Goal: Register for event/course: Sign up to attend an event or enroll in a course

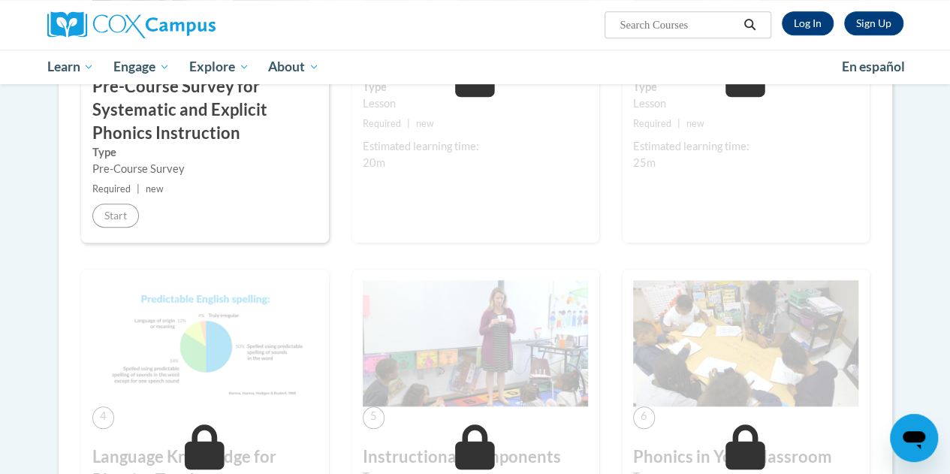
scroll to position [503, 0]
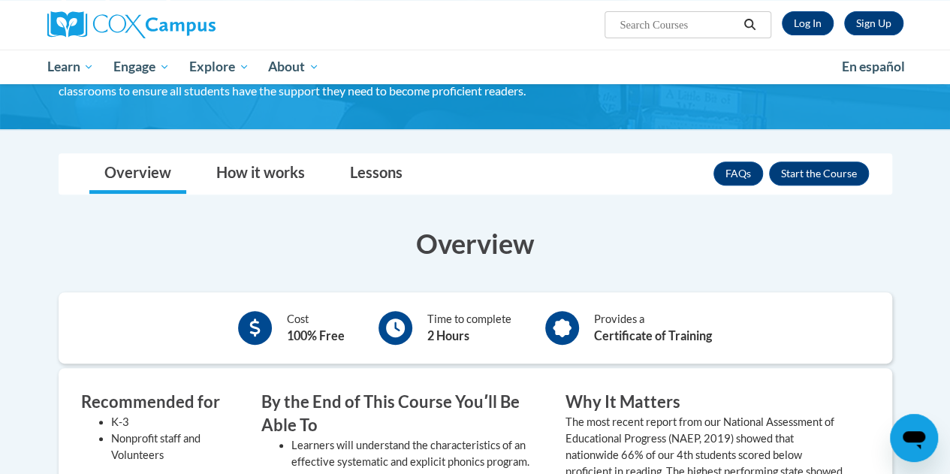
scroll to position [205, 0]
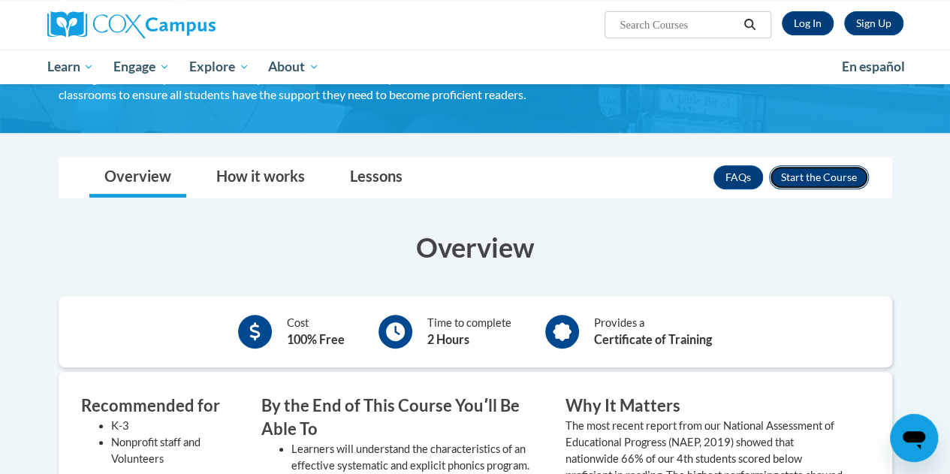
click at [844, 176] on button "Enroll" at bounding box center [819, 177] width 100 height 24
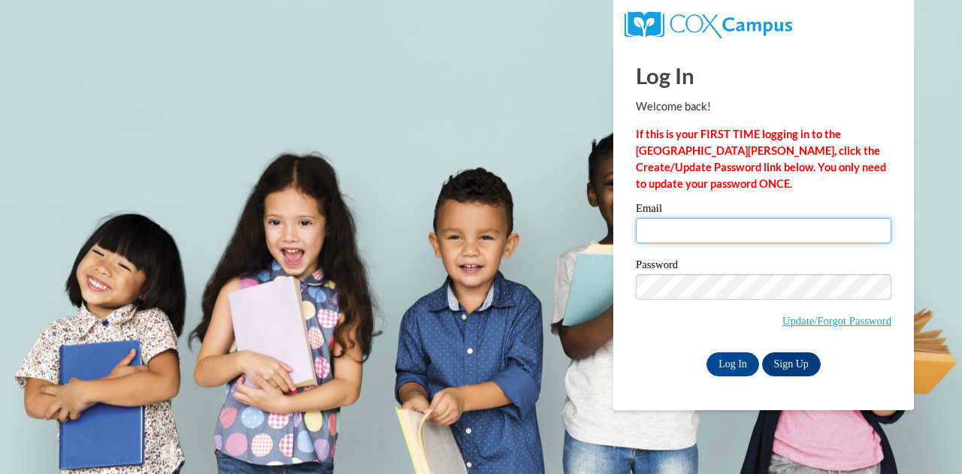
click at [827, 226] on input "Email" at bounding box center [763, 231] width 255 height 26
type input "smewing@my.waketech.edu"
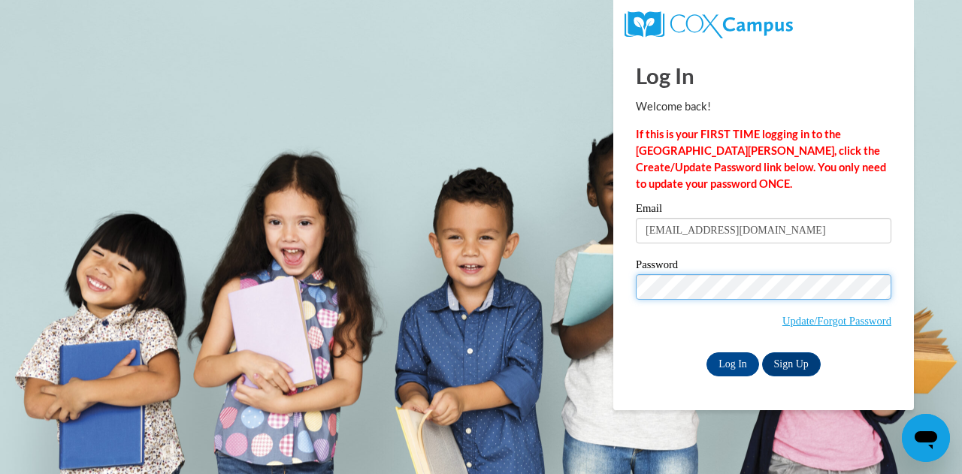
click at [706, 352] on input "Log In" at bounding box center [732, 364] width 53 height 24
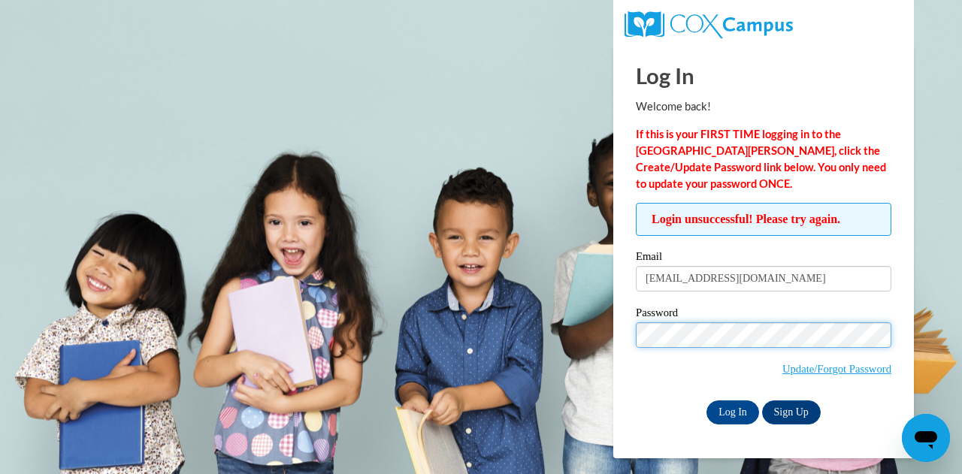
click at [706, 400] on input "Log In" at bounding box center [732, 412] width 53 height 24
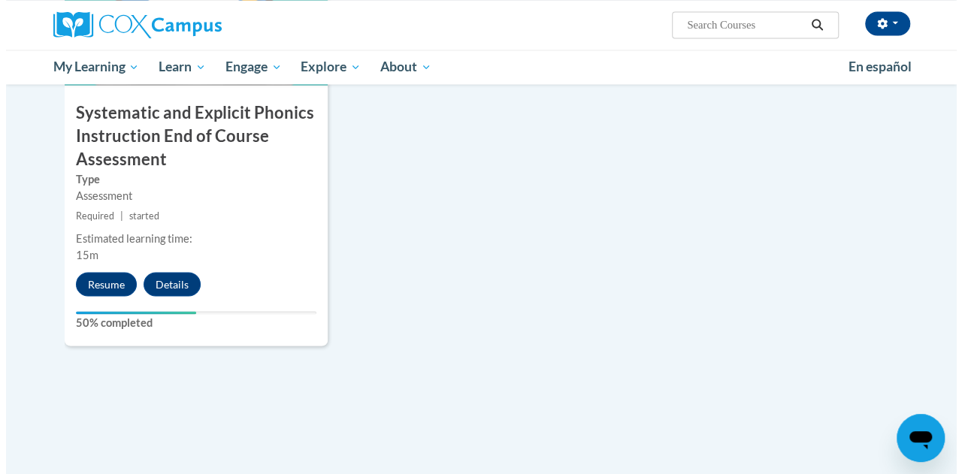
scroll to position [1356, 0]
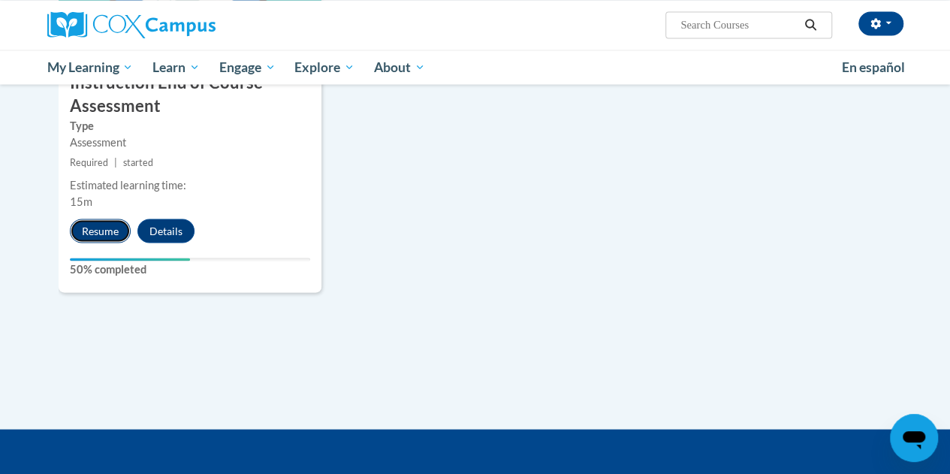
click at [95, 228] on button "Resume" at bounding box center [100, 231] width 61 height 24
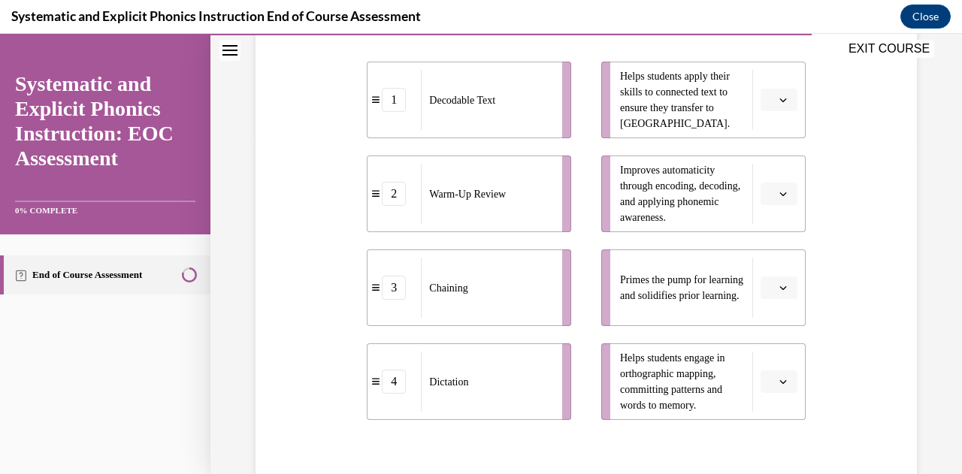
scroll to position [337, 0]
click at [765, 201] on button "button" at bounding box center [778, 194] width 37 height 23
click at [769, 249] on div "1" at bounding box center [766, 258] width 37 height 30
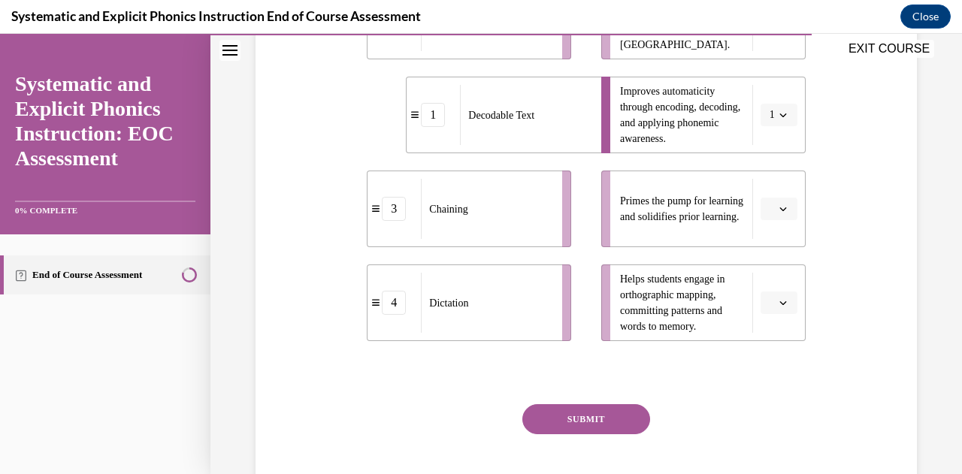
scroll to position [454, 0]
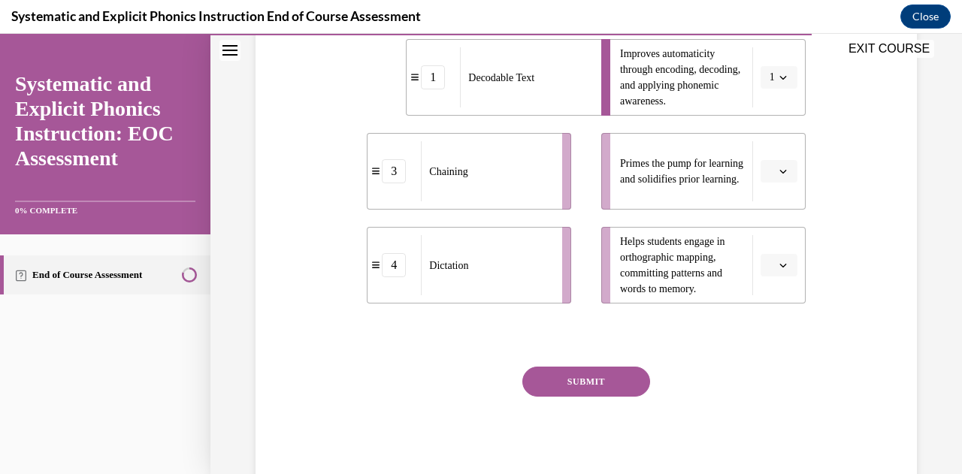
click at [769, 175] on span "Please select an option" at bounding box center [771, 171] width 5 height 15
click at [777, 243] on div "1" at bounding box center [766, 234] width 37 height 30
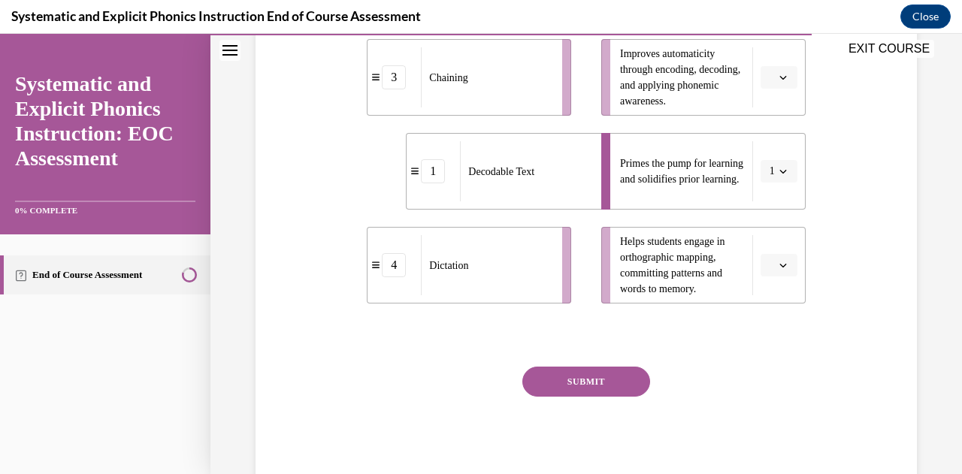
click at [779, 174] on icon "button" at bounding box center [783, 172] width 8 height 8
click at [768, 259] on div "2" at bounding box center [763, 264] width 37 height 30
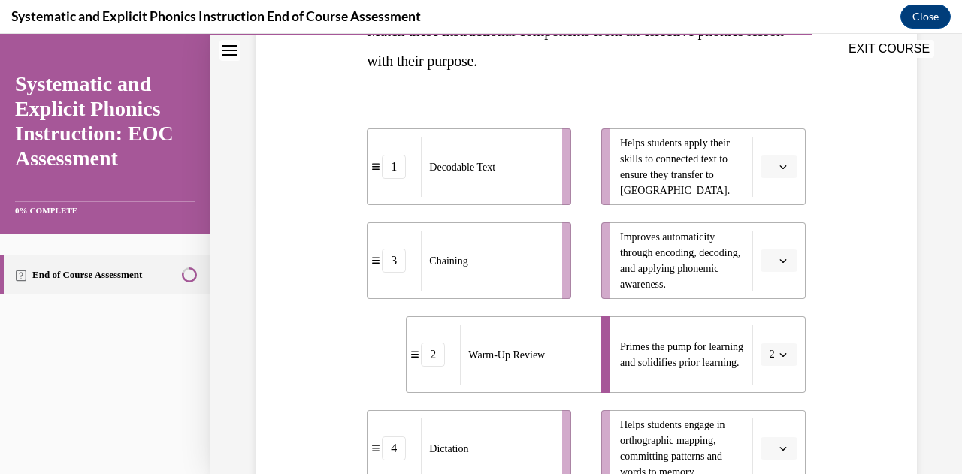
scroll to position [264, 0]
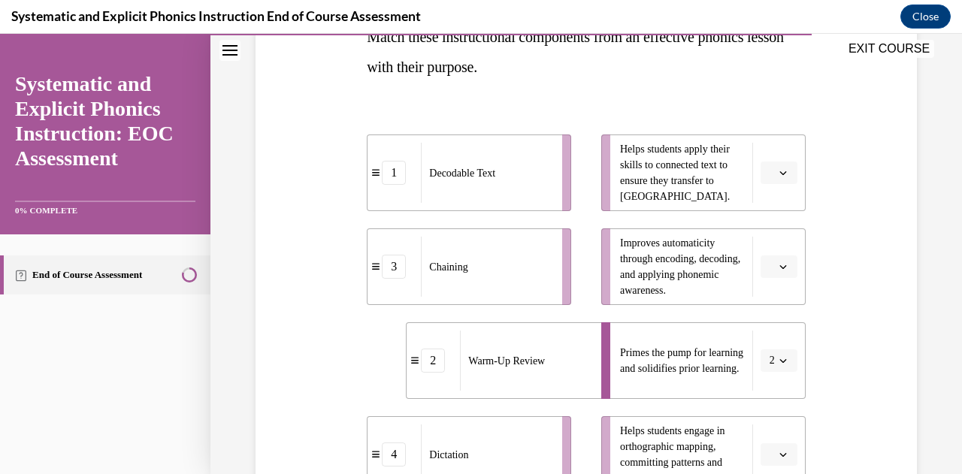
click at [766, 264] on button "button" at bounding box center [778, 266] width 37 height 23
click at [766, 334] on div "1" at bounding box center [766, 330] width 37 height 30
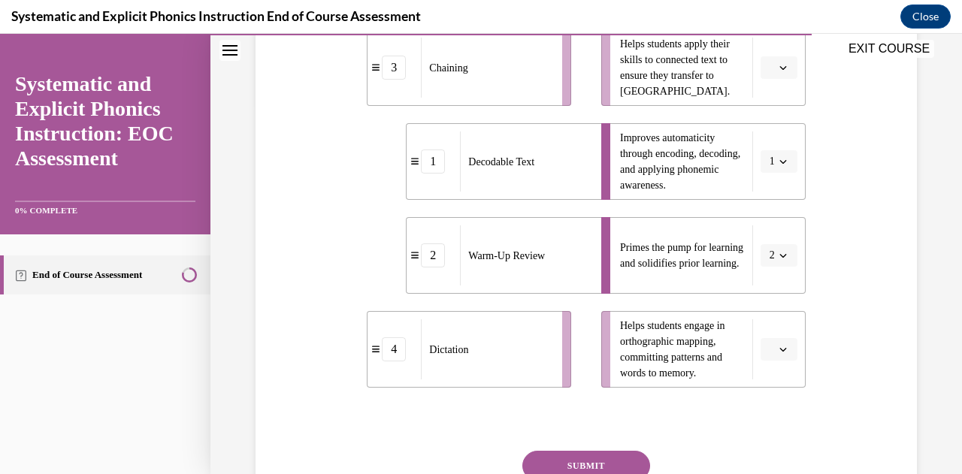
scroll to position [326, 0]
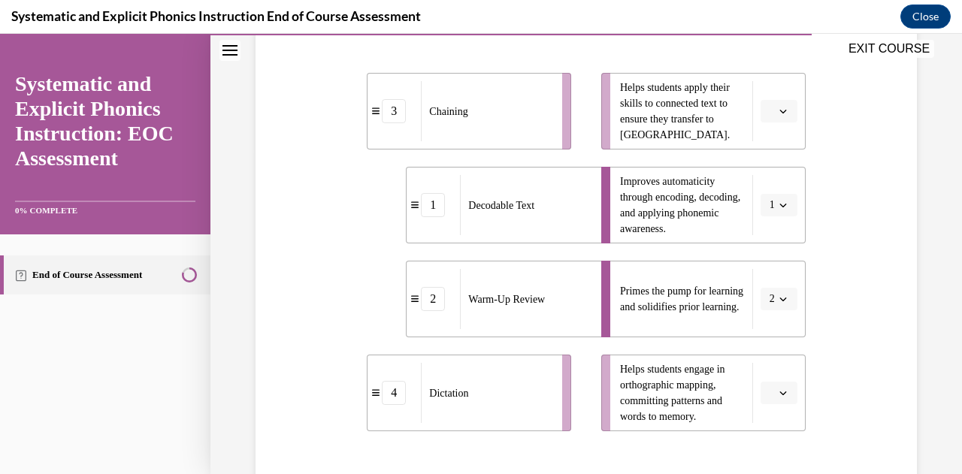
click at [771, 118] on button "button" at bounding box center [778, 111] width 37 height 23
click at [760, 241] on div "3" at bounding box center [766, 234] width 37 height 30
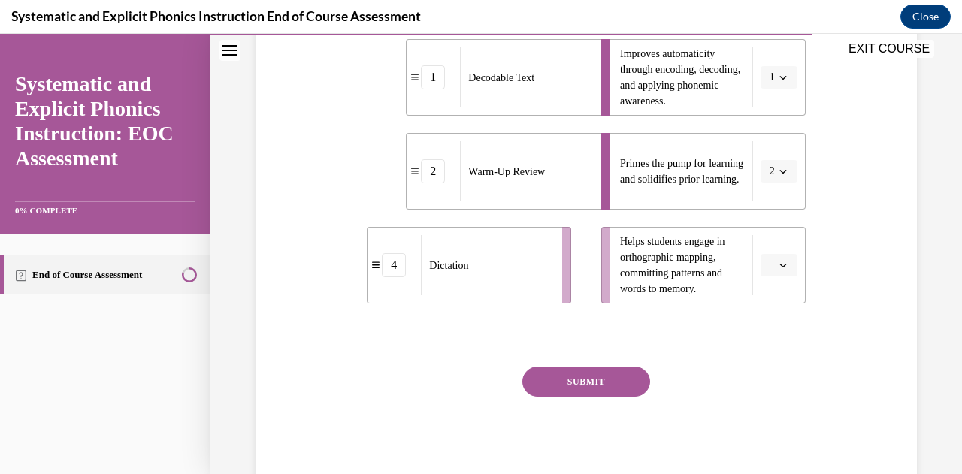
scroll to position [454, 0]
click at [779, 261] on icon "button" at bounding box center [783, 265] width 8 height 8
click at [756, 406] on div "4" at bounding box center [766, 418] width 37 height 30
click at [631, 385] on button "SUBMIT" at bounding box center [586, 382] width 128 height 30
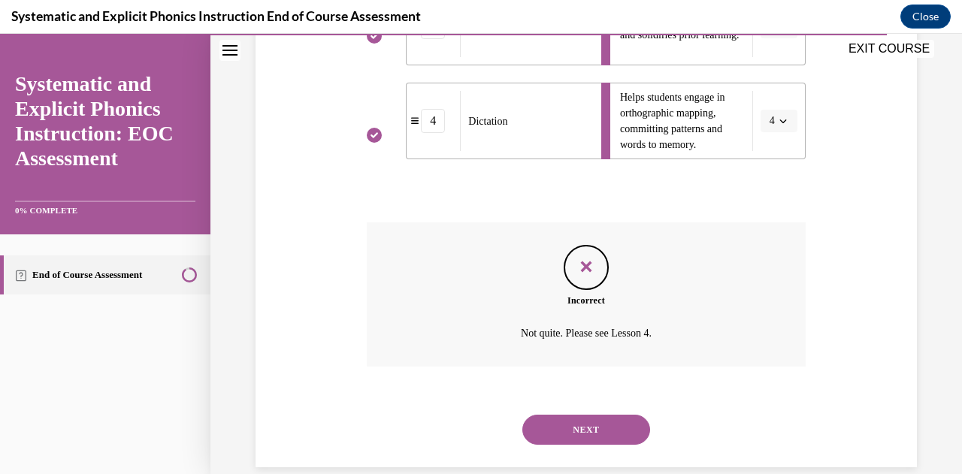
scroll to position [620, 0]
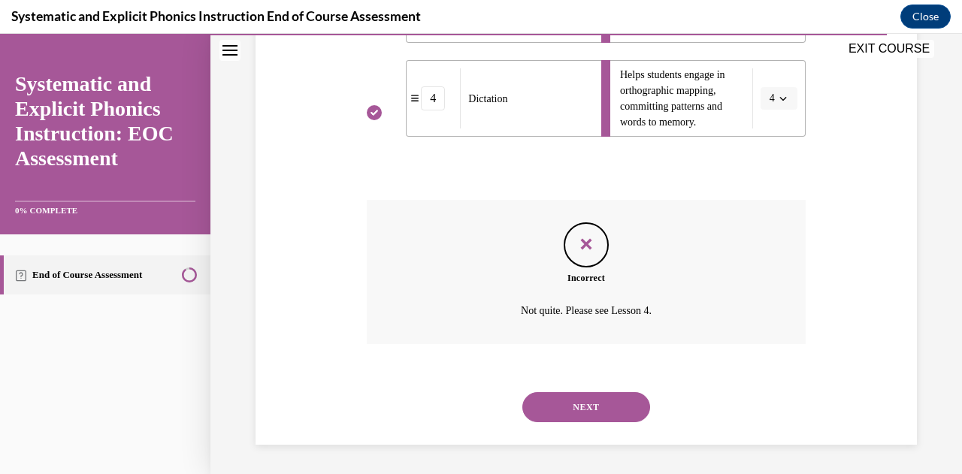
click at [614, 403] on button "NEXT" at bounding box center [586, 407] width 128 height 30
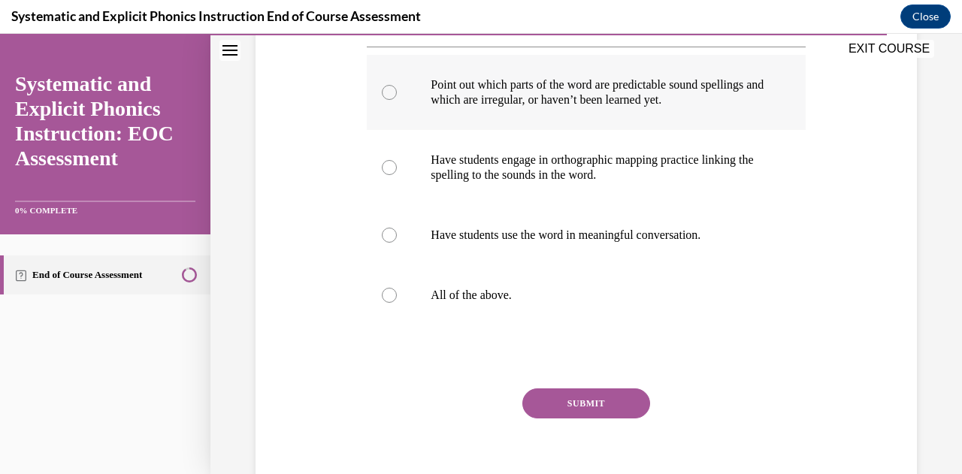
scroll to position [316, 0]
click at [596, 296] on p "All of the above." at bounding box center [598, 294] width 337 height 15
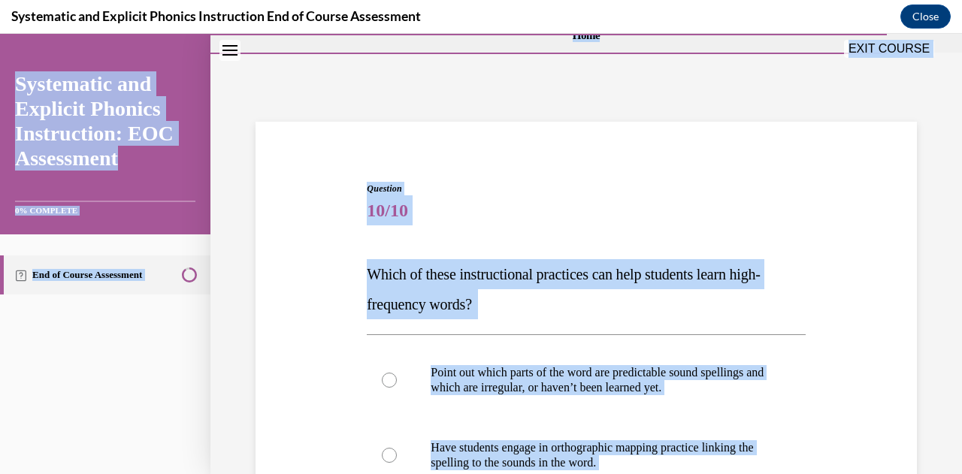
scroll to position [0, 0]
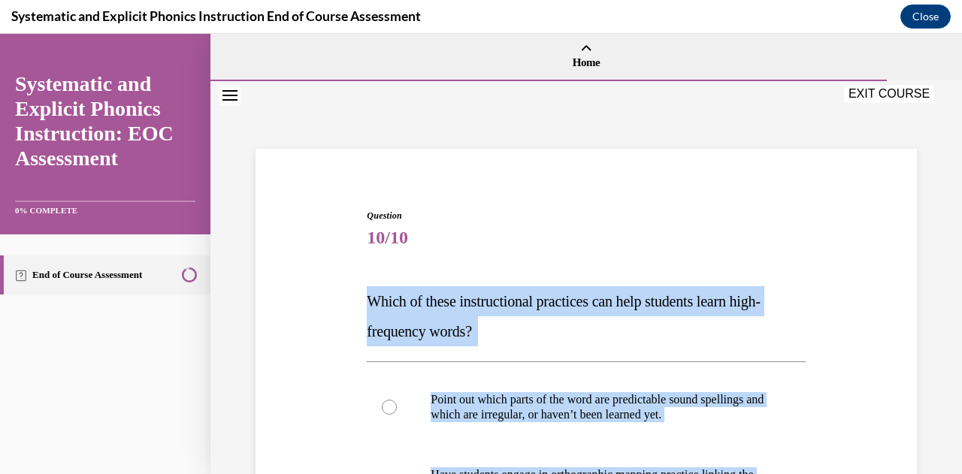
drag, startPoint x: 596, startPoint y: 296, endPoint x: 369, endPoint y: 292, distance: 227.6
copy div "Which of these instructional practices can help students learn high-frequency w…"
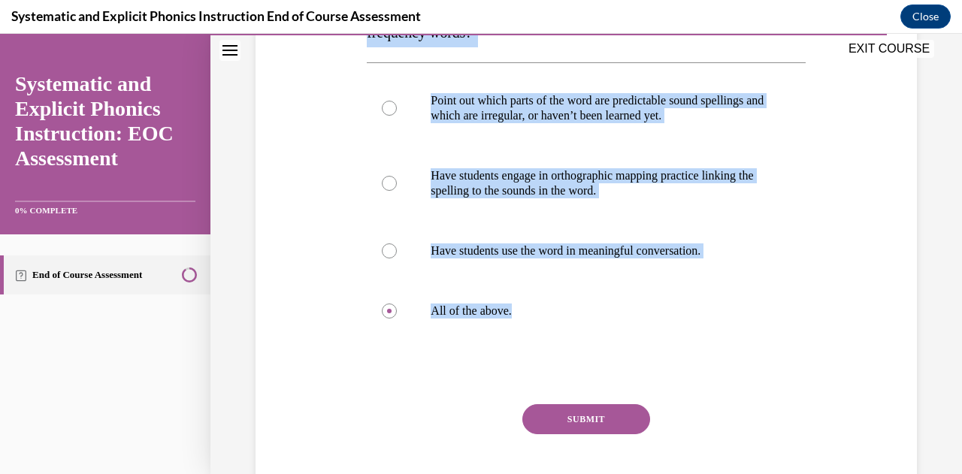
scroll to position [303, 0]
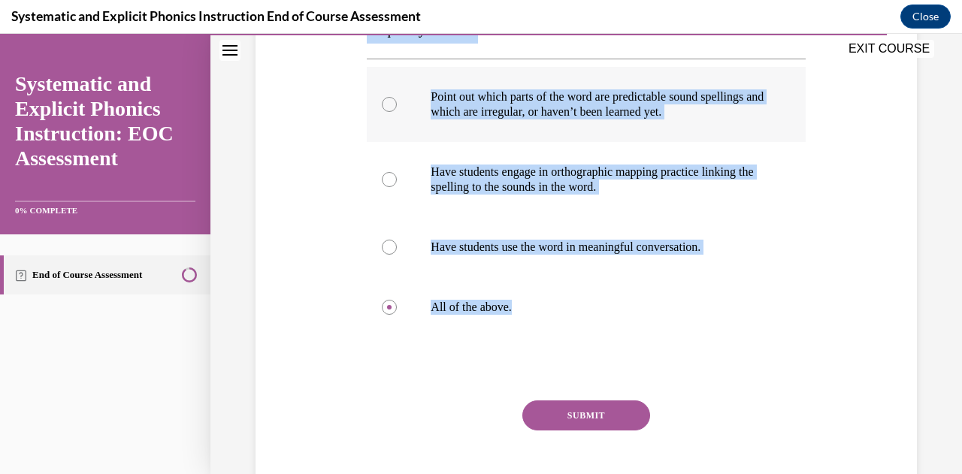
click at [476, 104] on p "Point out which parts of the word are predictable sound spellings and which are…" at bounding box center [598, 104] width 337 height 30
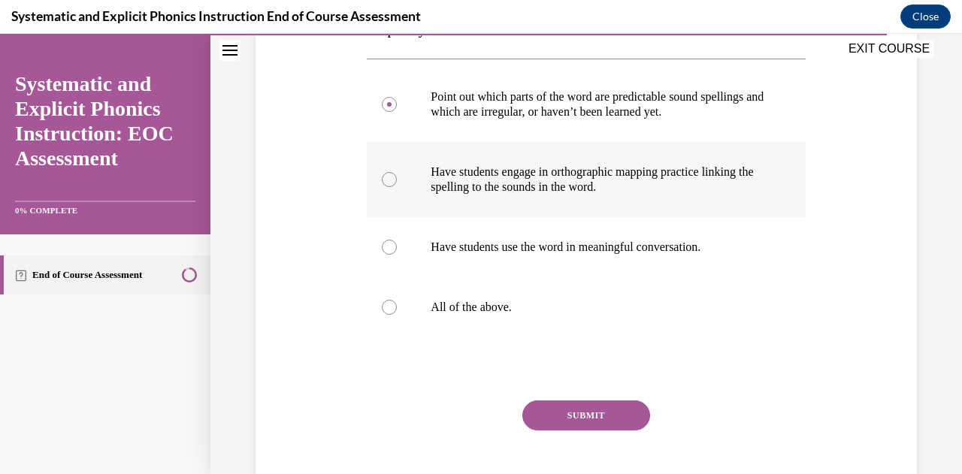
scroll to position [337, 0]
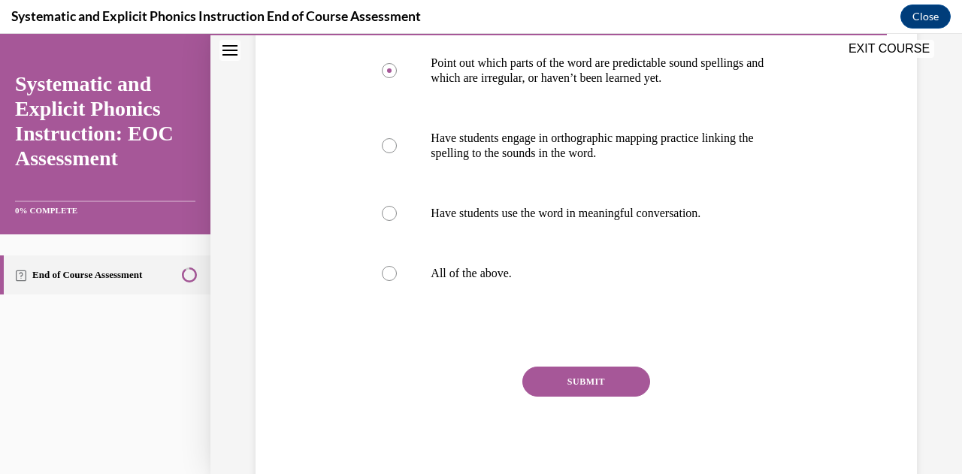
click at [601, 381] on button "SUBMIT" at bounding box center [586, 382] width 128 height 30
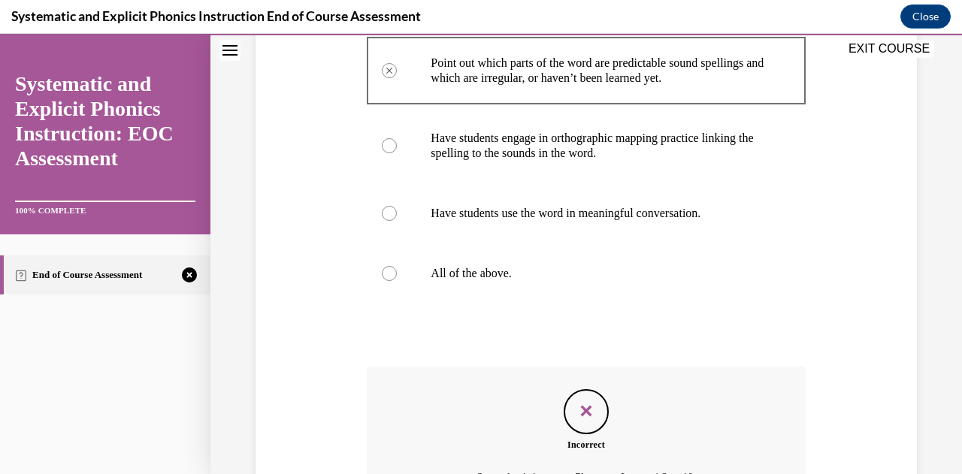
scroll to position [503, 0]
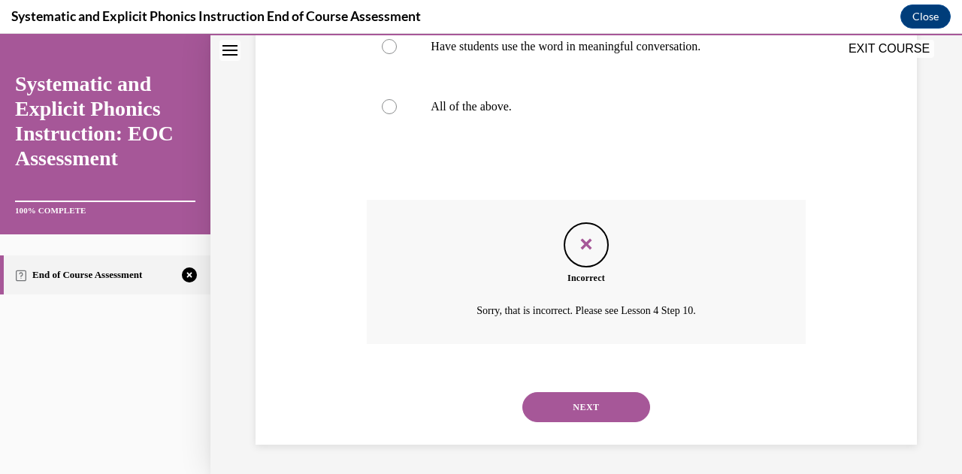
click at [592, 404] on button "NEXT" at bounding box center [586, 407] width 128 height 30
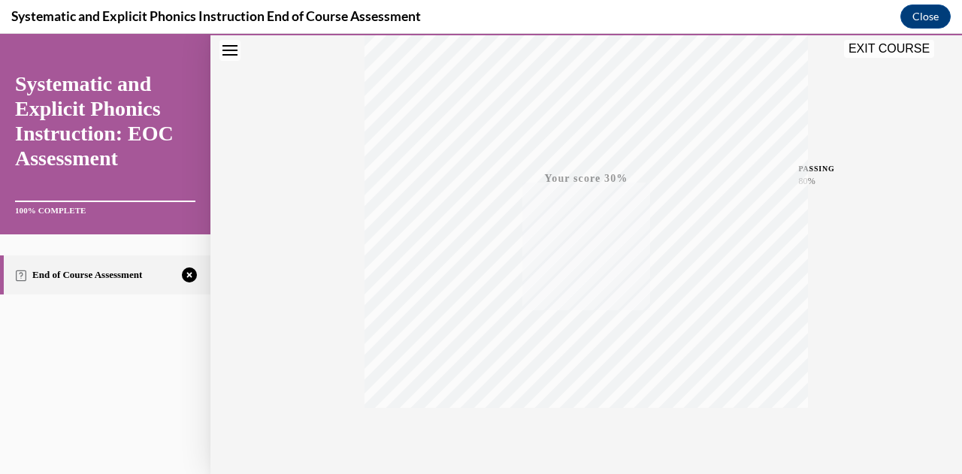
scroll to position [329, 0]
click at [572, 381] on icon "button" at bounding box center [586, 383] width 53 height 17
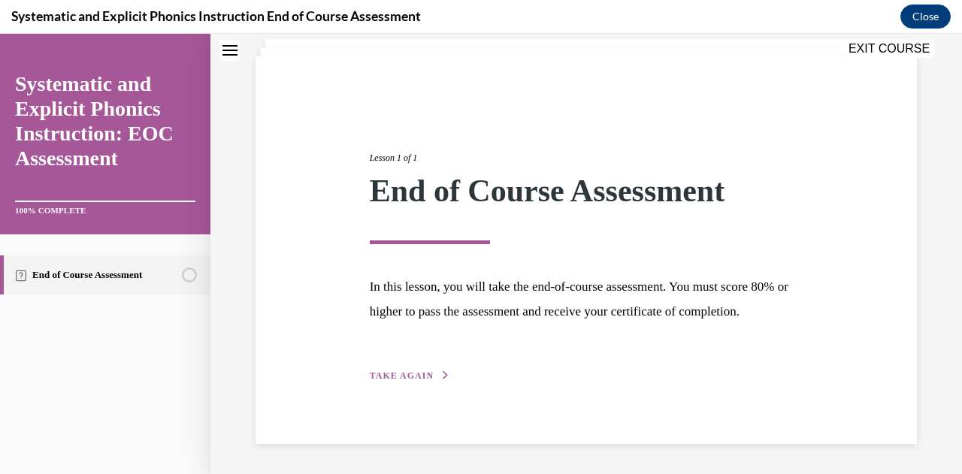
scroll to position [116, 0]
click at [441, 375] on icon "button" at bounding box center [445, 375] width 9 height 8
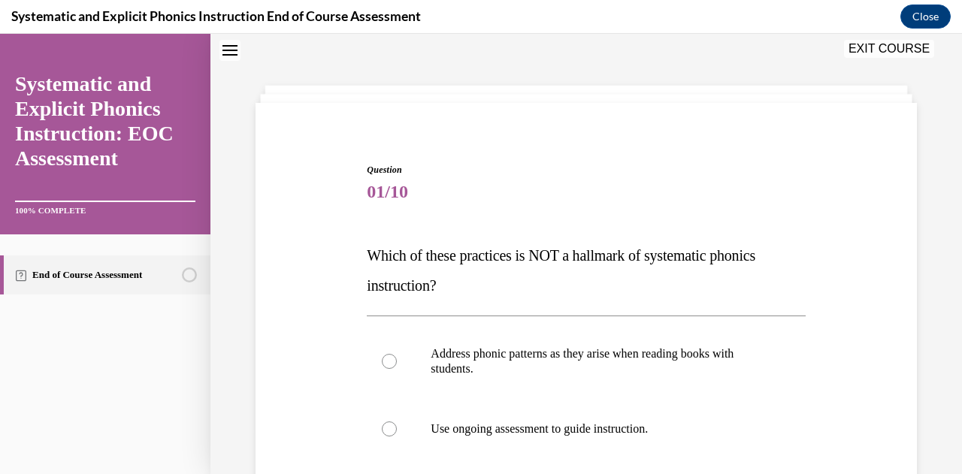
click at [289, 472] on div "Question 01/10 Which of these practices is NOT a hallmark of systematic phonics…" at bounding box center [586, 449] width 669 height 663
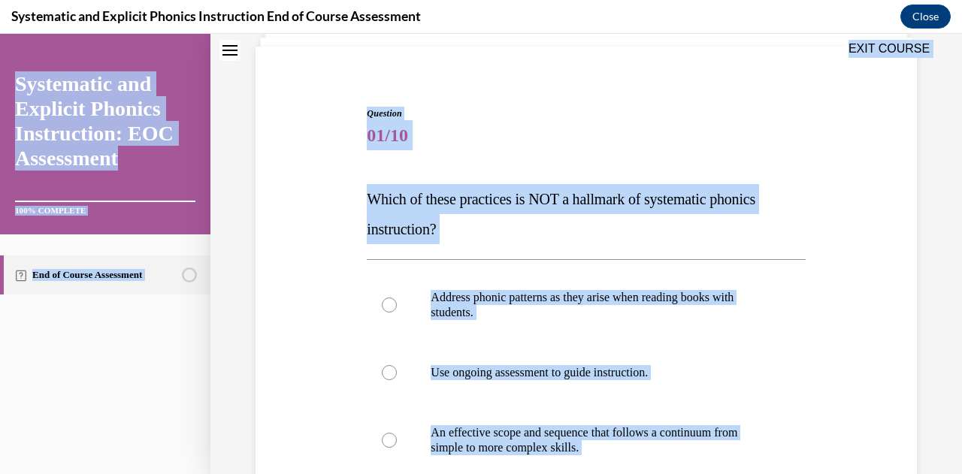
scroll to position [86, 0]
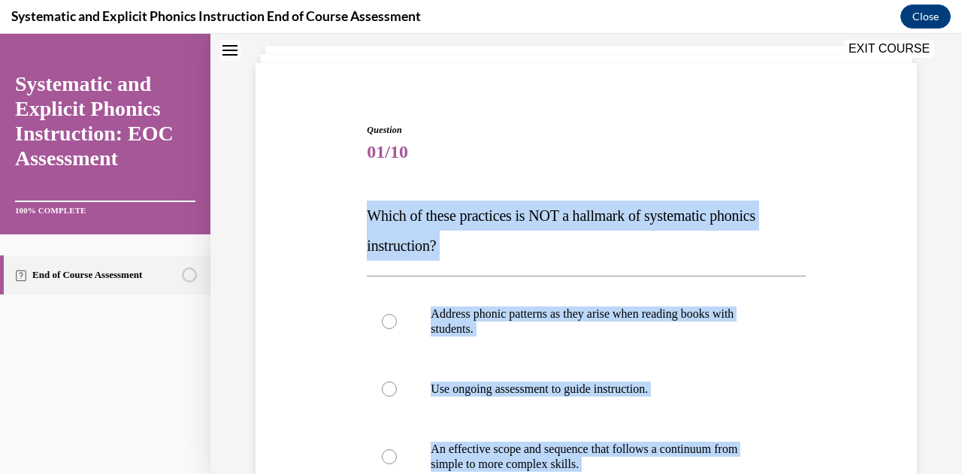
drag, startPoint x: 605, startPoint y: 427, endPoint x: 355, endPoint y: 191, distance: 344.3
click at [355, 191] on div "Question 01/10 Which of these practices is NOT a hallmark of systematic phonics…" at bounding box center [586, 409] width 669 height 663
copy div "Which of these practices is NOT a hallmark of systematic phonics instruction? A…"
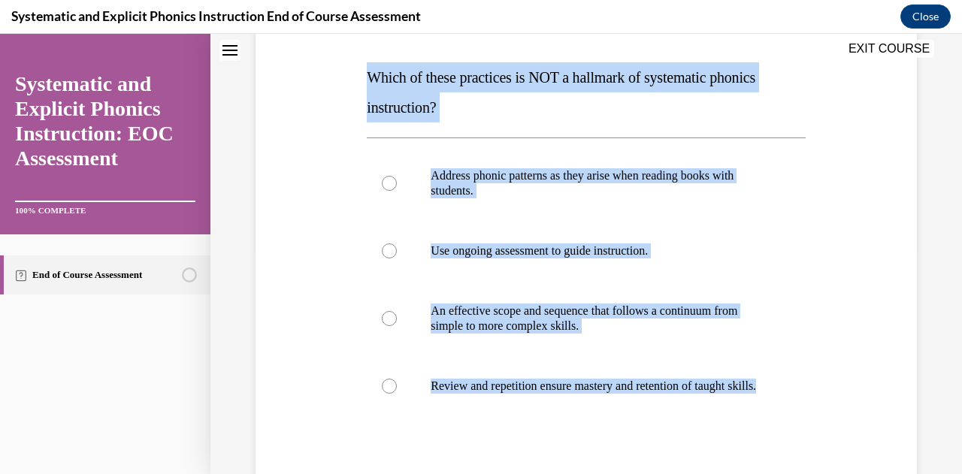
scroll to position [224, 0]
click at [526, 152] on div at bounding box center [586, 183] width 438 height 75
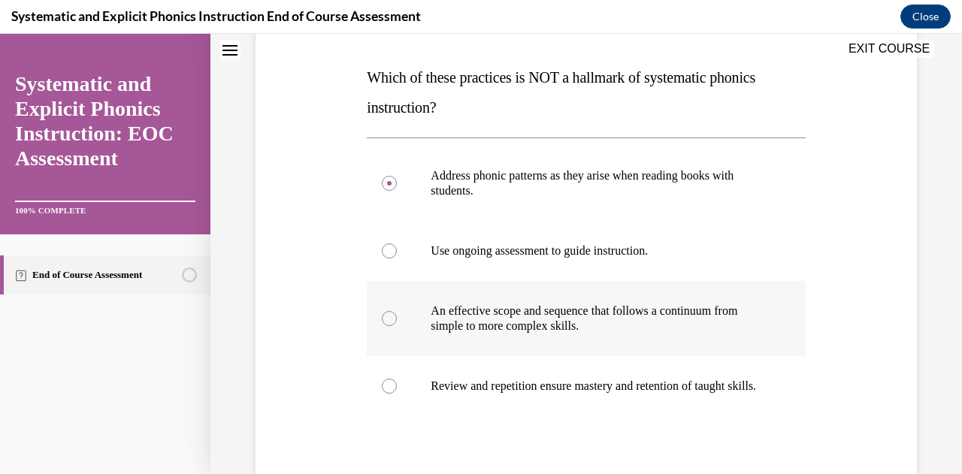
scroll to position [352, 0]
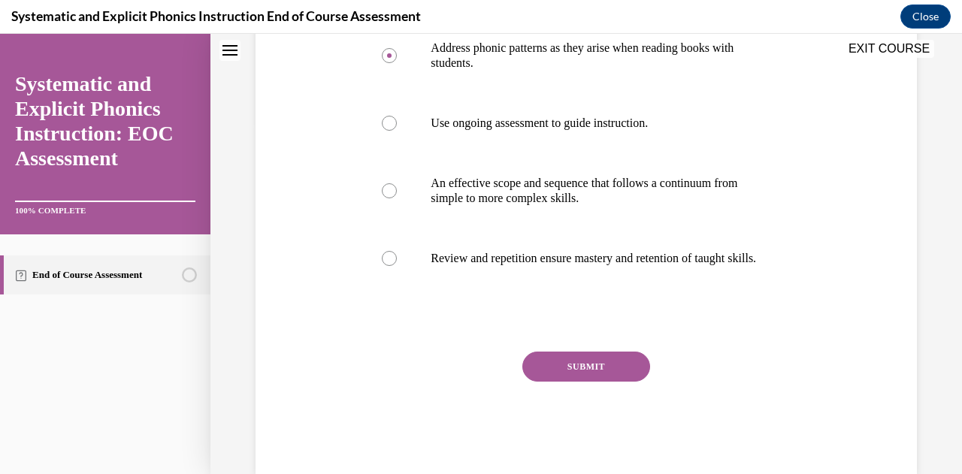
click at [586, 376] on button "SUBMIT" at bounding box center [586, 367] width 128 height 30
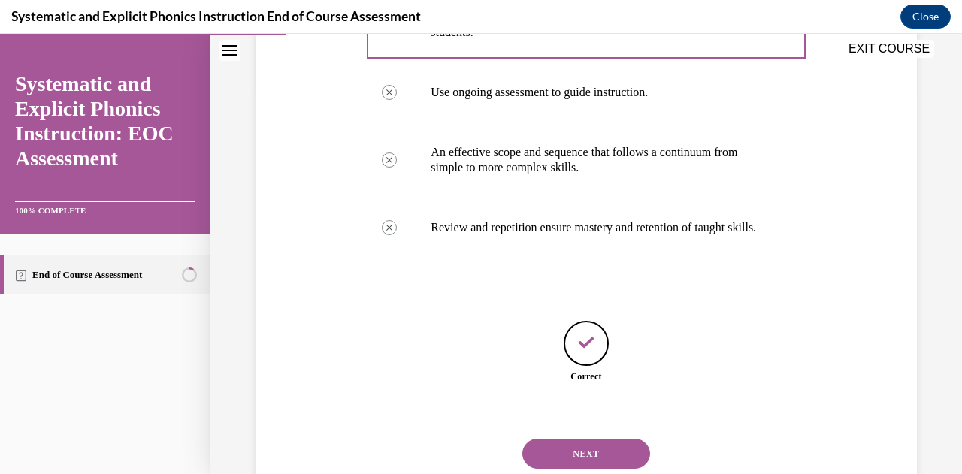
scroll to position [444, 0]
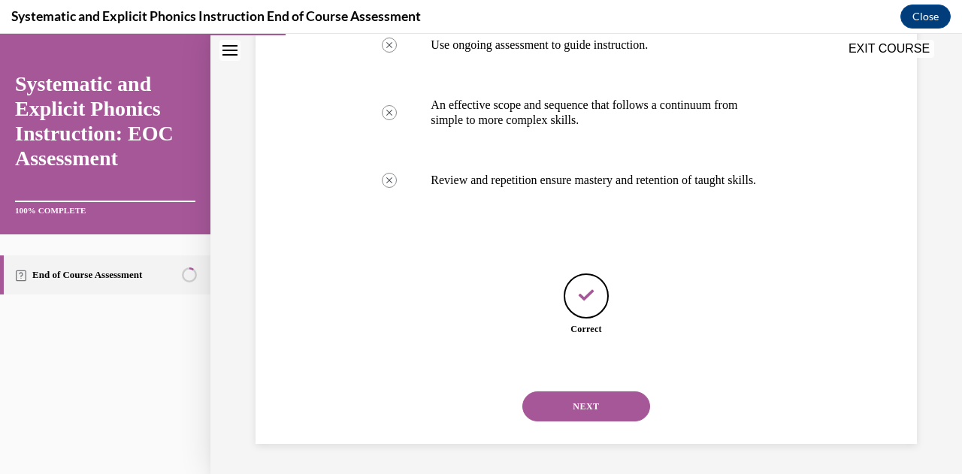
click at [581, 397] on button "NEXT" at bounding box center [586, 406] width 128 height 30
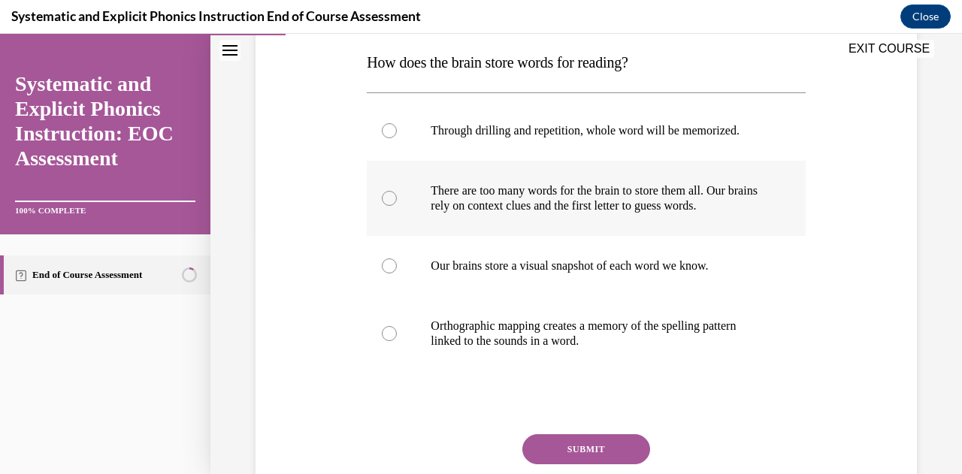
scroll to position [252, 0]
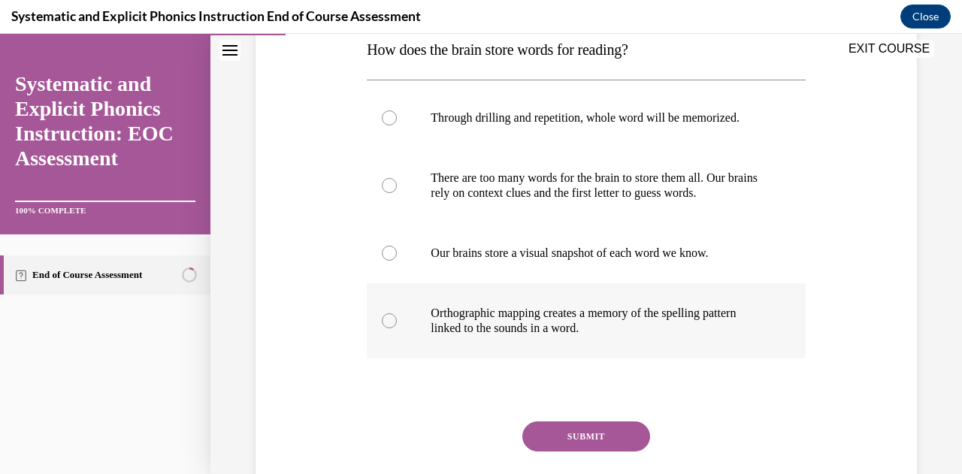
click at [653, 352] on div at bounding box center [586, 320] width 438 height 75
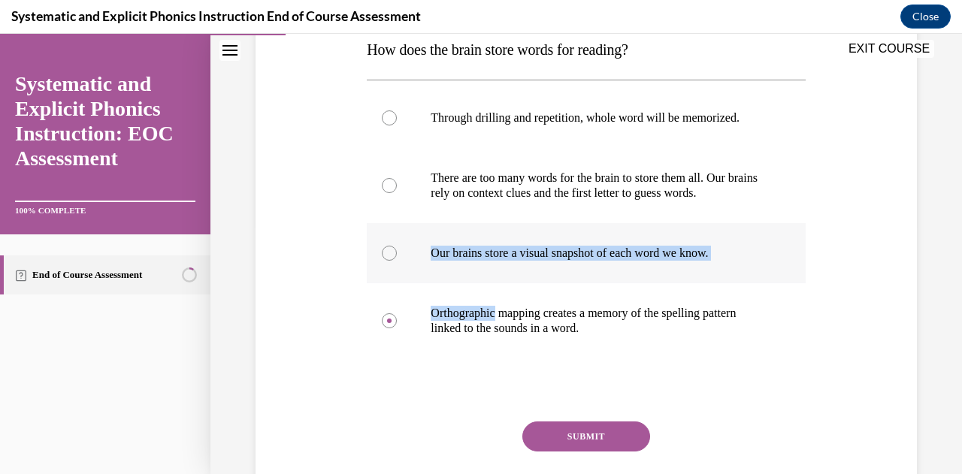
click at [497, 237] on div at bounding box center [586, 253] width 438 height 60
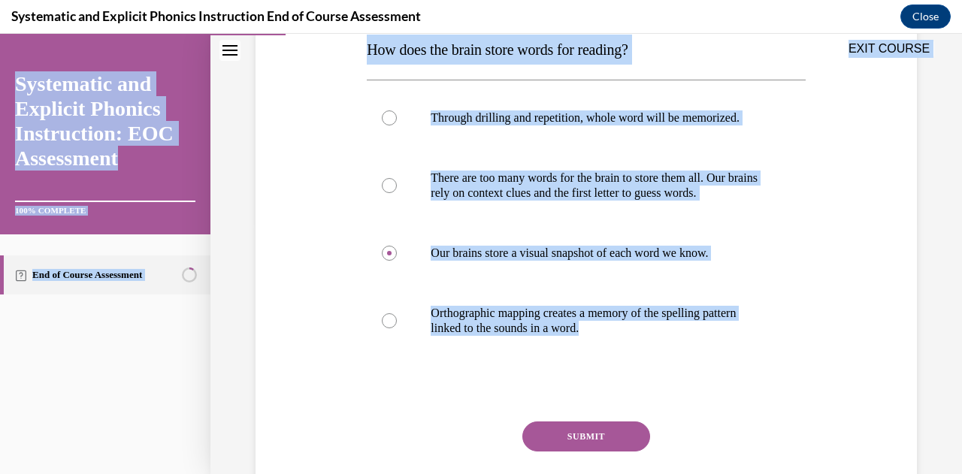
drag, startPoint x: 651, startPoint y: 366, endPoint x: 363, endPoint y: 56, distance: 422.6
click at [363, 56] on div "EXIT COURSE Systematic and Explicit Phonics Instruction: EOC Assessment 100% CO…" at bounding box center [481, 254] width 962 height 440
click at [349, 112] on div "Question 02/10 How does the brain store words for reading? Through drilling and…" at bounding box center [586, 228] width 669 height 633
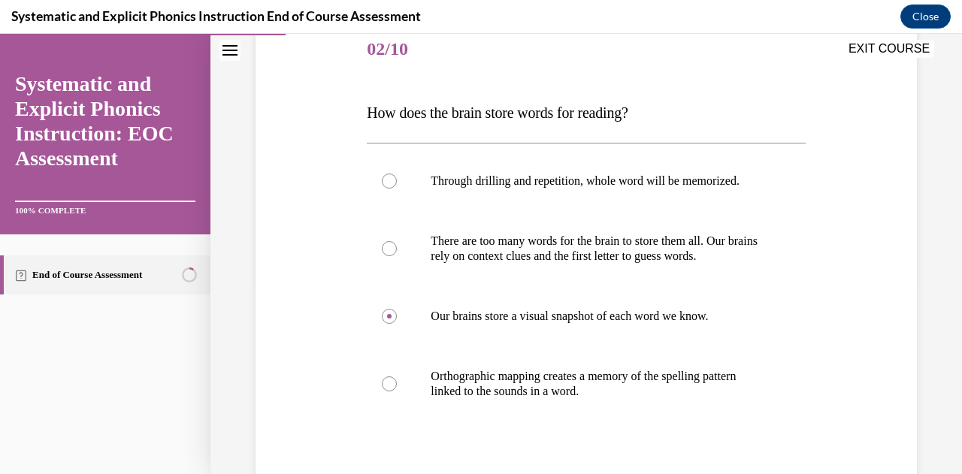
scroll to position [187, 0]
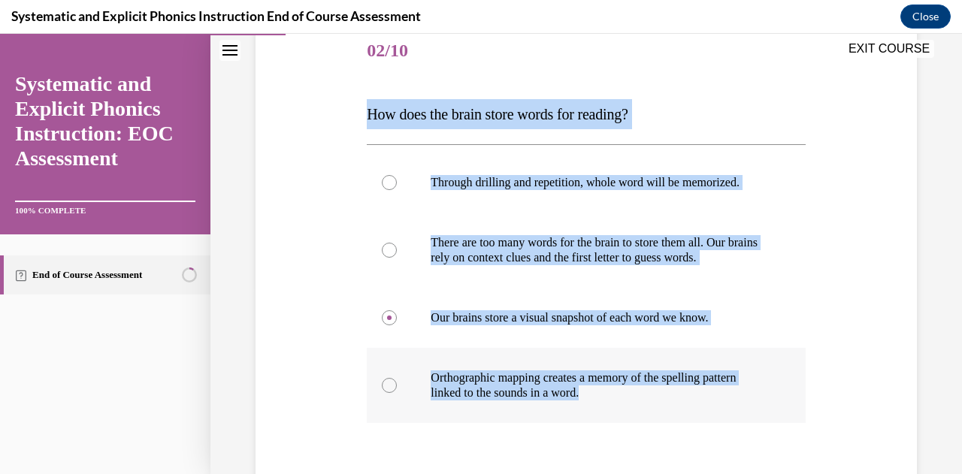
drag, startPoint x: 358, startPoint y: 101, endPoint x: 649, endPoint y: 387, distance: 408.0
click at [649, 387] on div "Question 02/10 How does the brain store words for reading? Through drilling and…" at bounding box center [586, 293] width 669 height 633
copy div "How does the brain store words for reading? Through drilling and repetition, wh…"
click at [468, 374] on p "Orthographic mapping creates a memory of the spelling pattern linked to the sou…" at bounding box center [598, 385] width 337 height 30
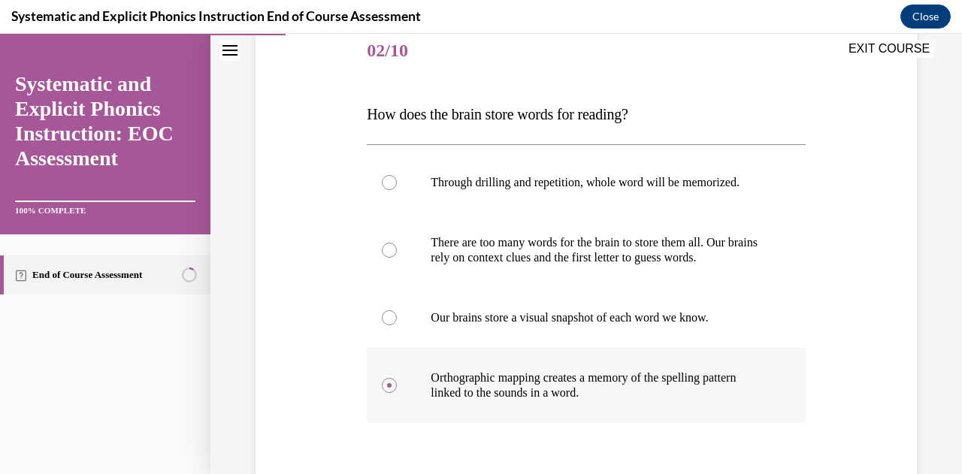
scroll to position [306, 0]
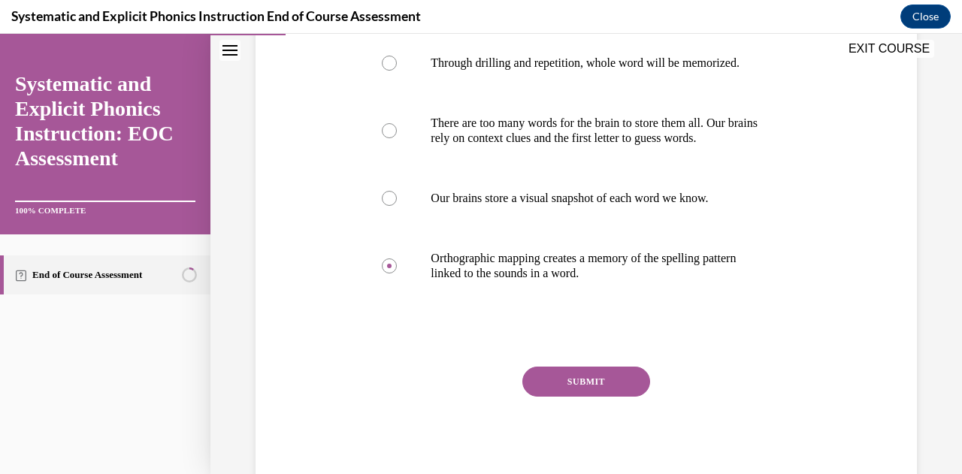
click at [577, 390] on button "SUBMIT" at bounding box center [586, 382] width 128 height 30
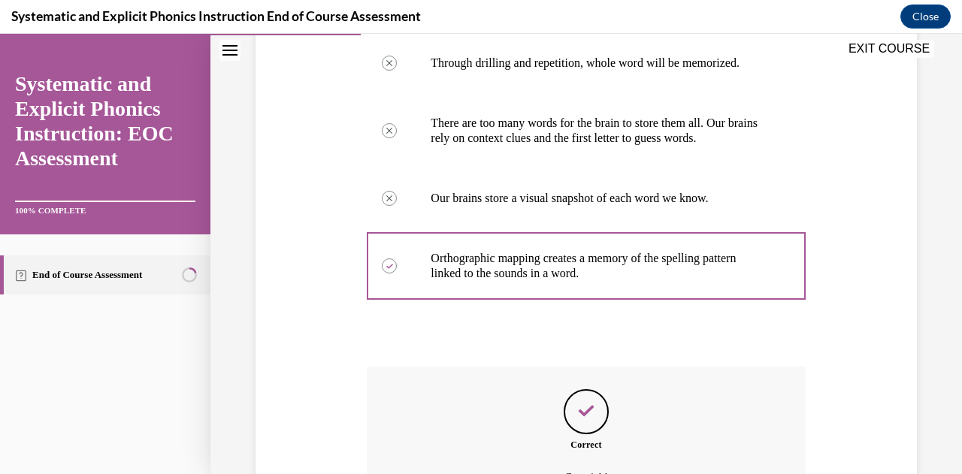
scroll to position [473, 0]
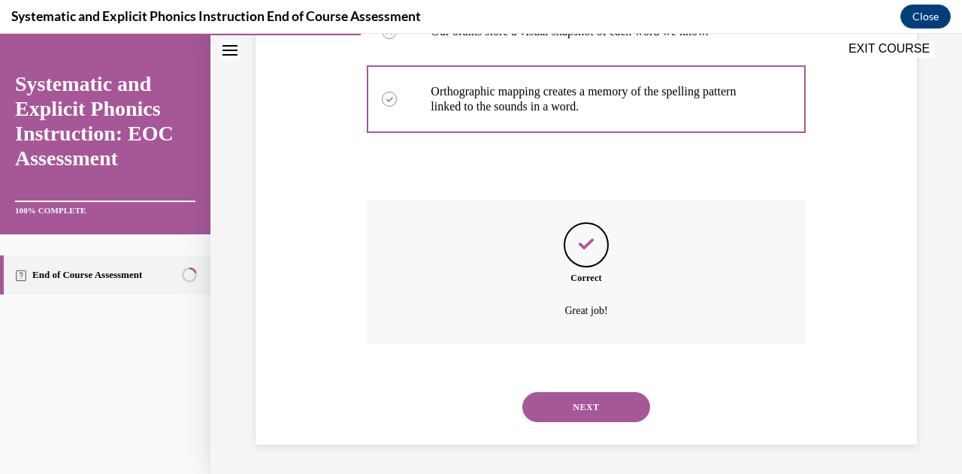
click at [577, 398] on button "NEXT" at bounding box center [586, 407] width 128 height 30
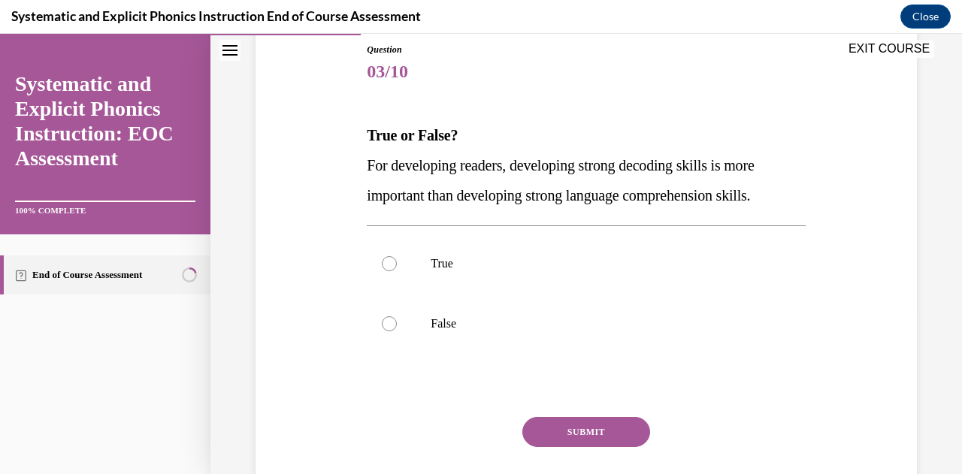
scroll to position [168, 0]
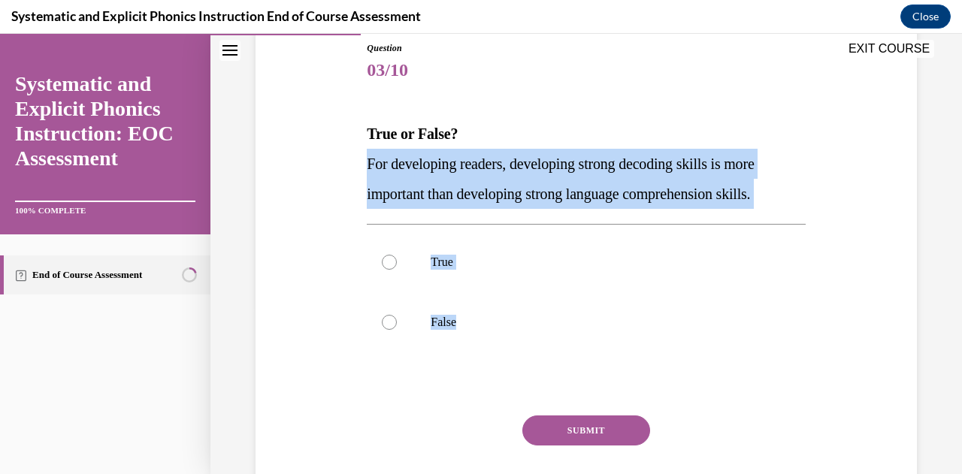
drag, startPoint x: 530, startPoint y: 324, endPoint x: 367, endPoint y: 169, distance: 224.8
click at [367, 169] on div "Question 03/10 True or False? For developing readers, developing strong decodin…" at bounding box center [586, 289] width 438 height 497
copy div "For developing readers, developing strong decoding skills is more important tha…"
click at [439, 306] on div at bounding box center [586, 322] width 438 height 60
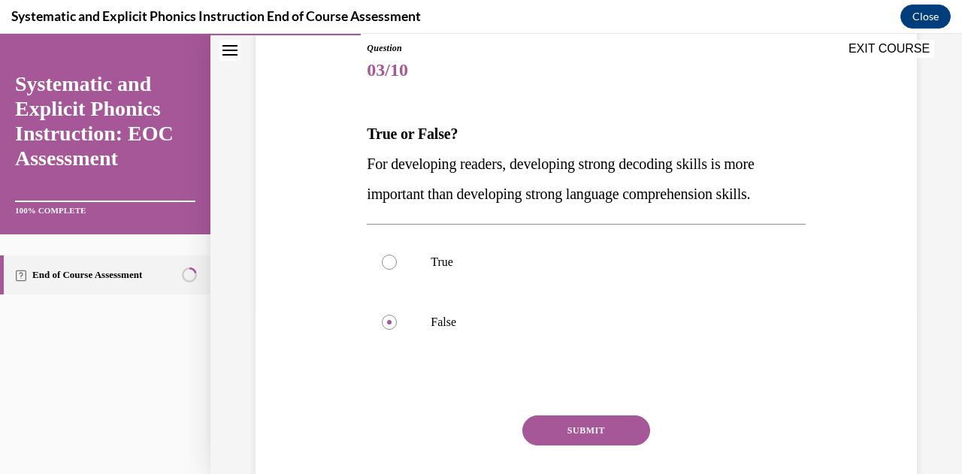
click at [587, 422] on button "SUBMIT" at bounding box center [586, 430] width 128 height 30
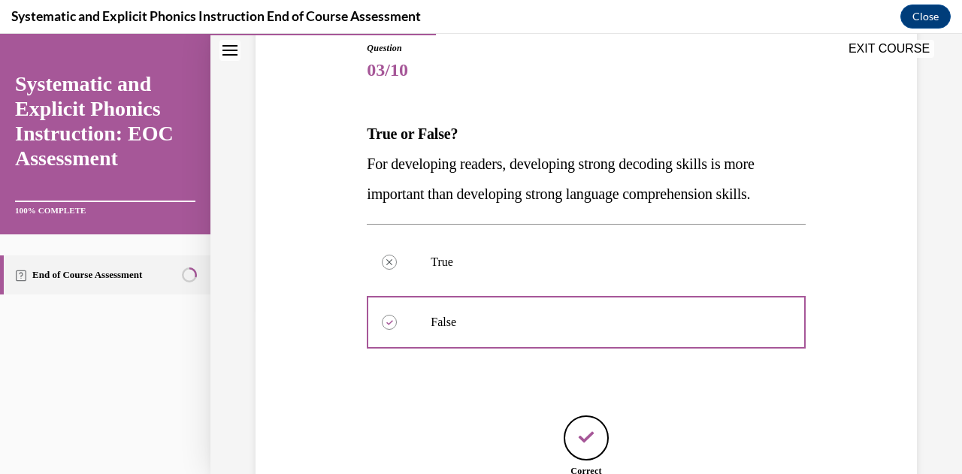
scroll to position [309, 0]
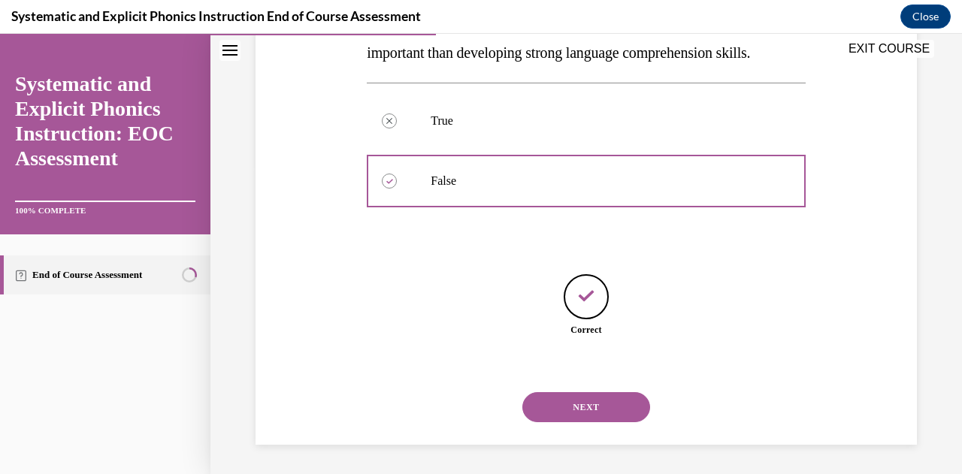
click at [566, 420] on button "NEXT" at bounding box center [586, 407] width 128 height 30
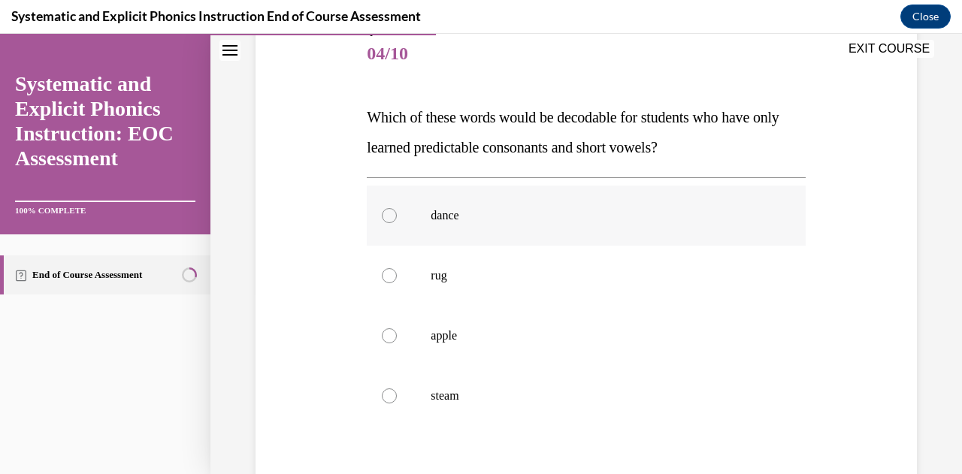
scroll to position [186, 0]
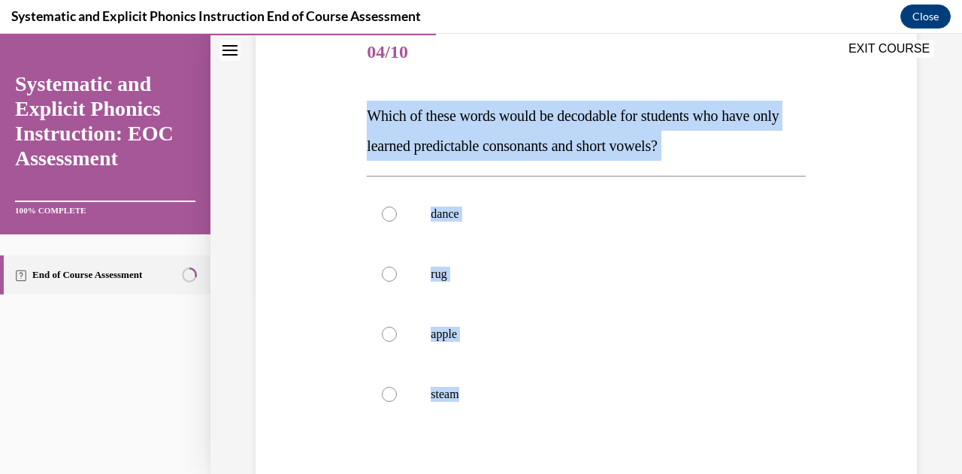
drag, startPoint x: 515, startPoint y: 399, endPoint x: 365, endPoint y: 121, distance: 315.6
click at [367, 121] on div "Question 04/10 Which of these words would be decodable for students who have on…" at bounding box center [586, 316] width 438 height 587
copy div "Which of these words would be decodable for students who have only learned pred…"
click at [394, 273] on div at bounding box center [389, 274] width 15 height 15
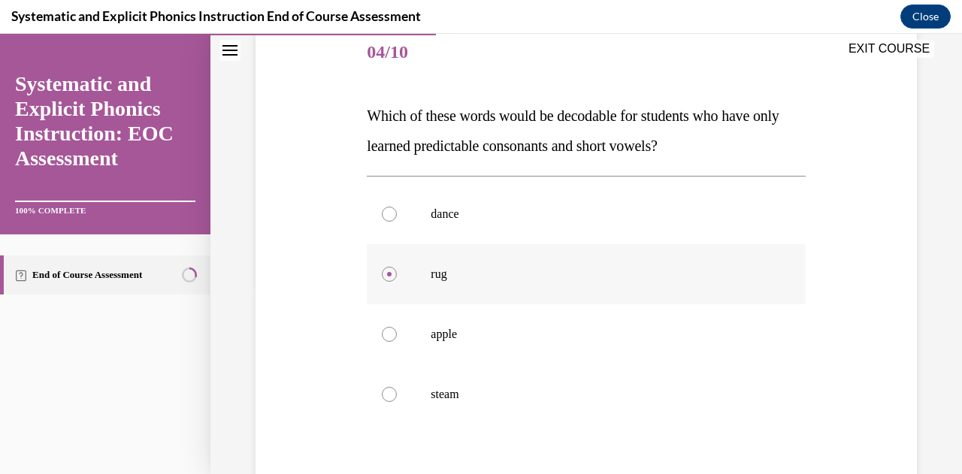
scroll to position [306, 0]
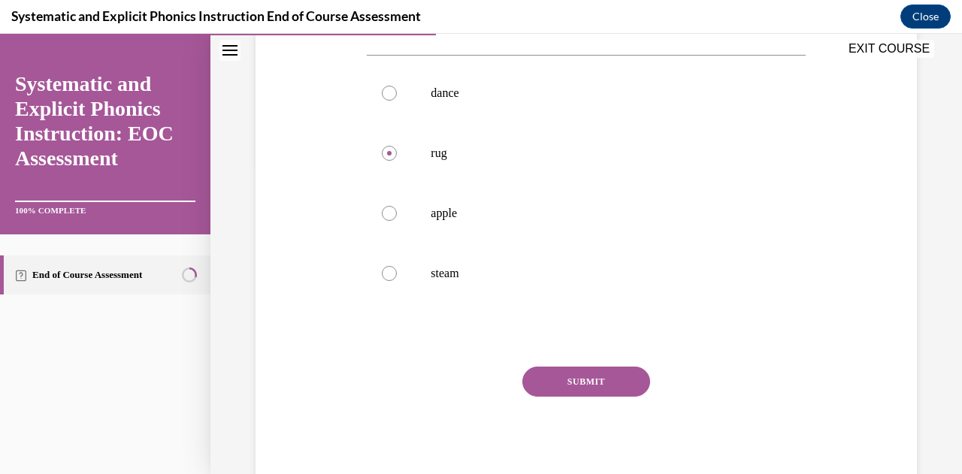
click at [575, 381] on button "SUBMIT" at bounding box center [586, 382] width 128 height 30
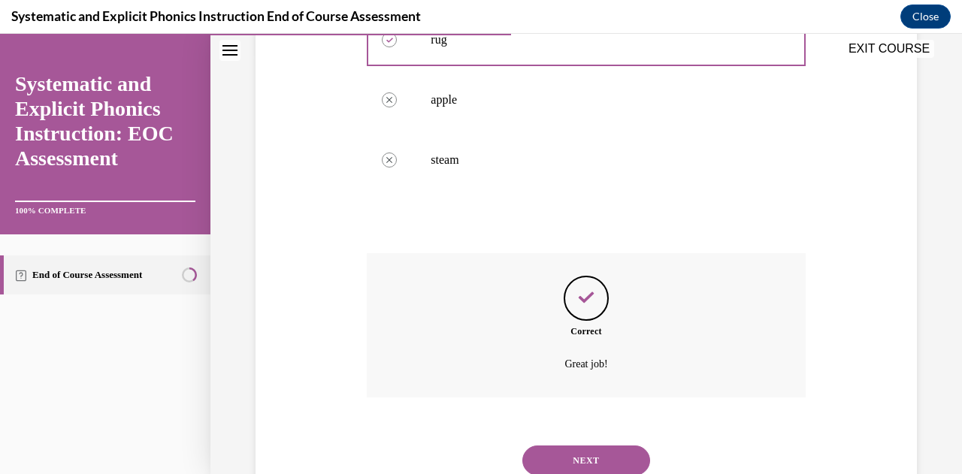
scroll to position [473, 0]
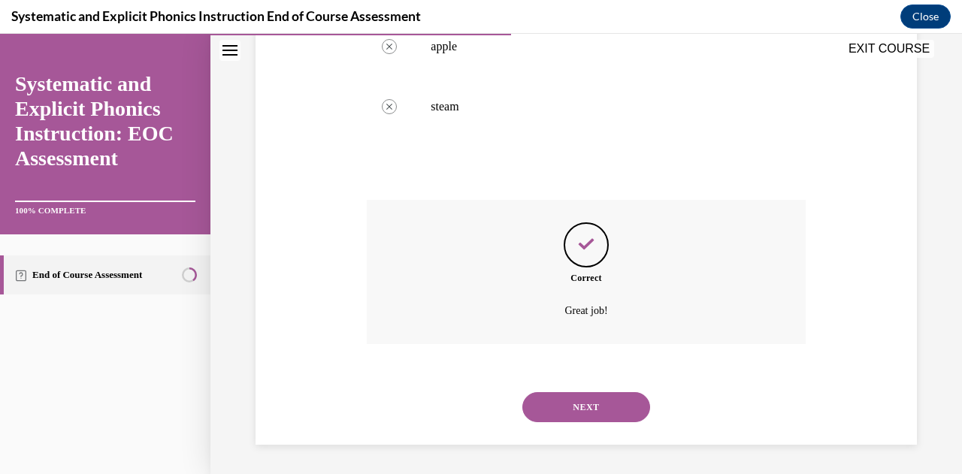
click at [577, 402] on button "NEXT" at bounding box center [586, 407] width 128 height 30
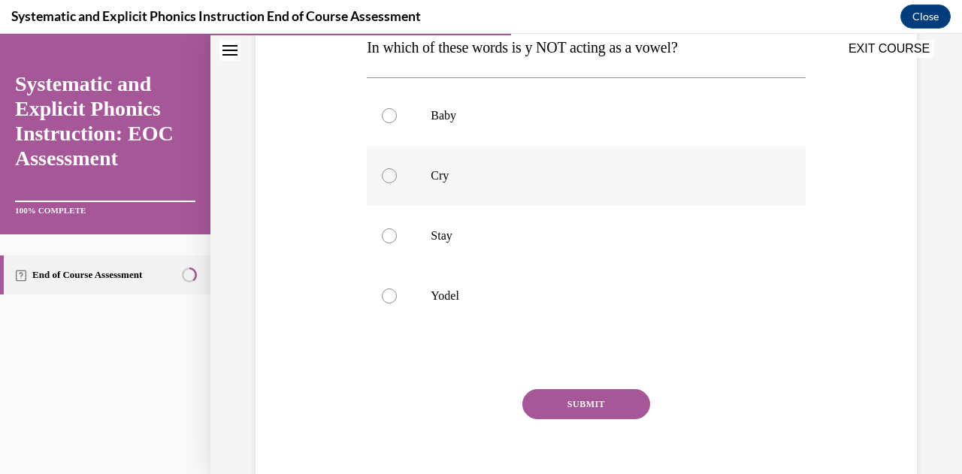
scroll to position [255, 0]
click at [515, 321] on div at bounding box center [586, 295] width 438 height 60
click at [517, 301] on p "Yodel" at bounding box center [598, 295] width 337 height 15
click at [581, 401] on button "SUBMIT" at bounding box center [586, 403] width 128 height 30
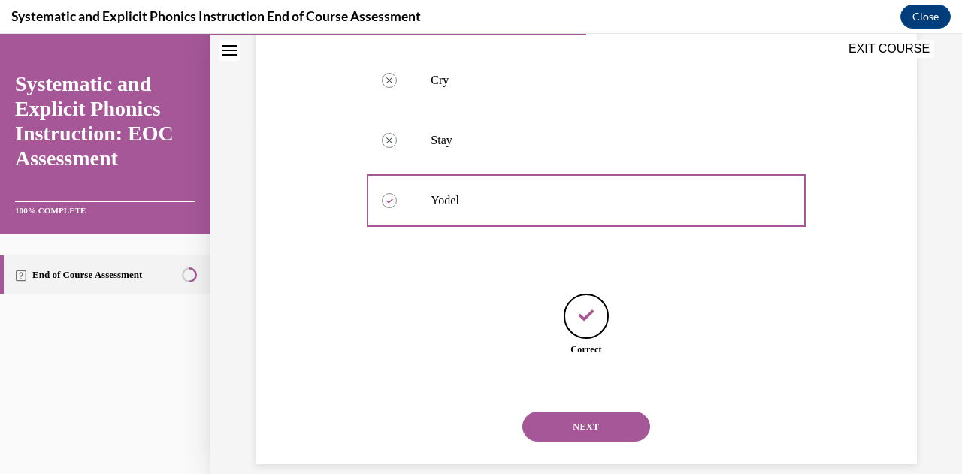
scroll to position [351, 0]
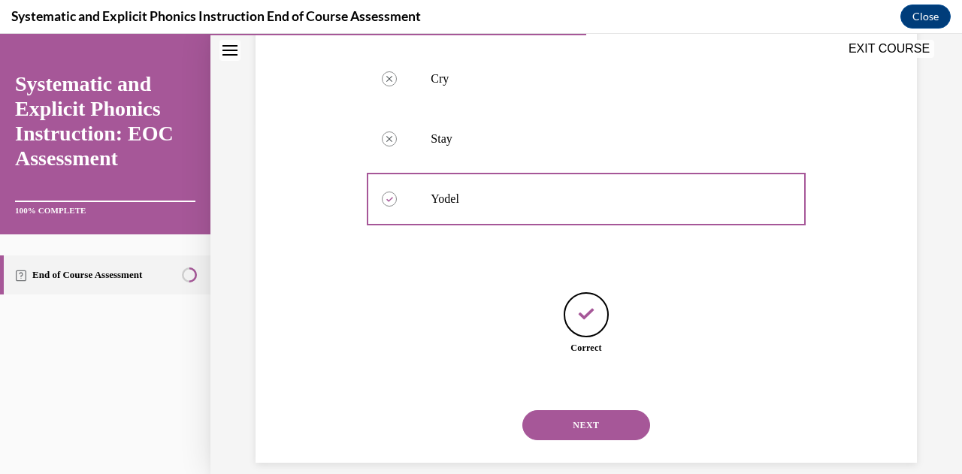
click at [569, 415] on button "NEXT" at bounding box center [586, 425] width 128 height 30
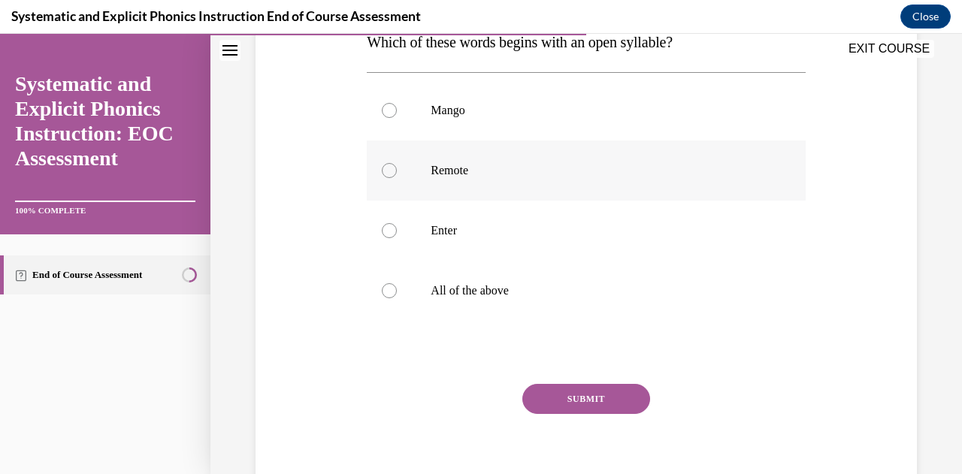
scroll to position [261, 0]
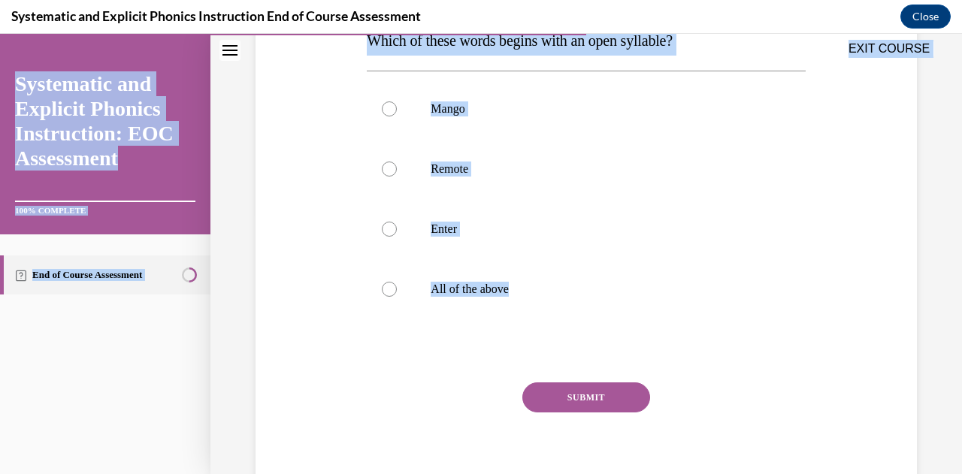
drag, startPoint x: 566, startPoint y: 322, endPoint x: 415, endPoint y: 65, distance: 297.3
click at [415, 65] on div "EXIT COURSE Systematic and Explicit Phonics Instruction: EOC Assessment 100% CO…" at bounding box center [481, 254] width 962 height 440
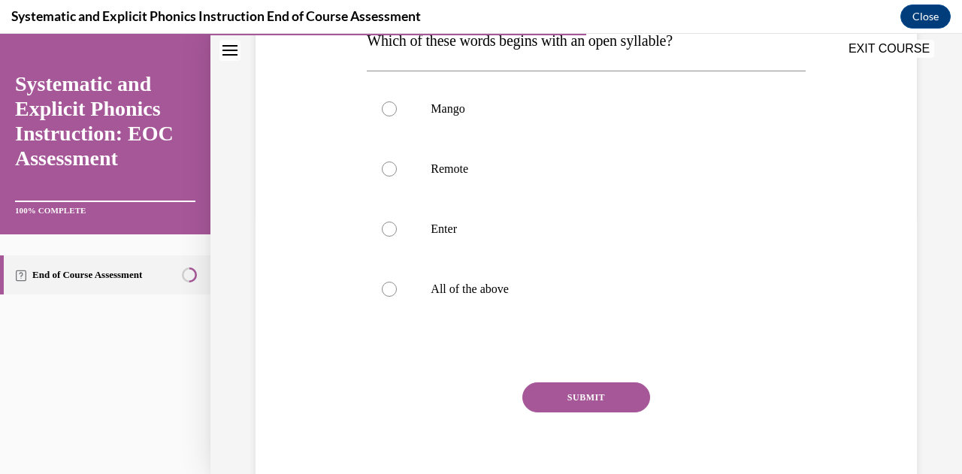
click at [382, 56] on div "EXIT COURSE" at bounding box center [578, 50] width 736 height 33
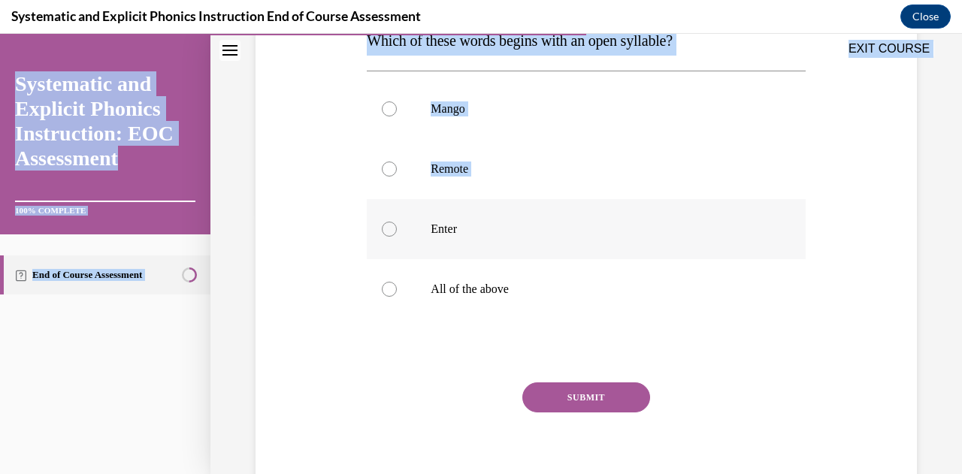
drag, startPoint x: 361, startPoint y: 43, endPoint x: 491, endPoint y: 200, distance: 203.3
click at [491, 200] on div "EXIT COURSE Systematic and Explicit Phonics Instruction: EOC Assessment 100% CO…" at bounding box center [481, 254] width 962 height 440
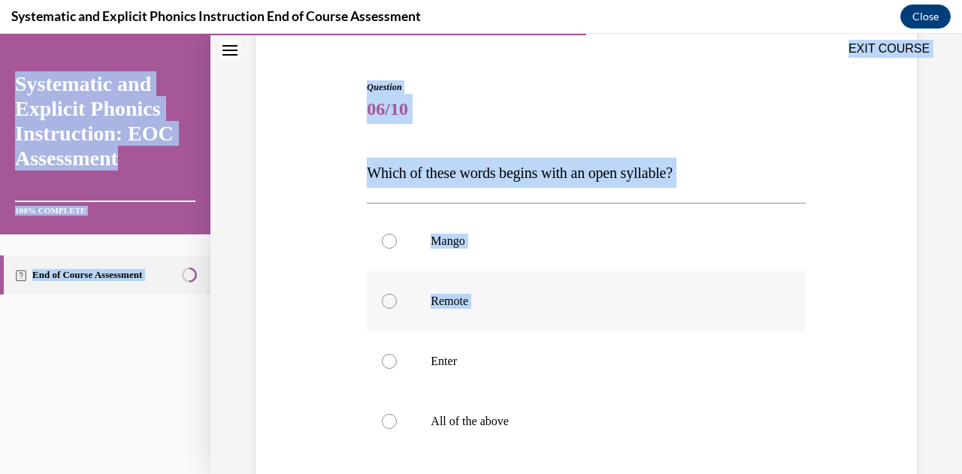
scroll to position [128, 0]
click at [477, 119] on span "06/10" at bounding box center [586, 110] width 438 height 30
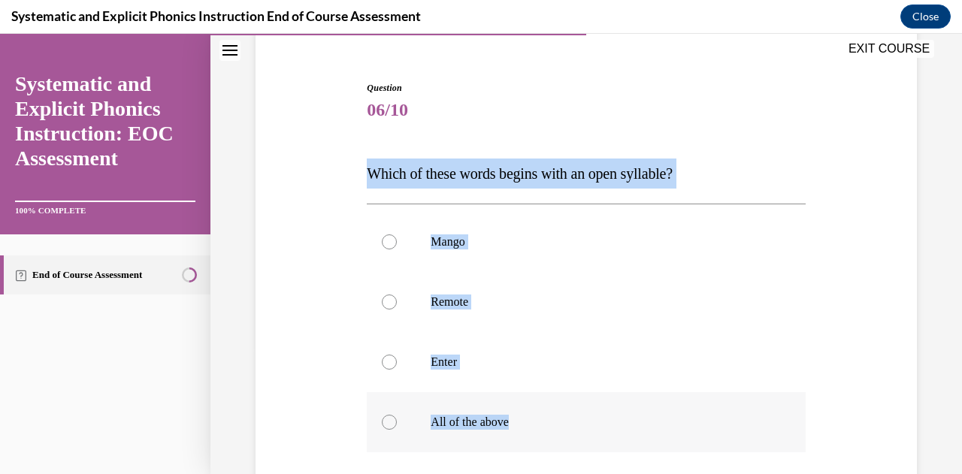
drag, startPoint x: 361, startPoint y: 154, endPoint x: 551, endPoint y: 423, distance: 329.7
click at [551, 423] on div "Question 06/10 Which of these words begins with an open syllable? Mango Remote …" at bounding box center [585, 349] width 445 height 580
drag, startPoint x: 464, startPoint y: 356, endPoint x: 519, endPoint y: 187, distance: 177.7
click at [519, 187] on p "Which of these words begins with an open syllable?" at bounding box center [586, 174] width 438 height 30
copy div "Which of these words begins with an open syllable? Mango Remote Enter All of th…"
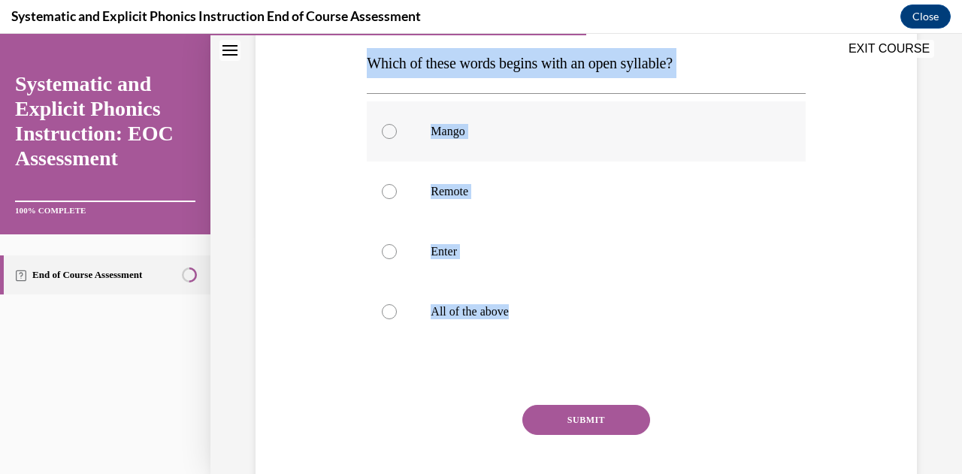
scroll to position [242, 0]
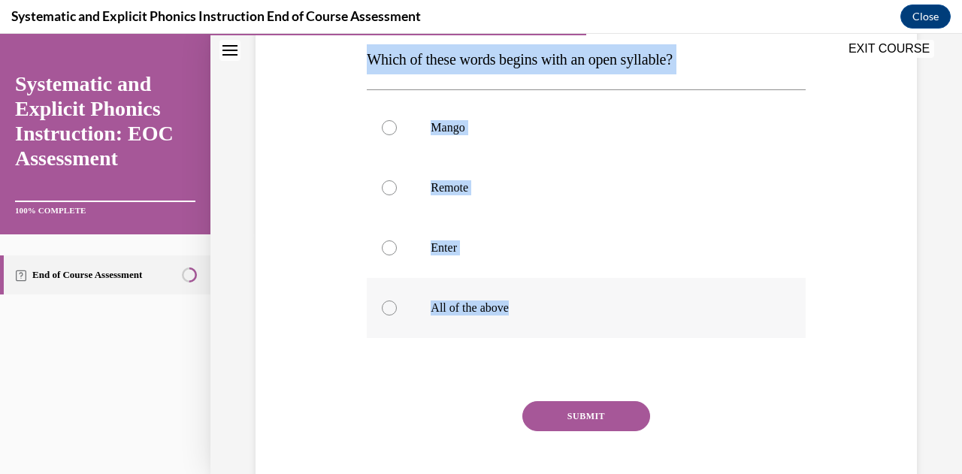
click at [488, 300] on p "All of the above" at bounding box center [598, 307] width 337 height 15
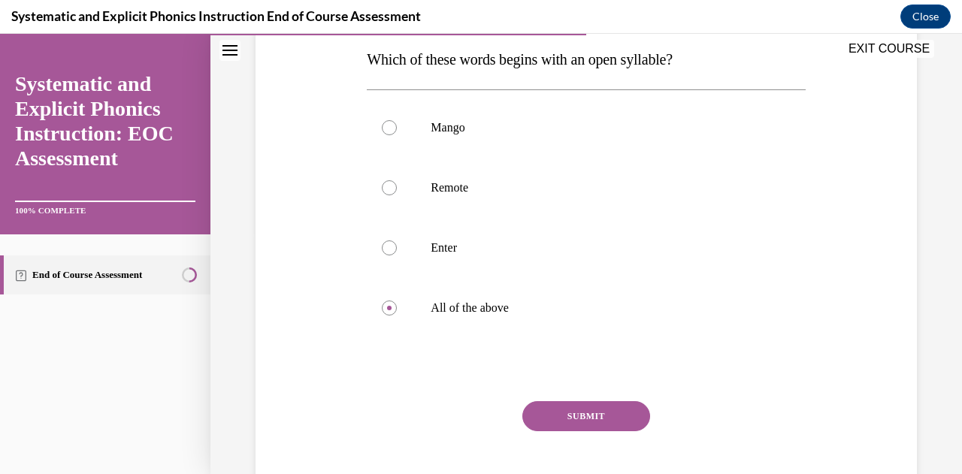
click at [587, 418] on button "SUBMIT" at bounding box center [586, 416] width 128 height 30
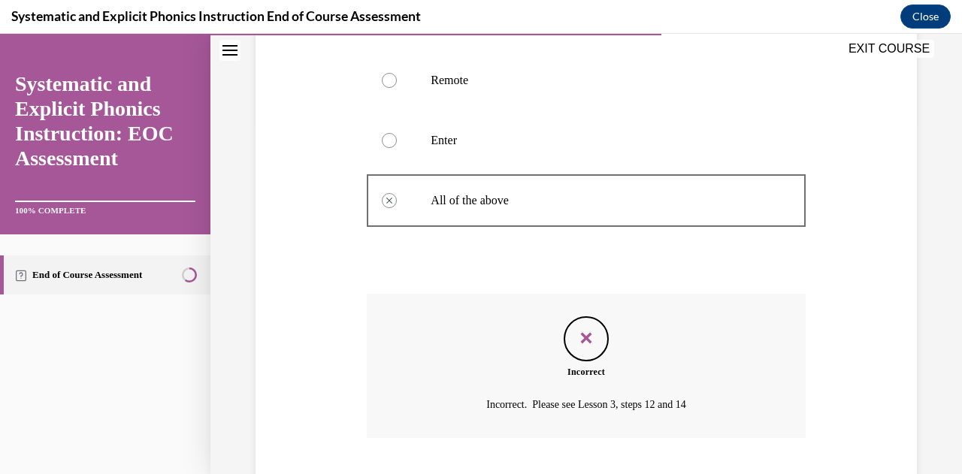
scroll to position [373, 0]
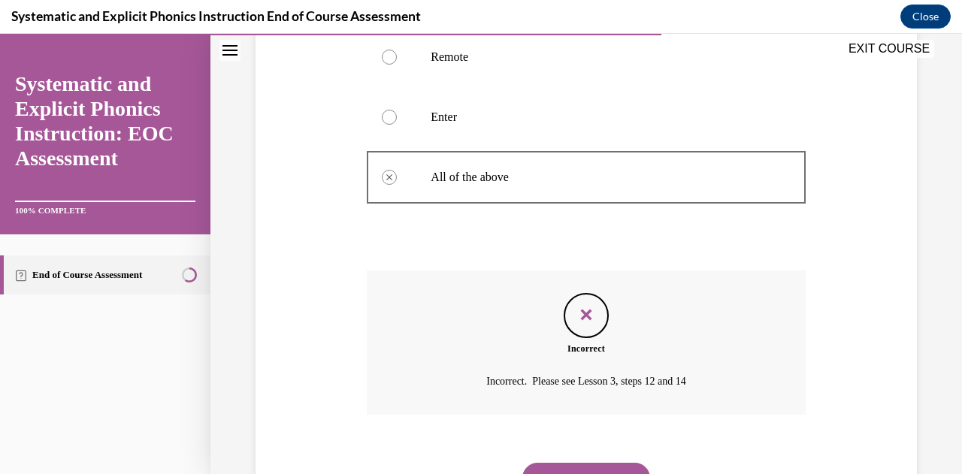
click at [569, 466] on button "NEXT" at bounding box center [586, 478] width 128 height 30
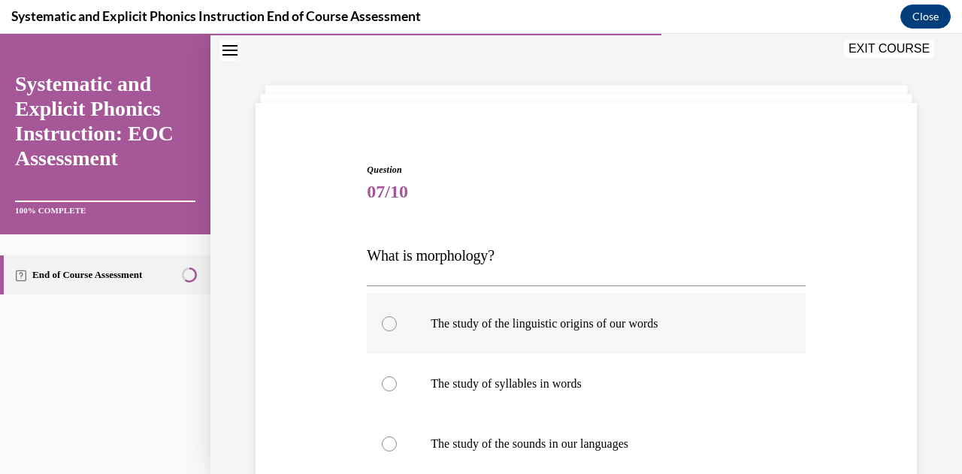
scroll to position [222, 0]
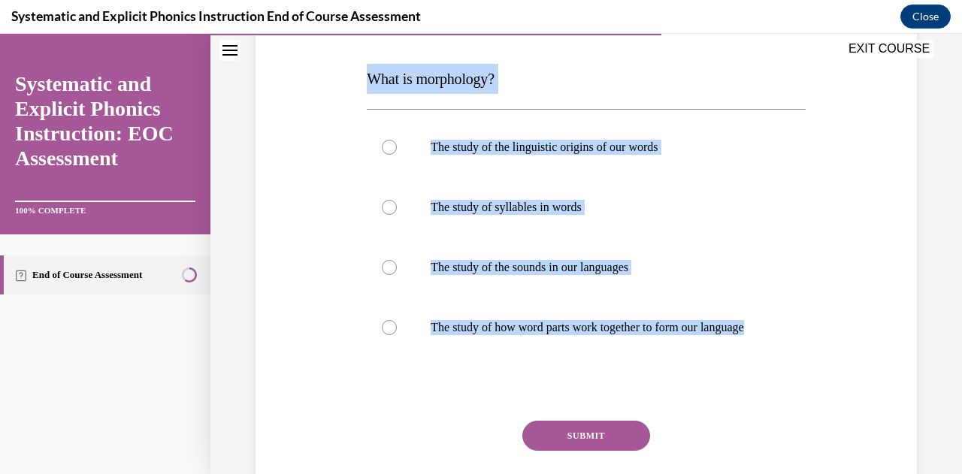
drag, startPoint x: 548, startPoint y: 345, endPoint x: 364, endPoint y: 82, distance: 321.4
click at [364, 82] on div "Question 07/10 What is morphology? The study of the linguistic origins of our w…" at bounding box center [585, 254] width 445 height 580
copy div "What is morphology? The study of the linguistic origins of our words The study …"
click at [497, 321] on p "The study of how word parts work together to form our language" at bounding box center [598, 327] width 337 height 15
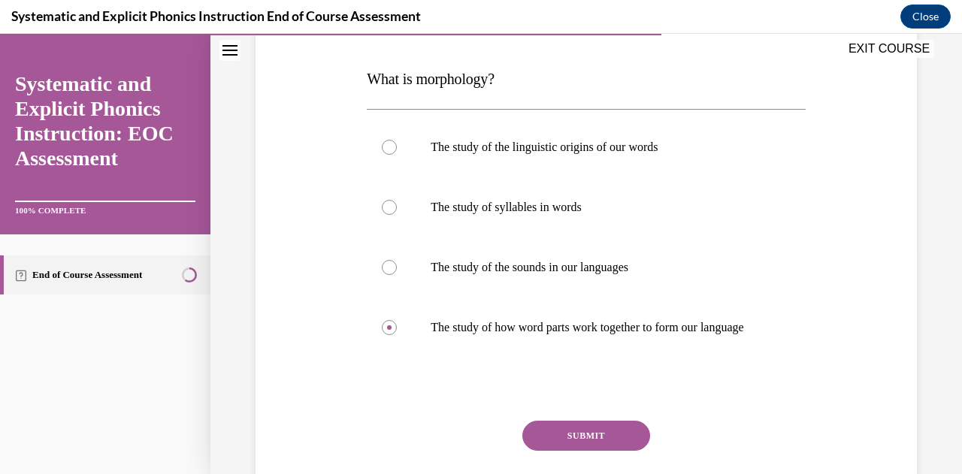
click at [593, 440] on button "SUBMIT" at bounding box center [586, 436] width 128 height 30
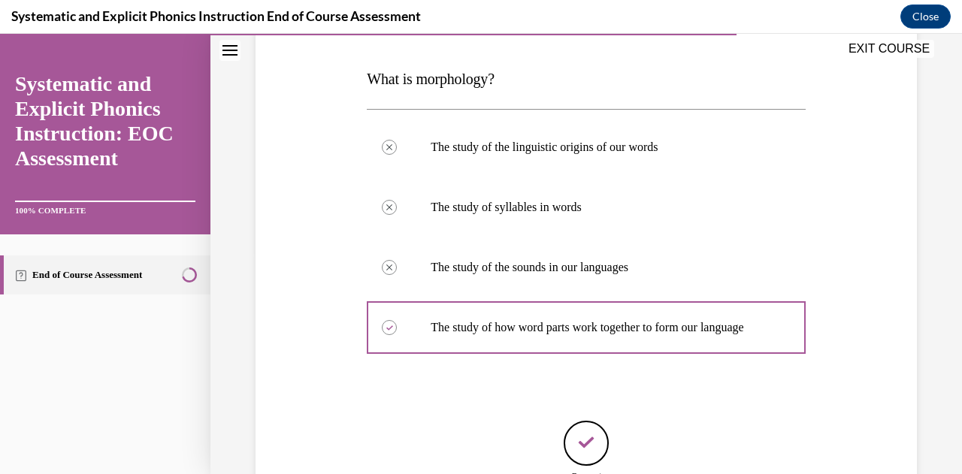
scroll to position [384, 0]
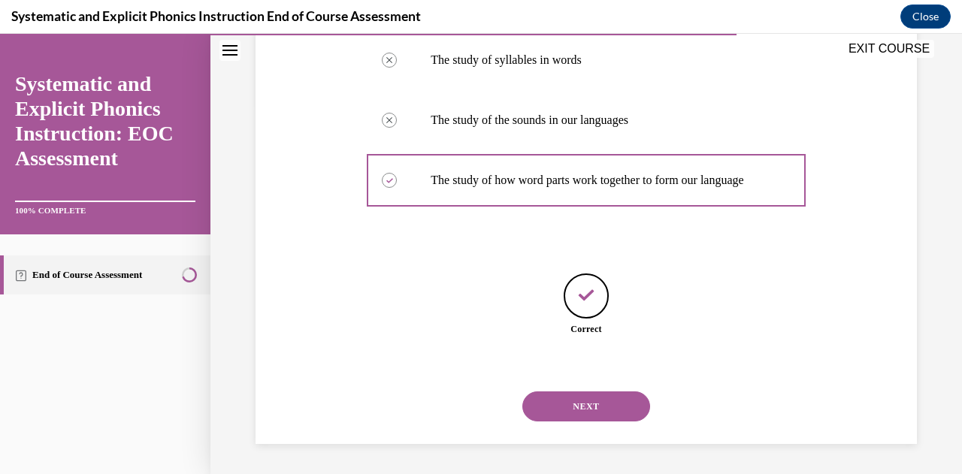
click at [578, 396] on button "NEXT" at bounding box center [586, 406] width 128 height 30
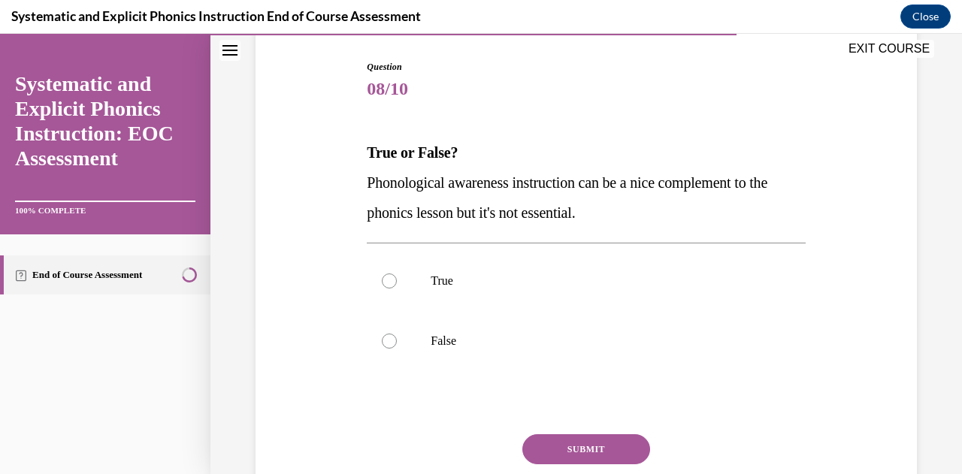
scroll to position [151, 0]
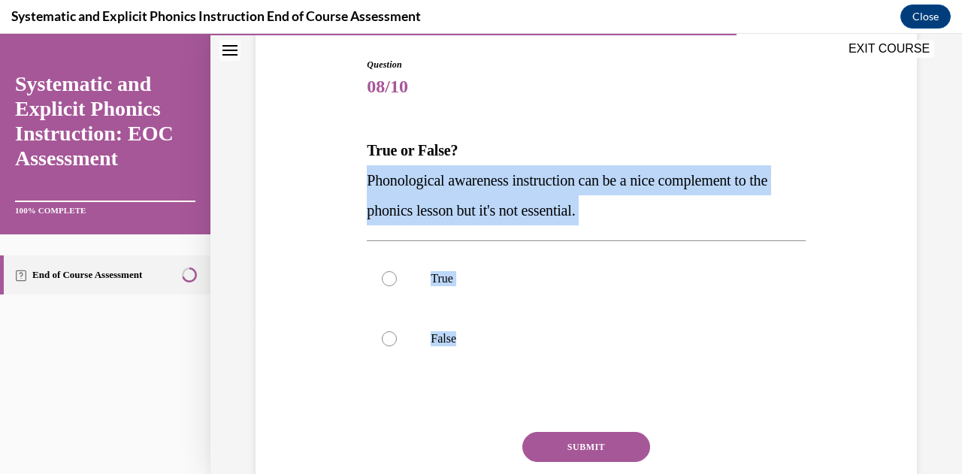
drag, startPoint x: 547, startPoint y: 331, endPoint x: 366, endPoint y: 183, distance: 234.3
click at [367, 183] on div "Question 08/10 True or False? Phonological awareness instruction can be a nice …" at bounding box center [586, 306] width 438 height 497
copy div "Phonological awareness instruction can be a nice complement to the phonics less…"
click at [454, 328] on div at bounding box center [586, 339] width 438 height 60
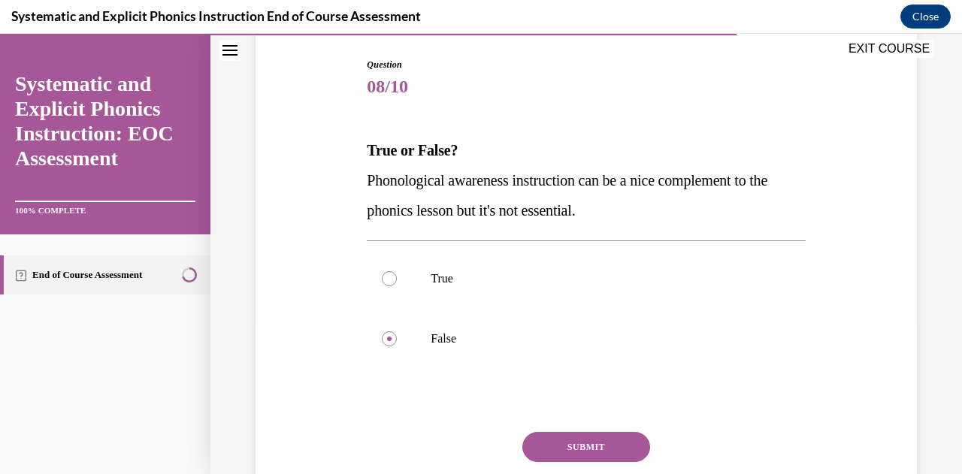
click at [572, 447] on button "SUBMIT" at bounding box center [586, 447] width 128 height 30
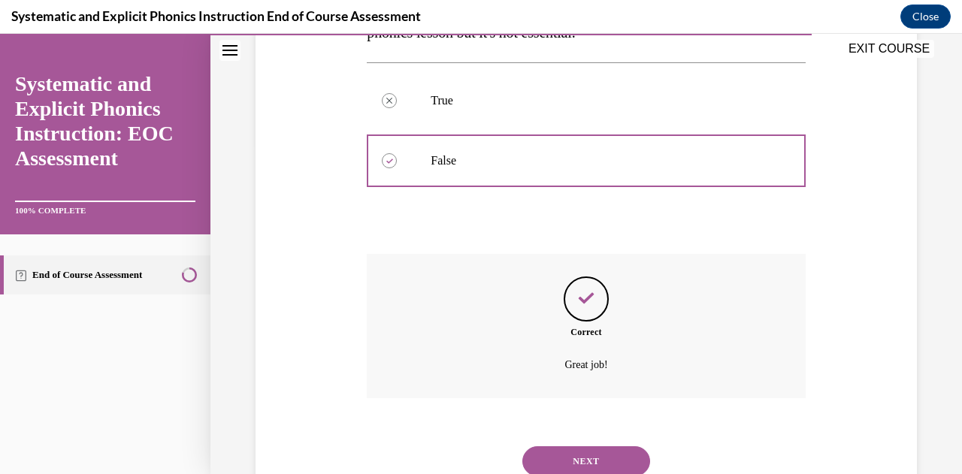
scroll to position [330, 0]
click at [596, 456] on button "NEXT" at bounding box center [586, 460] width 128 height 30
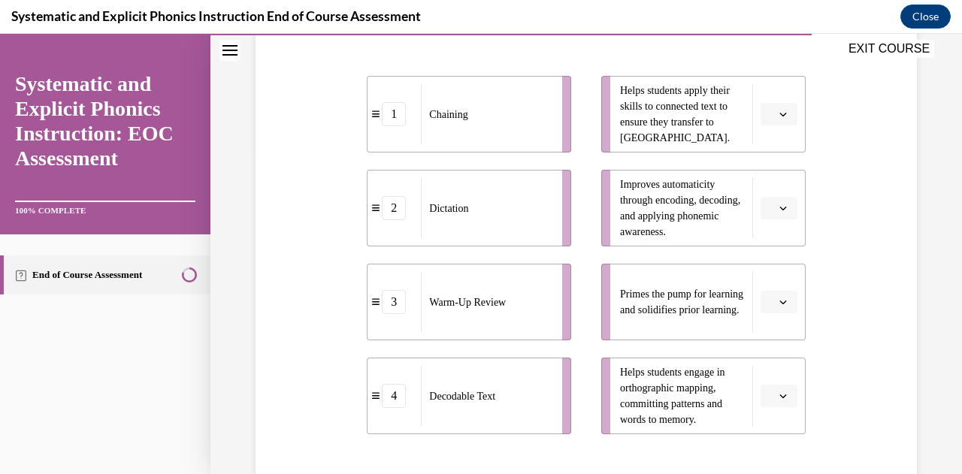
scroll to position [324, 0]
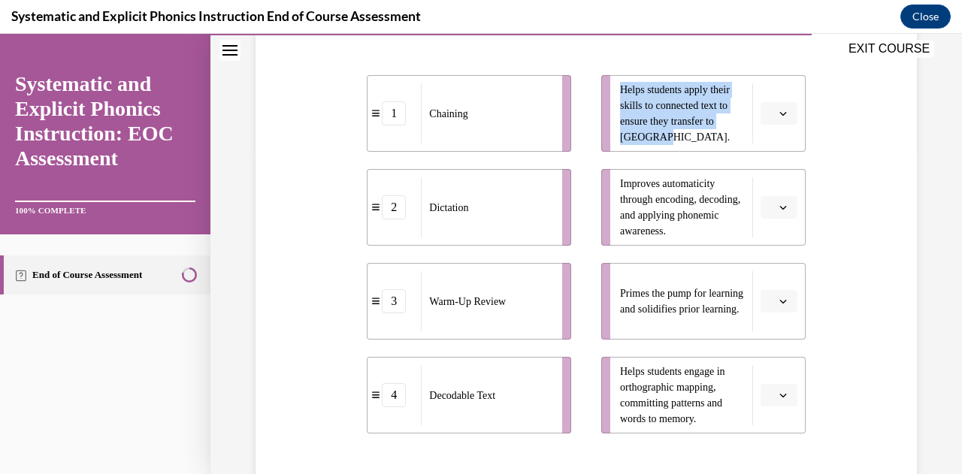
drag, startPoint x: 652, startPoint y: 143, endPoint x: 613, endPoint y: 89, distance: 66.7
click at [613, 89] on li "Helps students apply their skills to connected text to ensure they transfer to …" at bounding box center [703, 113] width 204 height 77
copy span "Helps students apply their skills to connected text to ensure they transfer to …"
click at [777, 118] on span "button" at bounding box center [782, 113] width 11 height 11
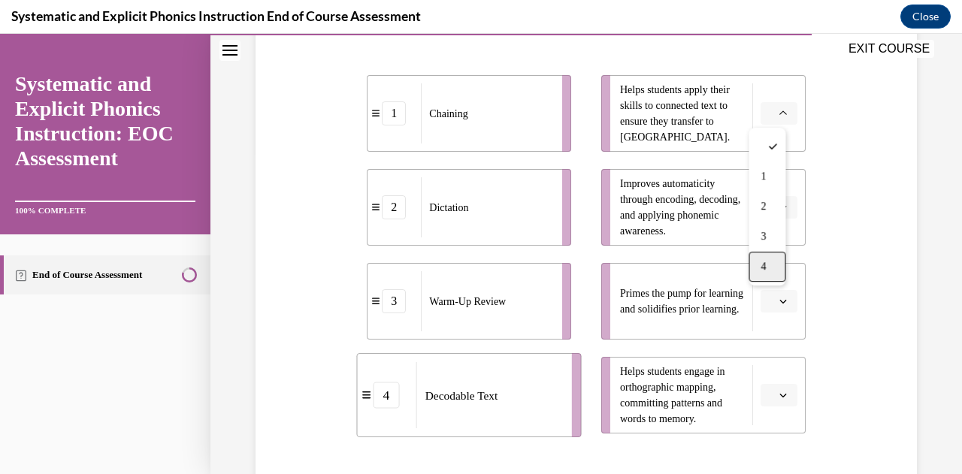
click at [762, 256] on div "4" at bounding box center [766, 267] width 37 height 30
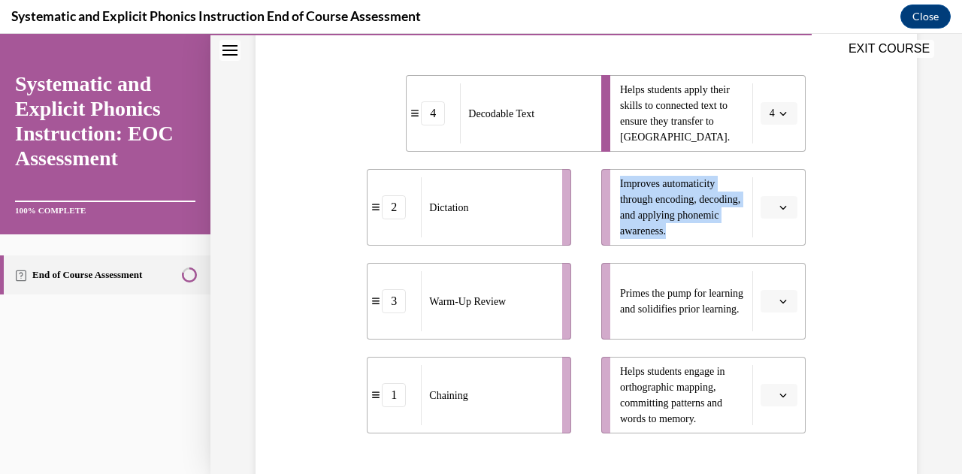
drag, startPoint x: 722, startPoint y: 230, endPoint x: 613, endPoint y: 186, distance: 117.6
click at [620, 186] on span "Improves automaticity through encoding, decoding, and applying phonemic awarene…" at bounding box center [682, 207] width 125 height 63
copy span "Improves automaticity through encoding, decoding, and applying phonemic awarene…"
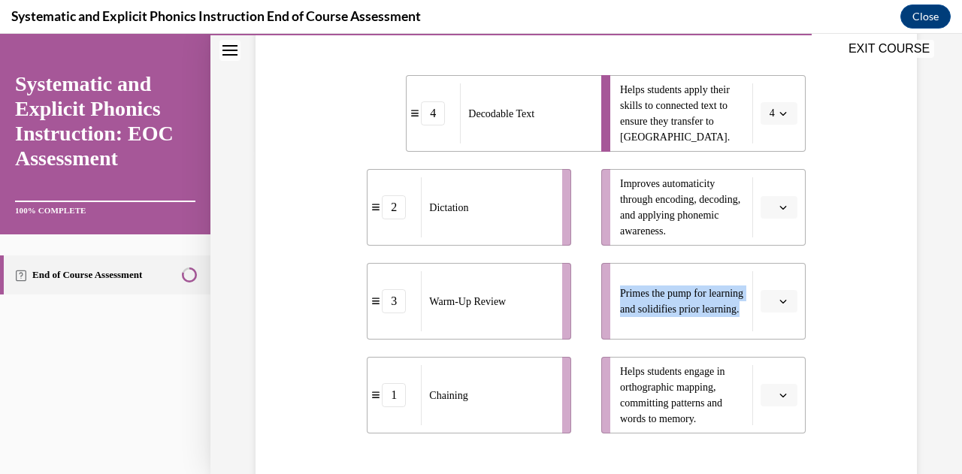
drag, startPoint x: 679, startPoint y: 318, endPoint x: 615, endPoint y: 282, distance: 73.3
click at [620, 285] on span "Primes the pump for learning and solidifies prior learning." at bounding box center [682, 301] width 125 height 32
click at [779, 303] on icon "button" at bounding box center [783, 301] width 8 height 8
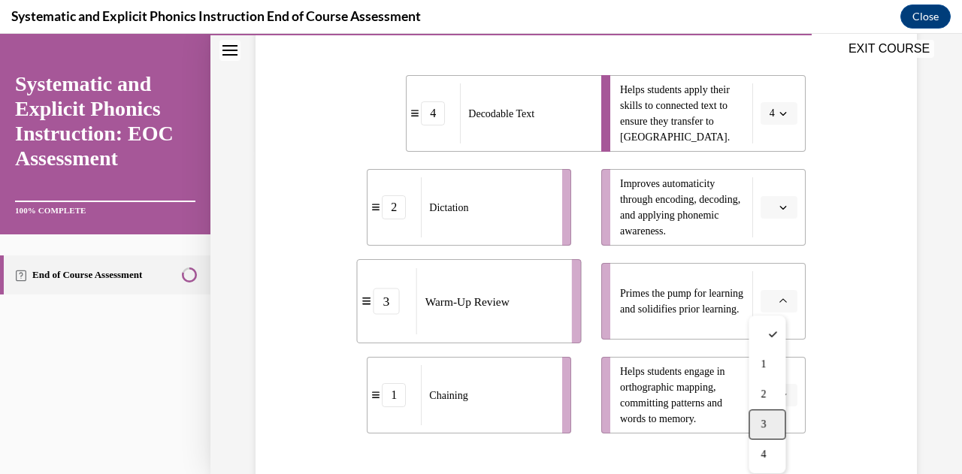
click at [767, 419] on div "3" at bounding box center [766, 424] width 37 height 30
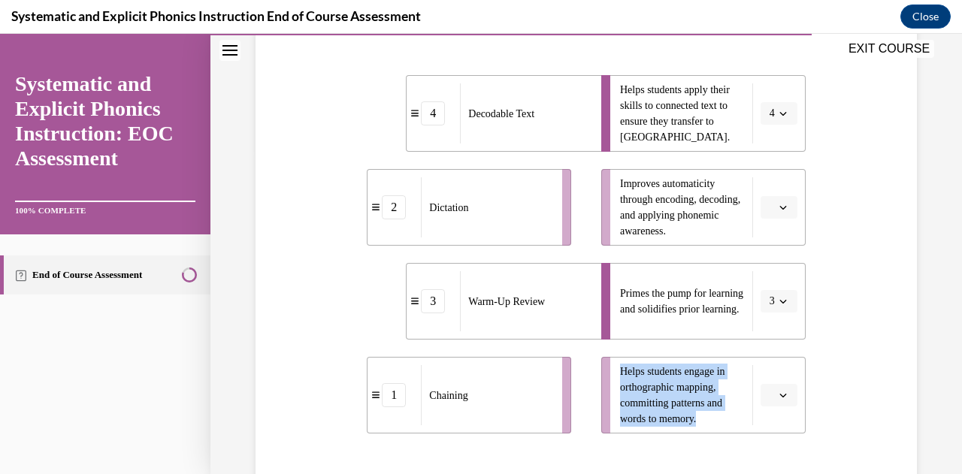
drag, startPoint x: 702, startPoint y: 418, endPoint x: 609, endPoint y: 369, distance: 104.5
click at [609, 369] on li "Helps students engage in orthographic mapping, committing patterns and words to…" at bounding box center [703, 395] width 204 height 77
click at [779, 204] on icon "button" at bounding box center [783, 208] width 8 height 8
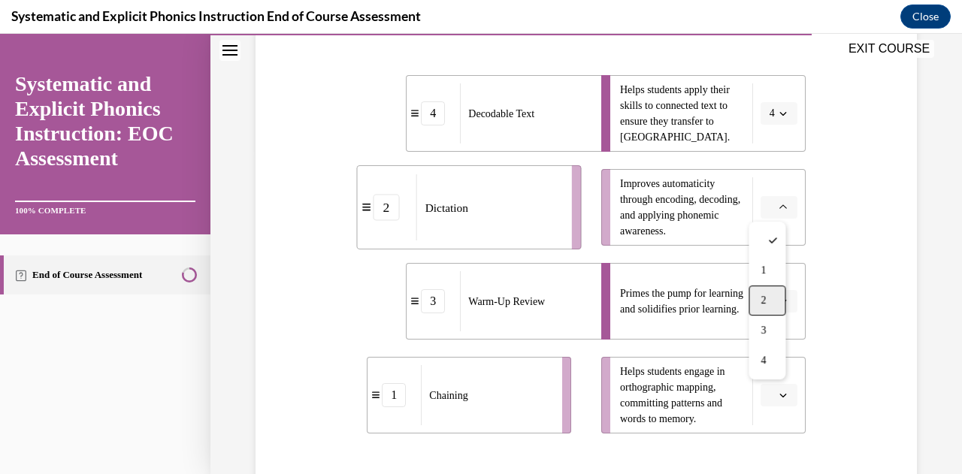
click at [763, 292] on div "2" at bounding box center [766, 300] width 37 height 30
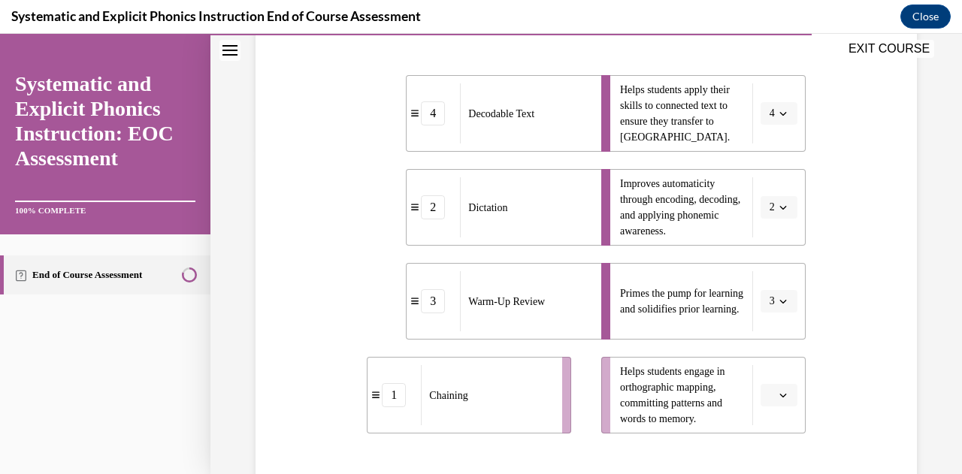
click at [769, 392] on span "Please select an option" at bounding box center [771, 395] width 5 height 15
click at [762, 270] on span "1" at bounding box center [762, 271] width 5 height 12
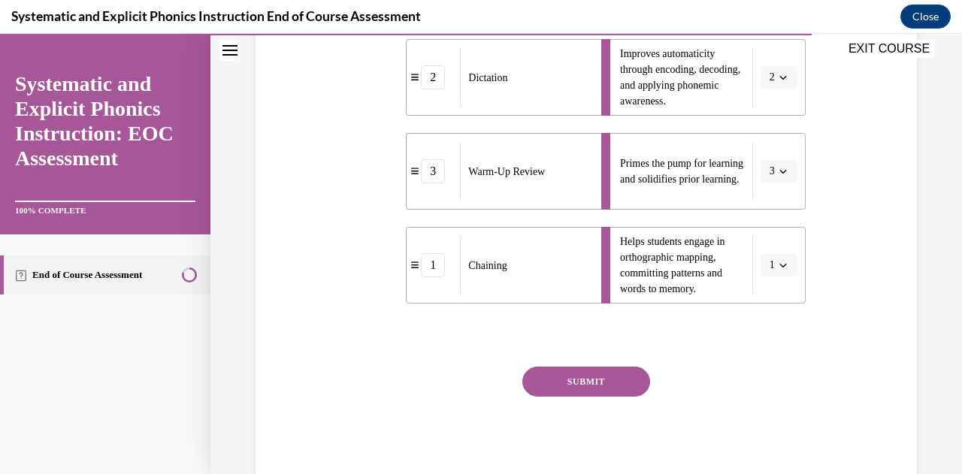
click at [613, 377] on button "SUBMIT" at bounding box center [586, 382] width 128 height 30
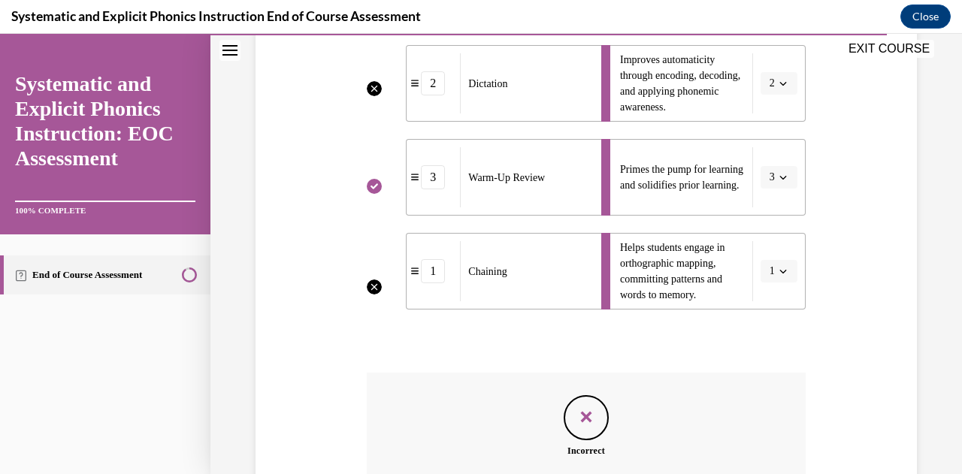
scroll to position [620, 0]
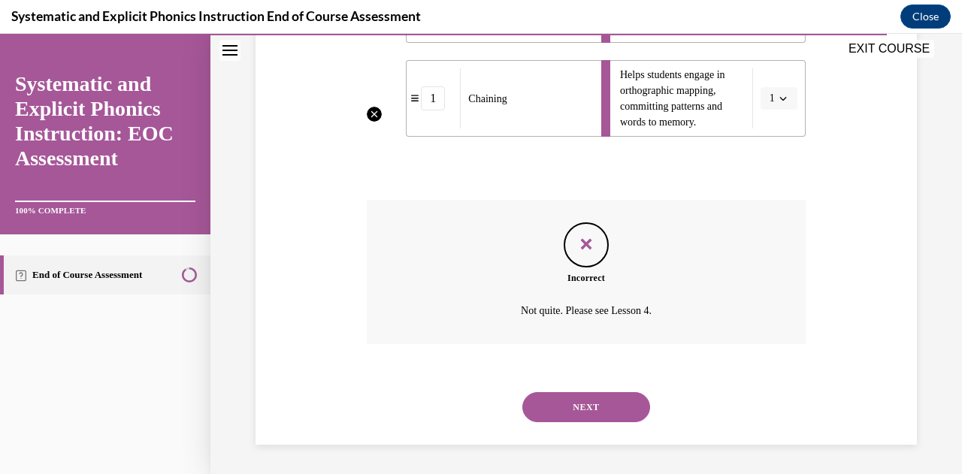
click at [584, 406] on button "NEXT" at bounding box center [586, 407] width 128 height 30
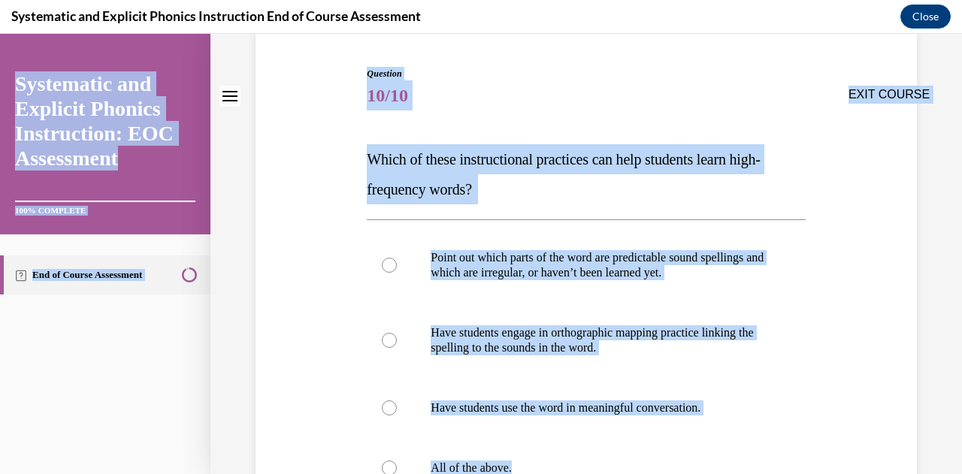
scroll to position [0, 0]
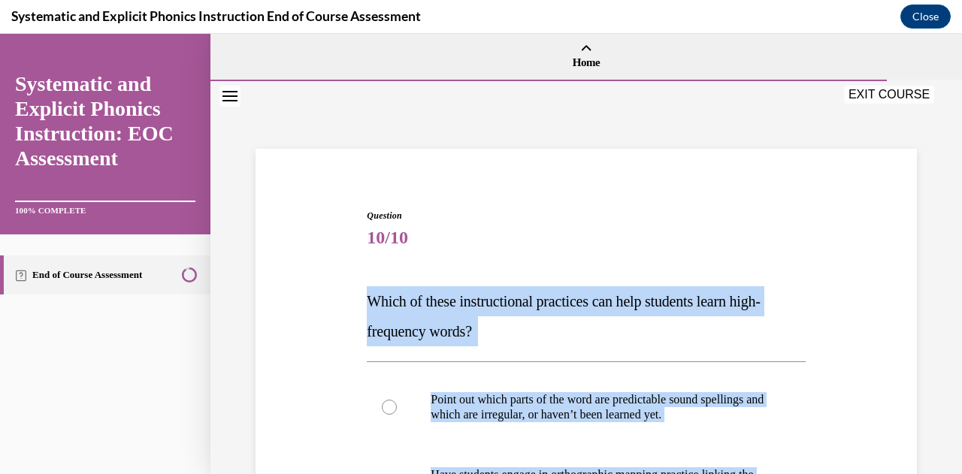
drag, startPoint x: 522, startPoint y: 303, endPoint x: 367, endPoint y: 292, distance: 155.9
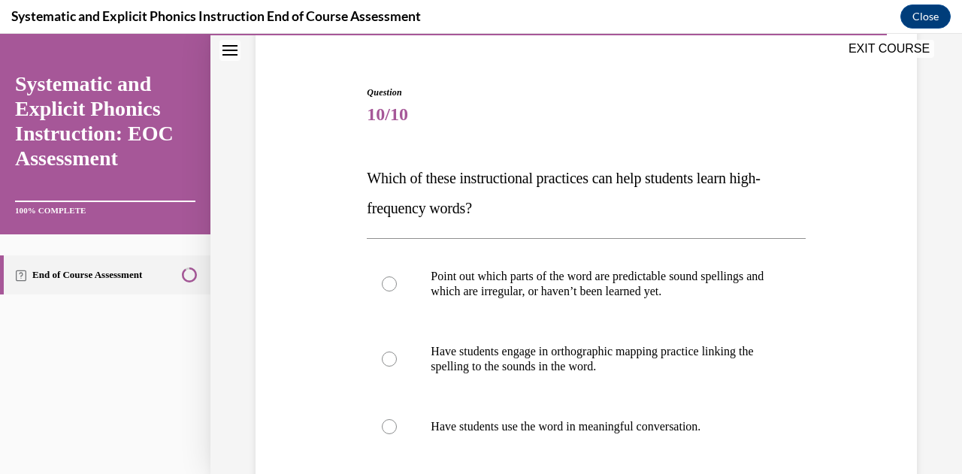
scroll to position [159, 0]
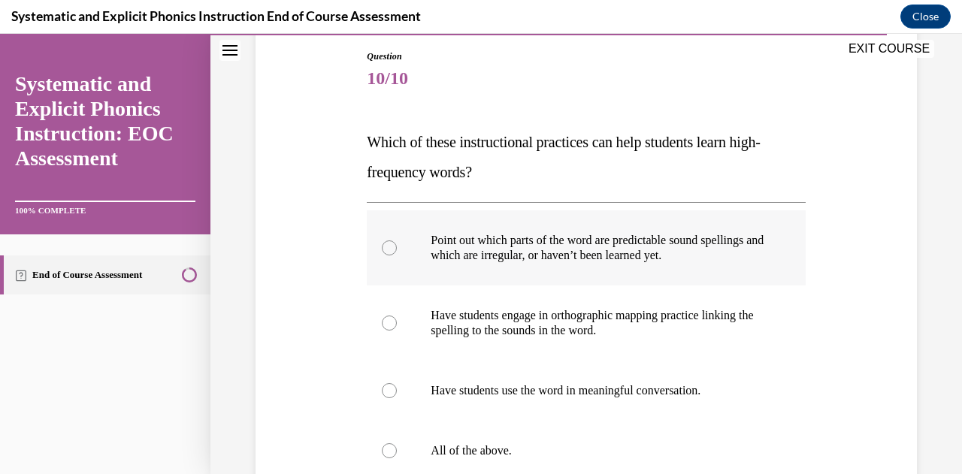
click at [516, 243] on p "Point out which parts of the word are predictable sound spellings and which are…" at bounding box center [598, 248] width 337 height 30
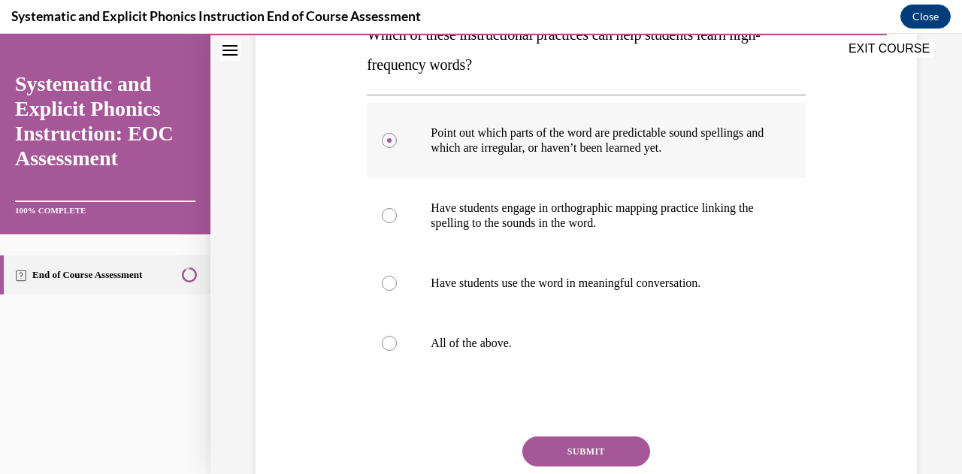
scroll to position [337, 0]
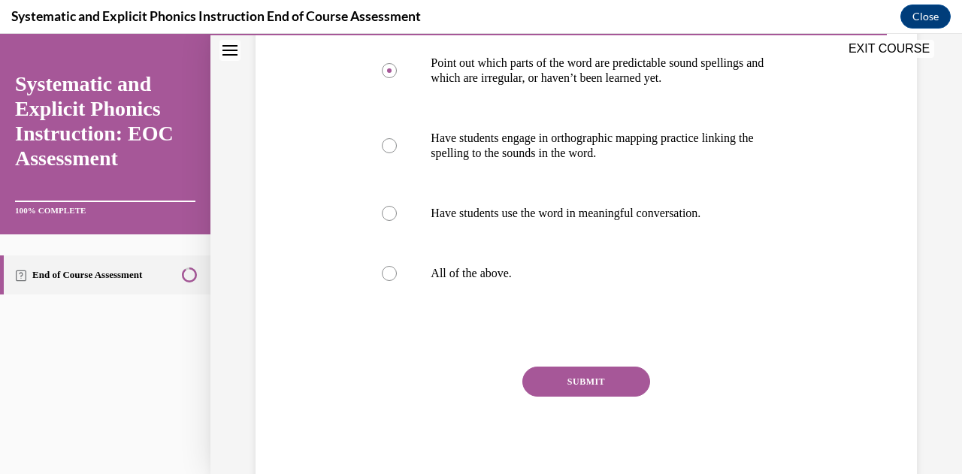
click at [568, 376] on button "SUBMIT" at bounding box center [586, 382] width 128 height 30
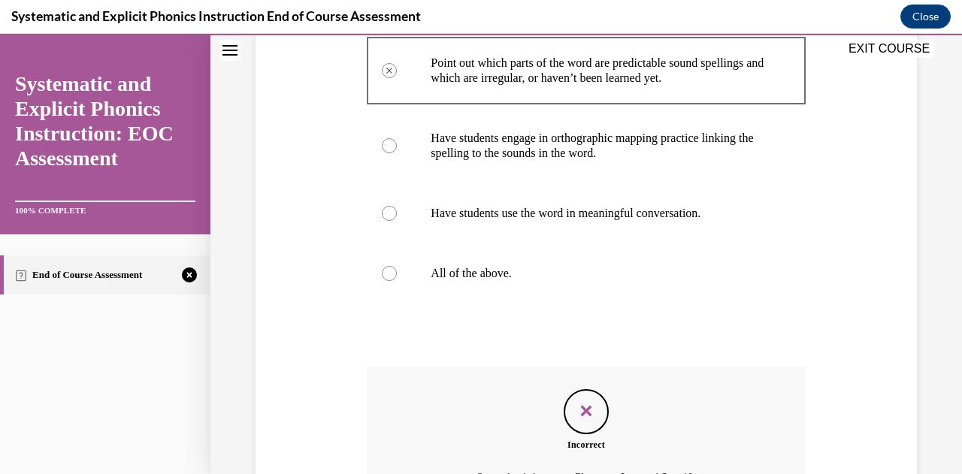
scroll to position [503, 0]
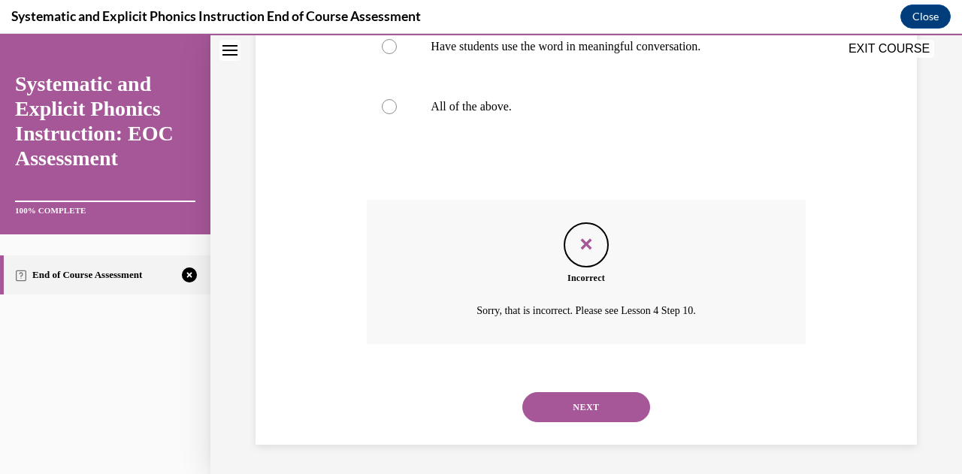
click at [614, 403] on button "NEXT" at bounding box center [586, 407] width 128 height 30
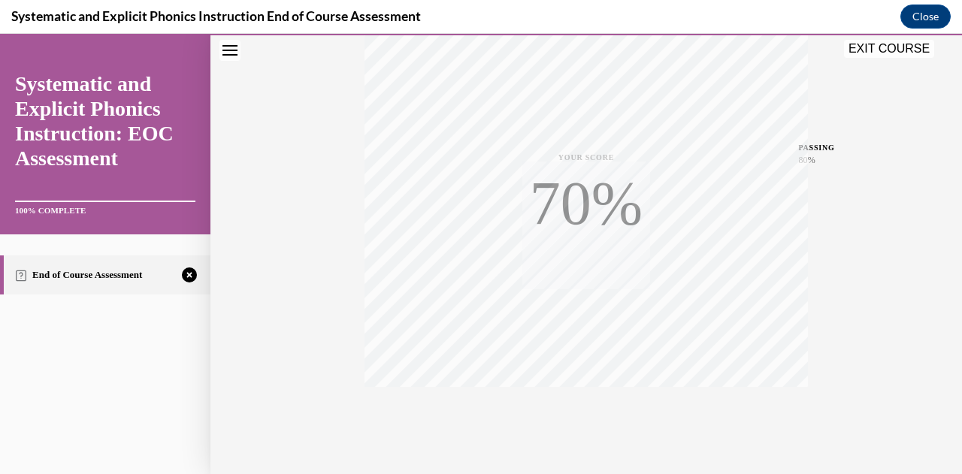
scroll to position [329, 0]
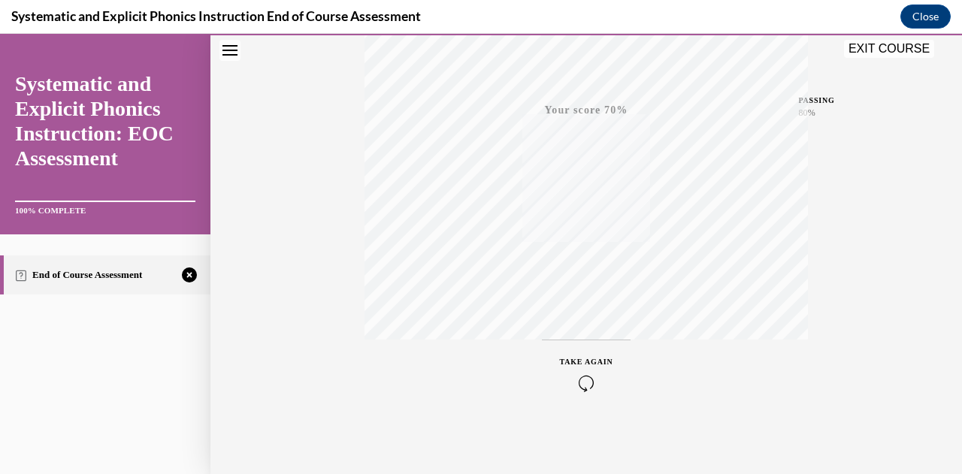
click at [581, 375] on icon "button" at bounding box center [586, 383] width 53 height 17
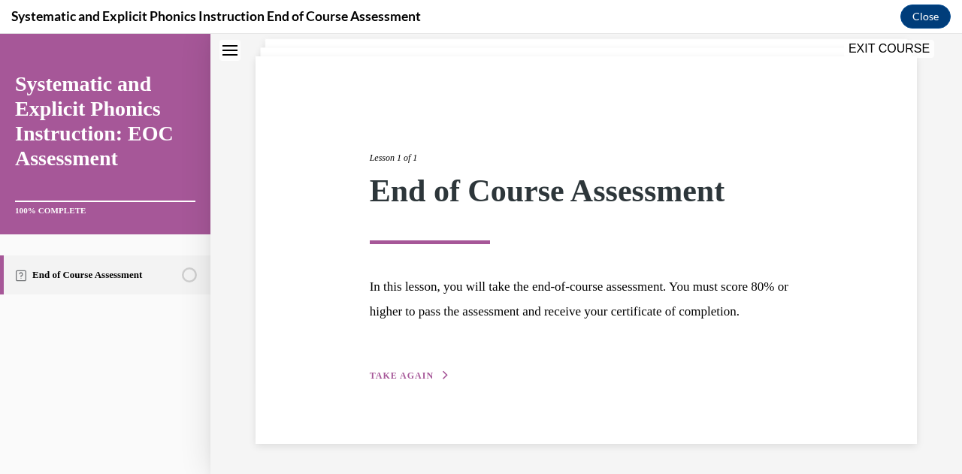
click at [423, 377] on span "TAKE AGAIN" at bounding box center [402, 375] width 64 height 11
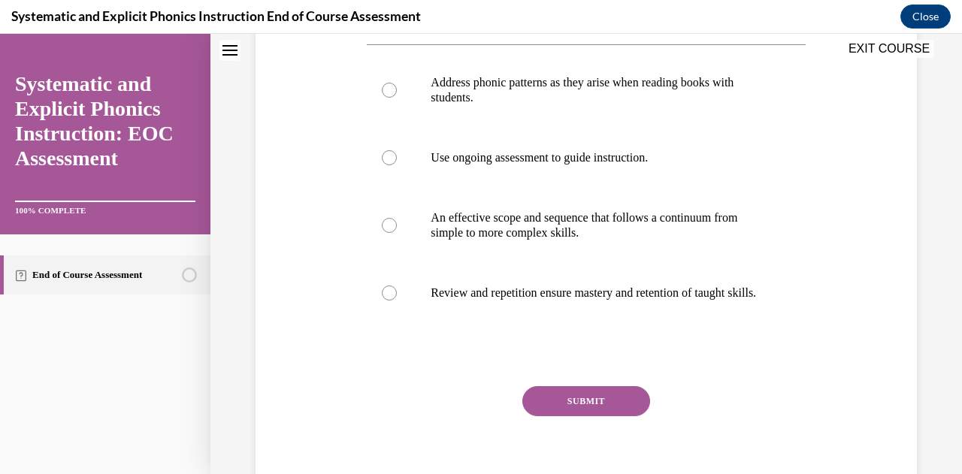
scroll to position [309, 0]
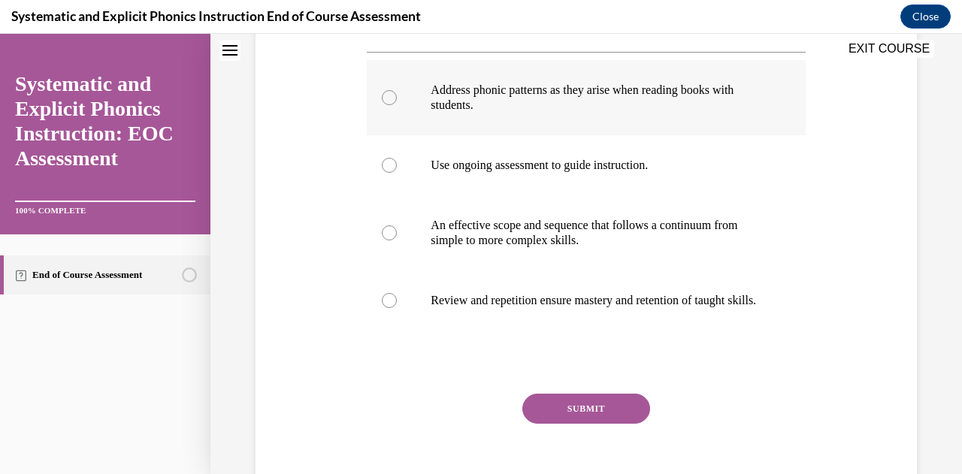
click at [448, 116] on div at bounding box center [586, 97] width 438 height 75
click at [569, 421] on button "SUBMIT" at bounding box center [586, 409] width 128 height 30
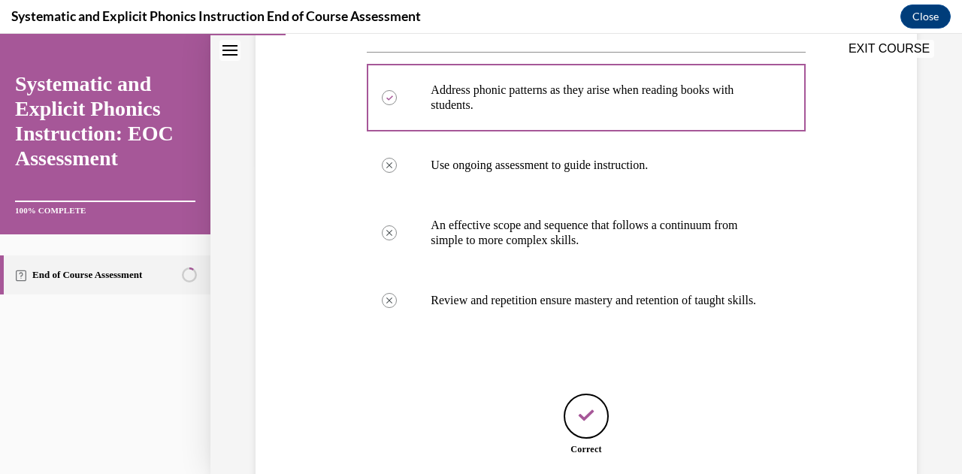
scroll to position [444, 0]
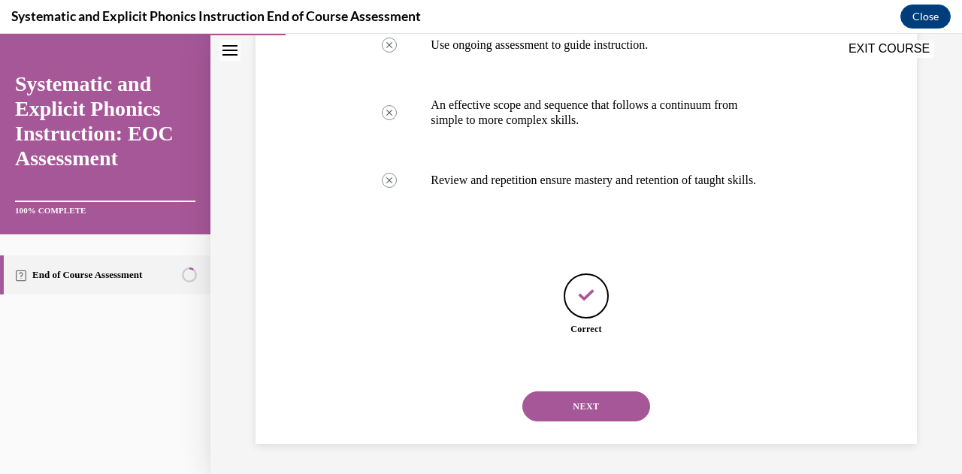
click at [571, 403] on button "NEXT" at bounding box center [586, 406] width 128 height 30
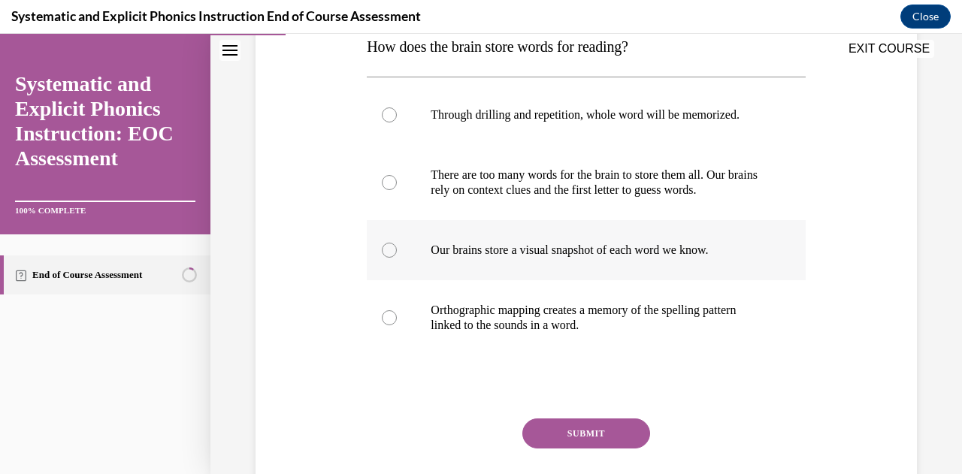
scroll to position [306, 0]
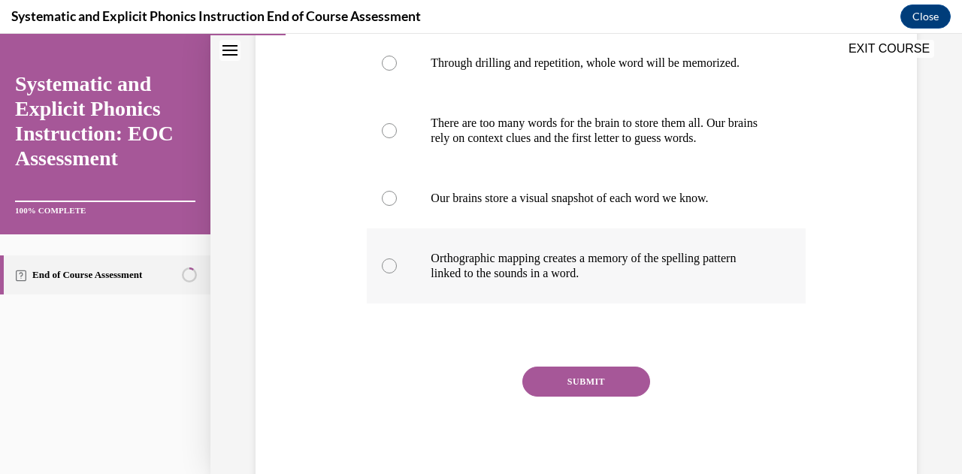
click at [556, 276] on p "Orthographic mapping creates a memory of the spelling pattern linked to the sou…" at bounding box center [598, 266] width 337 height 30
click at [620, 381] on button "SUBMIT" at bounding box center [586, 382] width 128 height 30
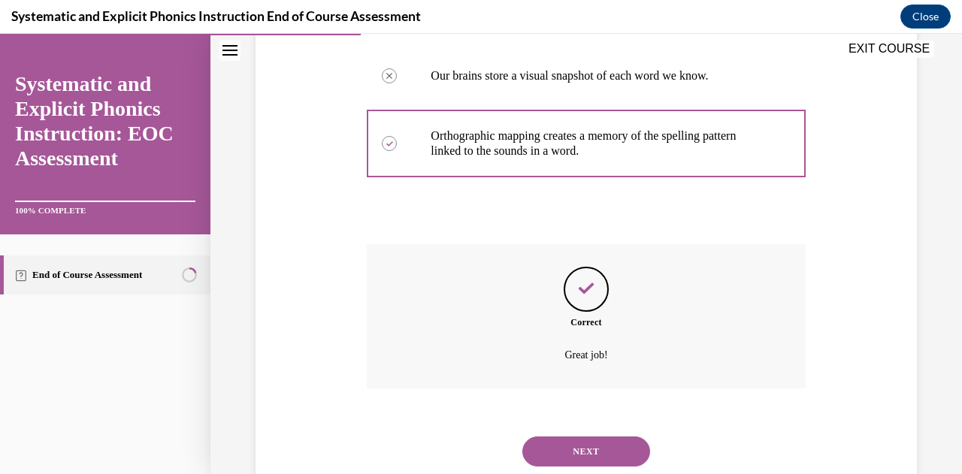
scroll to position [431, 0]
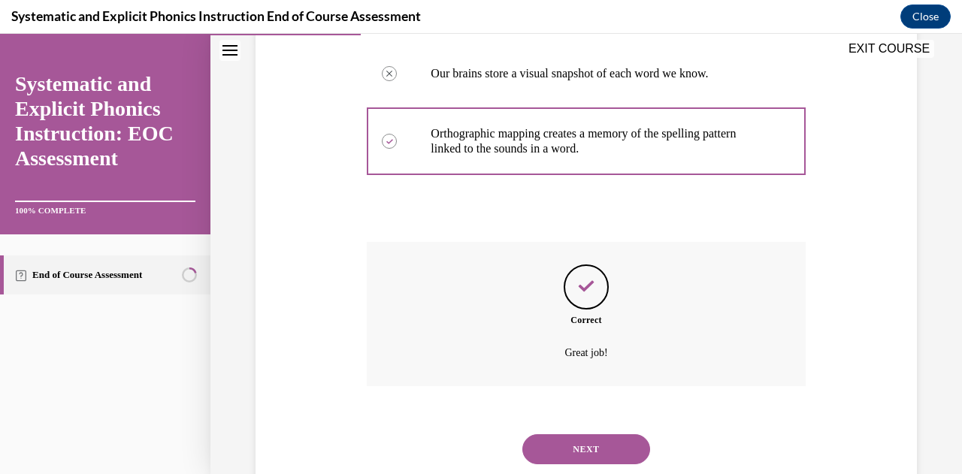
click at [572, 436] on button "NEXT" at bounding box center [586, 449] width 128 height 30
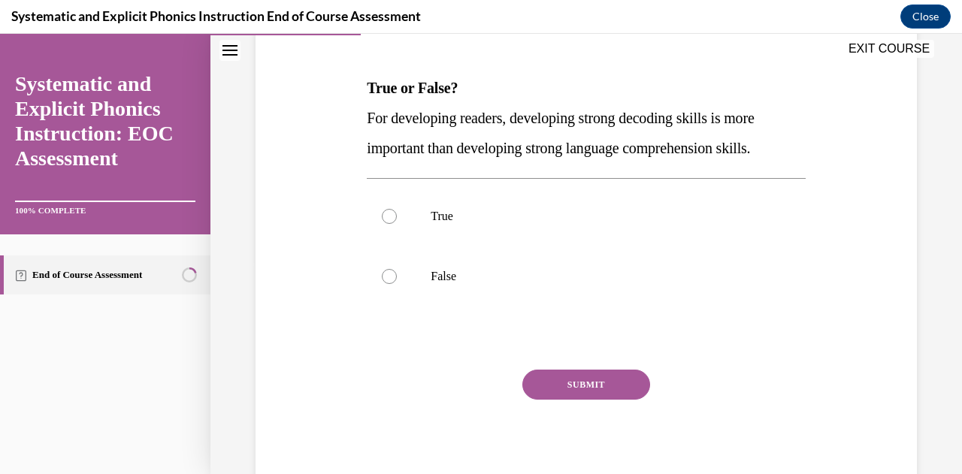
scroll to position [214, 0]
click at [546, 282] on p "False" at bounding box center [598, 275] width 337 height 15
click at [581, 384] on button "SUBMIT" at bounding box center [586, 384] width 128 height 30
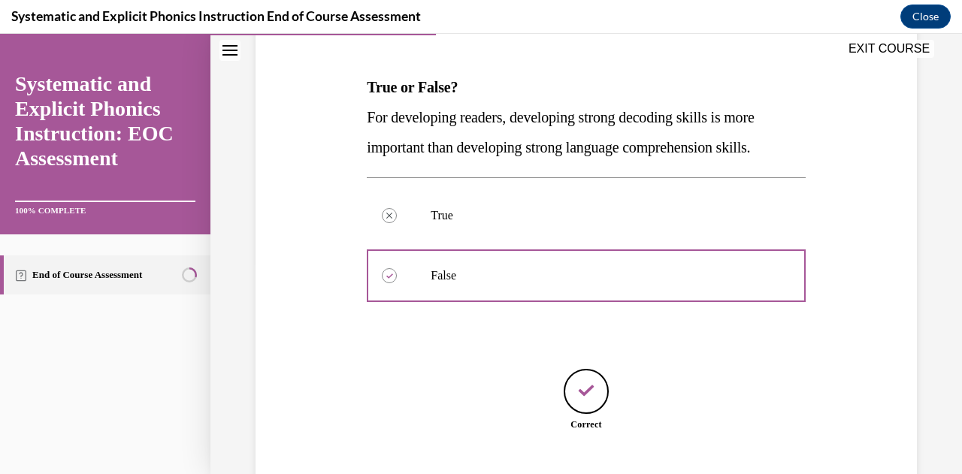
scroll to position [309, 0]
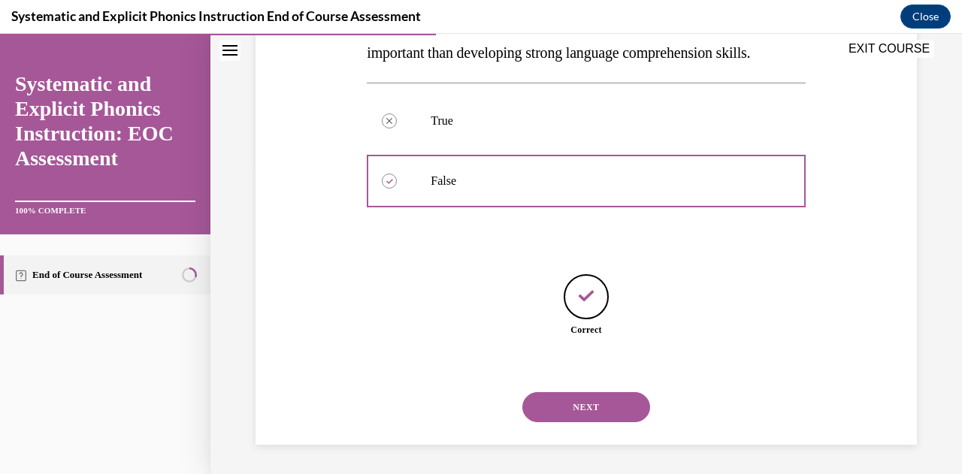
click at [579, 401] on button "NEXT" at bounding box center [586, 407] width 128 height 30
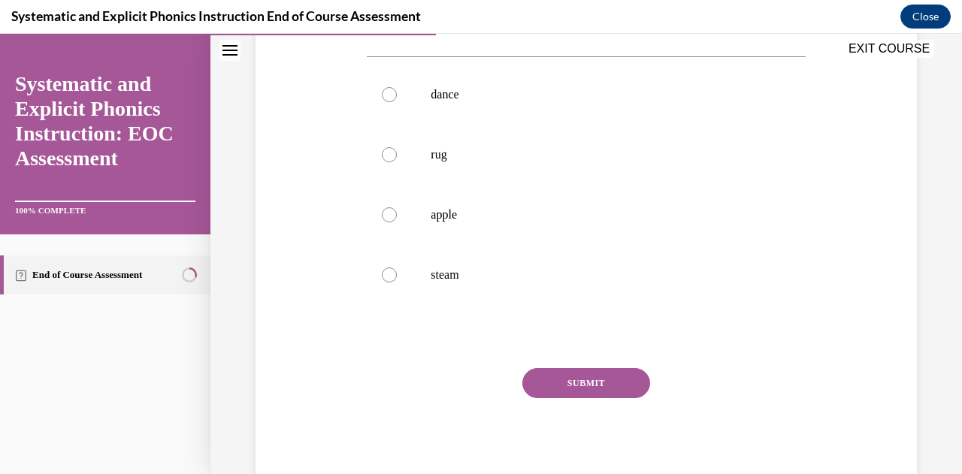
scroll to position [306, 0]
click at [412, 146] on div at bounding box center [586, 153] width 438 height 60
click at [587, 380] on button "SUBMIT" at bounding box center [586, 382] width 128 height 30
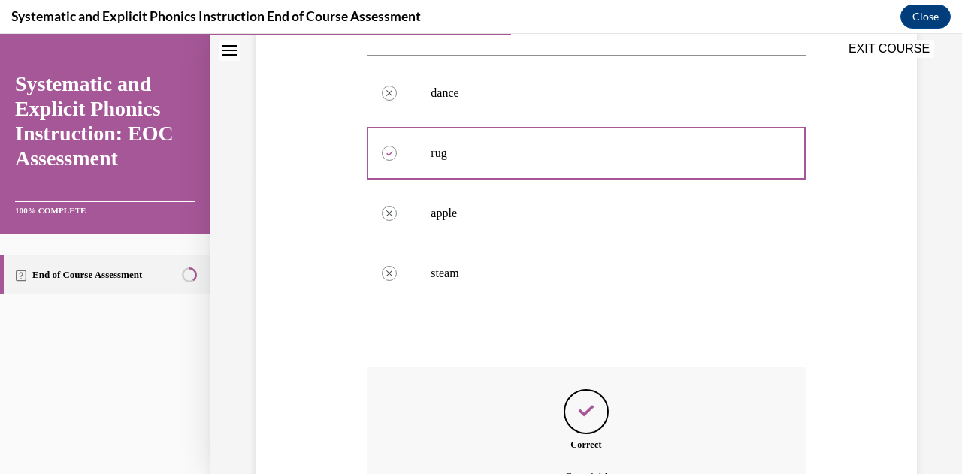
scroll to position [473, 0]
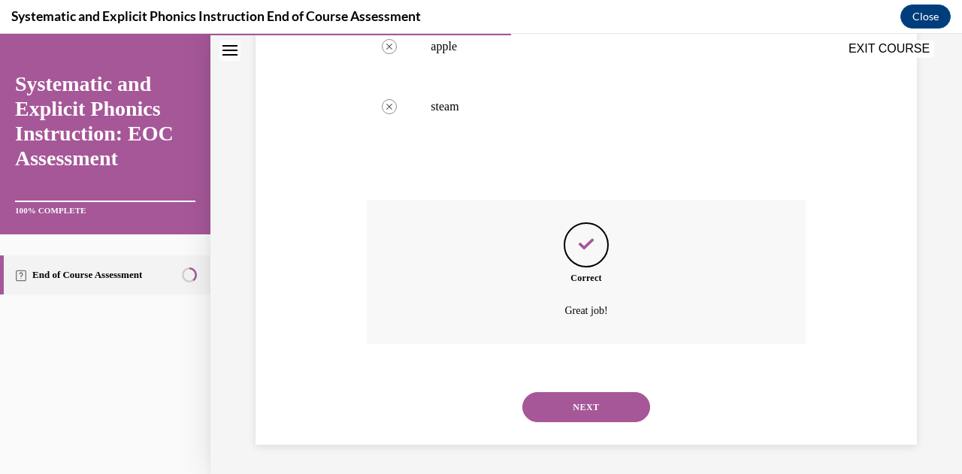
click at [579, 407] on button "NEXT" at bounding box center [586, 407] width 128 height 30
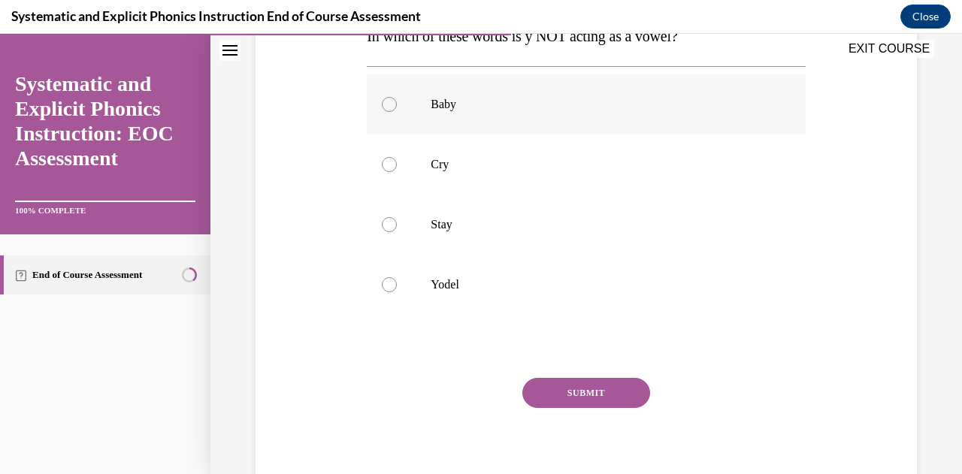
scroll to position [276, 0]
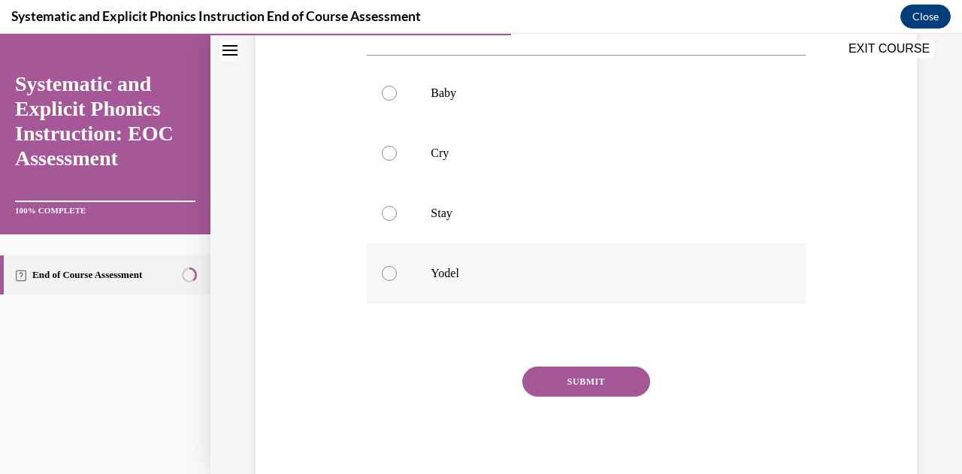
click at [533, 281] on div at bounding box center [586, 273] width 438 height 60
click at [577, 376] on button "SUBMIT" at bounding box center [586, 382] width 128 height 30
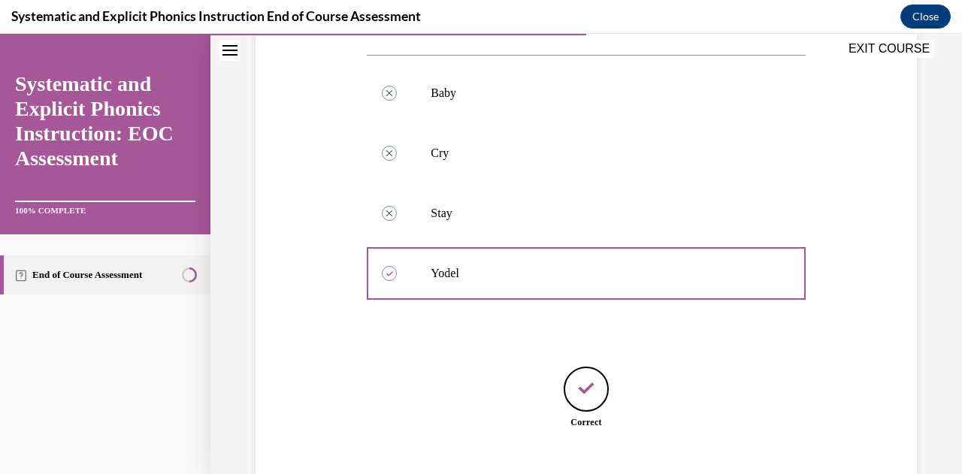
scroll to position [369, 0]
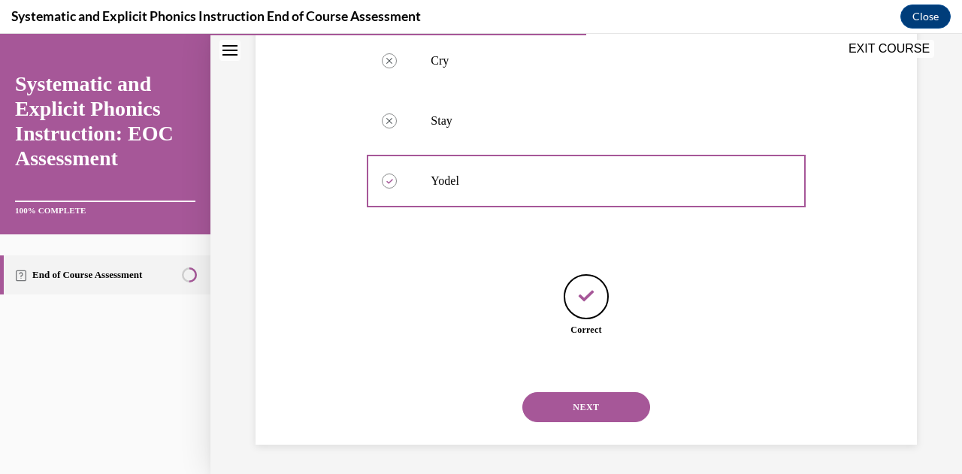
click at [581, 409] on button "NEXT" at bounding box center [586, 407] width 128 height 30
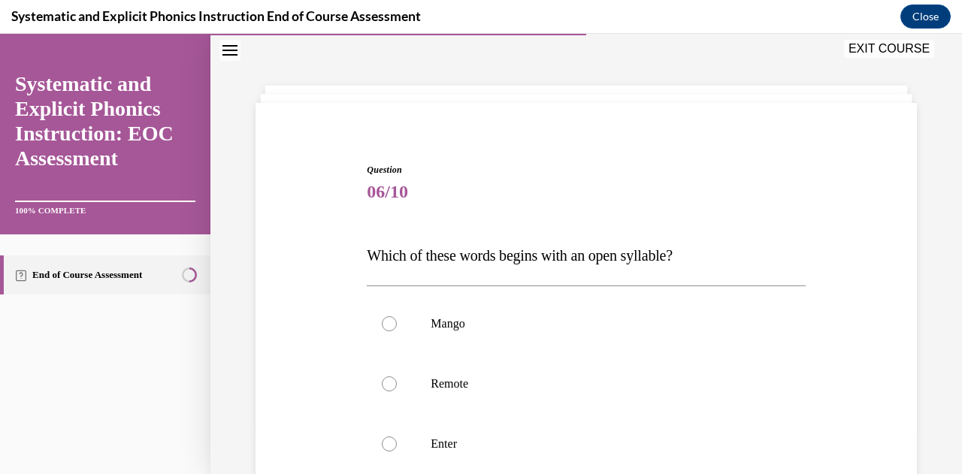
scroll to position [276, 0]
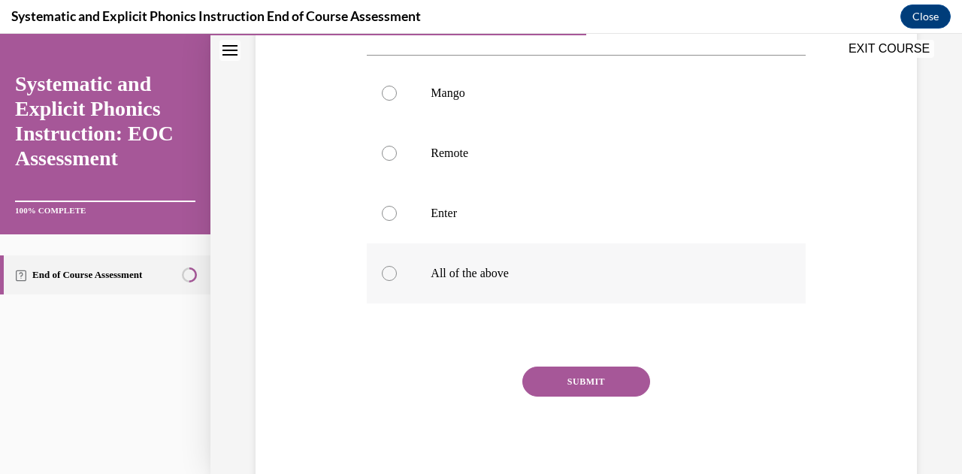
click at [581, 243] on div at bounding box center [586, 273] width 438 height 60
click at [518, 99] on p "Mango" at bounding box center [598, 93] width 337 height 15
click at [563, 382] on button "SUBMIT" at bounding box center [586, 382] width 128 height 30
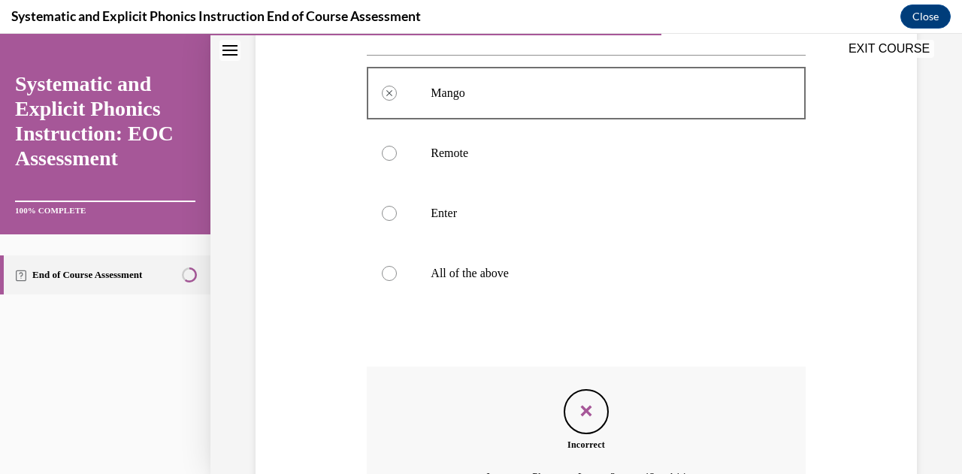
scroll to position [443, 0]
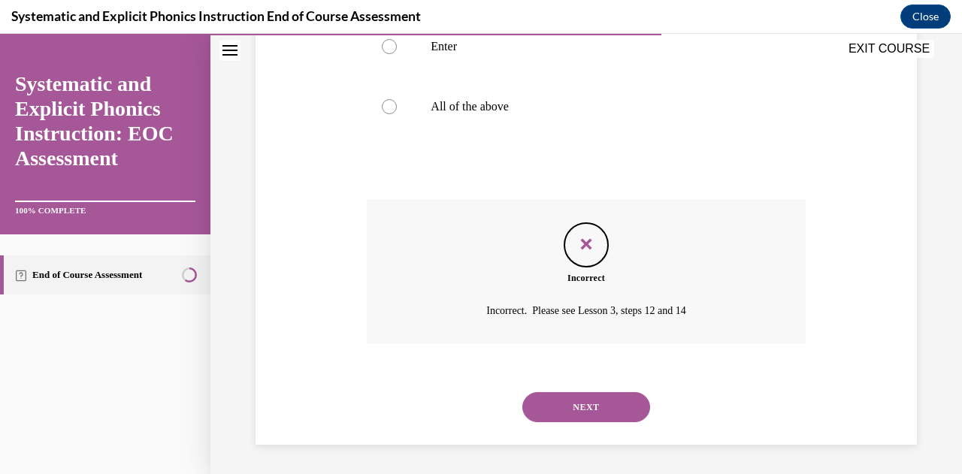
click at [574, 406] on button "NEXT" at bounding box center [586, 407] width 128 height 30
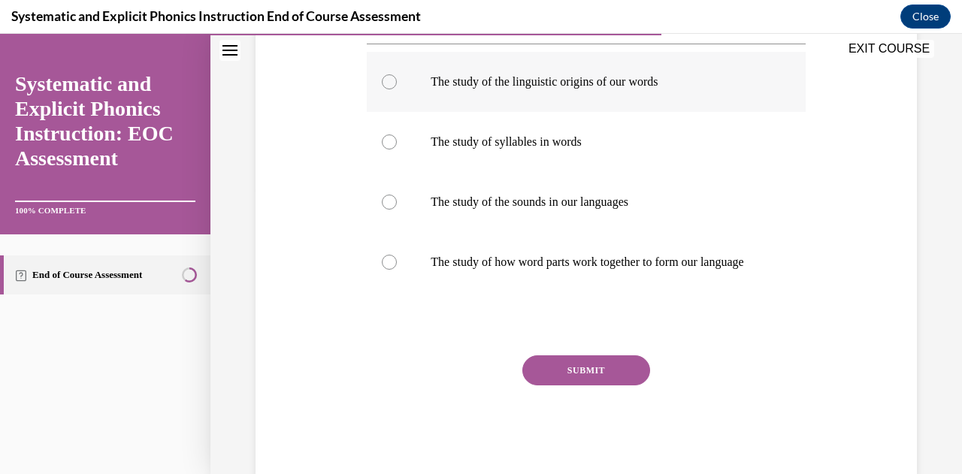
scroll to position [291, 0]
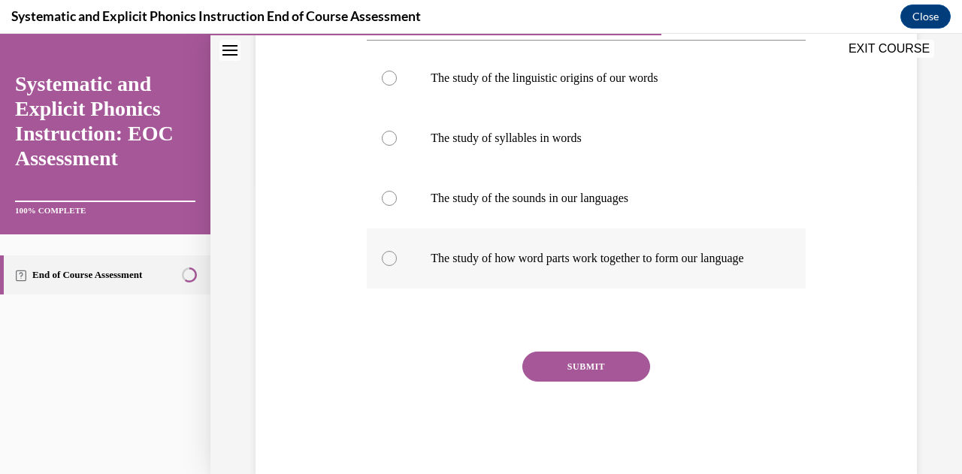
click at [580, 257] on p "The study of how word parts work together to form our language" at bounding box center [598, 258] width 337 height 15
click at [587, 382] on button "SUBMIT" at bounding box center [586, 367] width 128 height 30
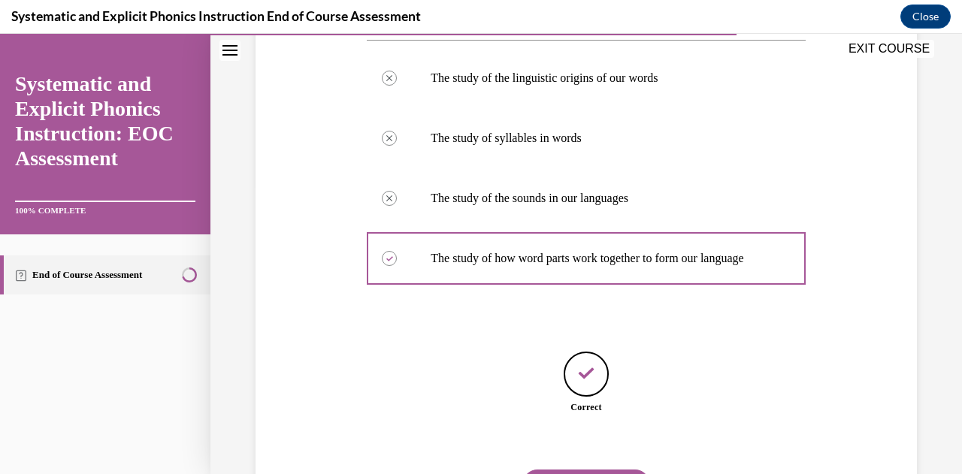
scroll to position [384, 0]
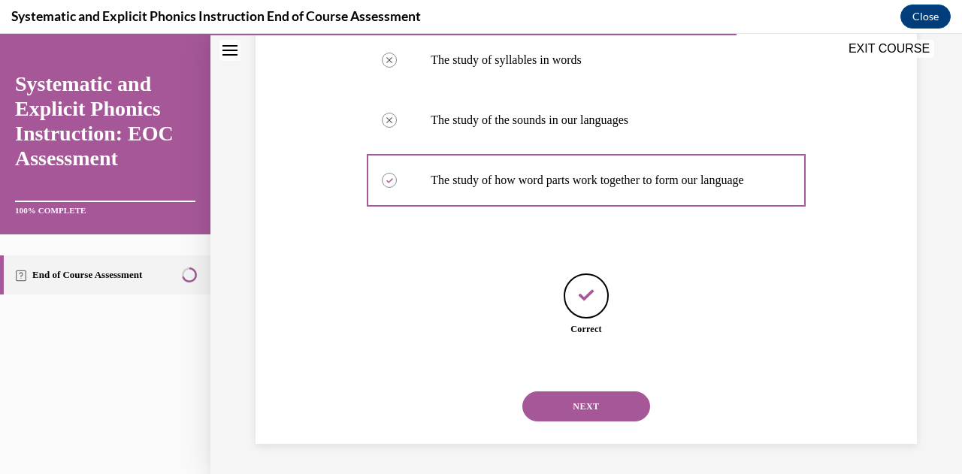
click at [579, 397] on button "NEXT" at bounding box center [586, 406] width 128 height 30
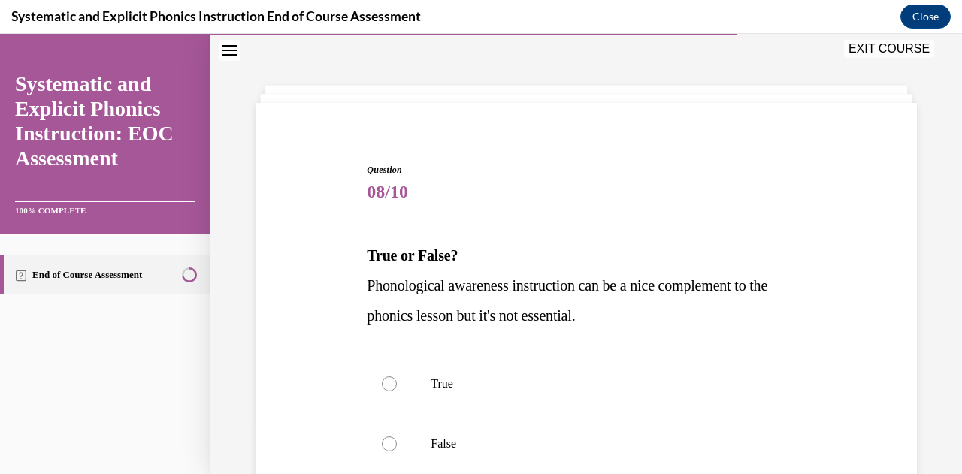
scroll to position [216, 0]
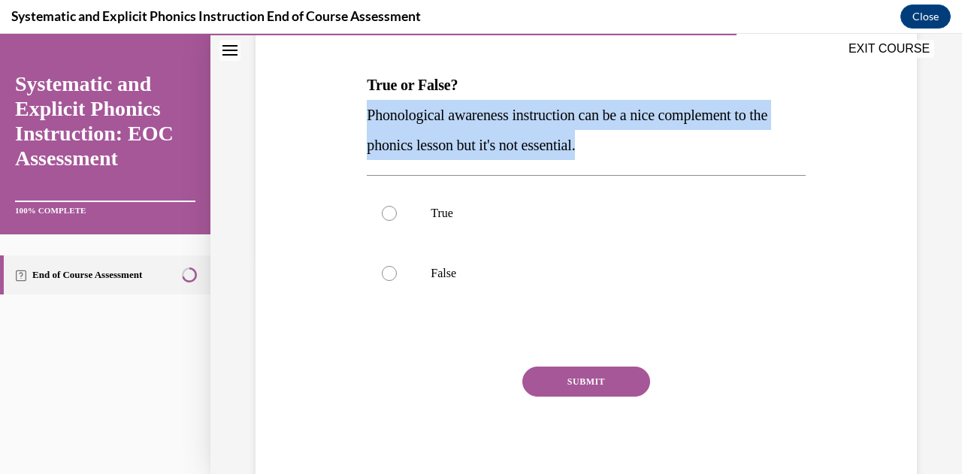
drag, startPoint x: 619, startPoint y: 148, endPoint x: 367, endPoint y: 122, distance: 253.7
click at [367, 122] on p "Phonological awareness instruction can be a nice complement to the phonics less…" at bounding box center [586, 130] width 438 height 60
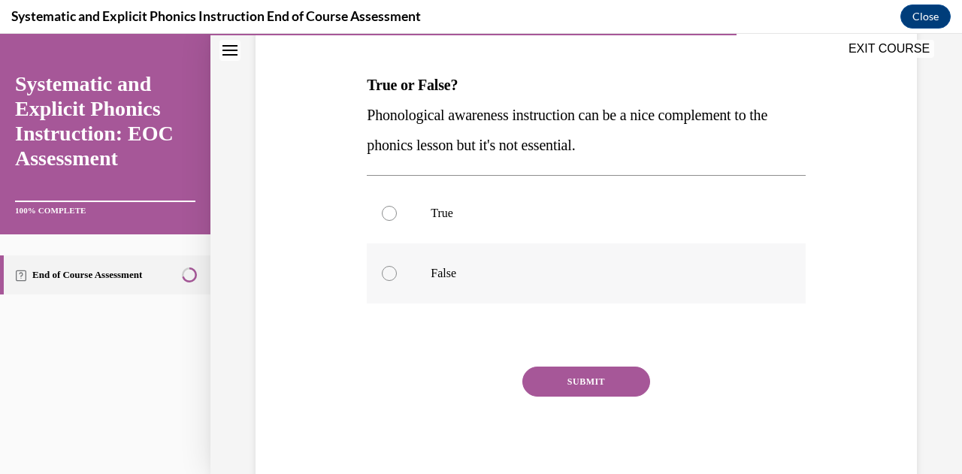
click at [481, 267] on p "False" at bounding box center [598, 273] width 337 height 15
click at [565, 380] on button "SUBMIT" at bounding box center [586, 382] width 128 height 30
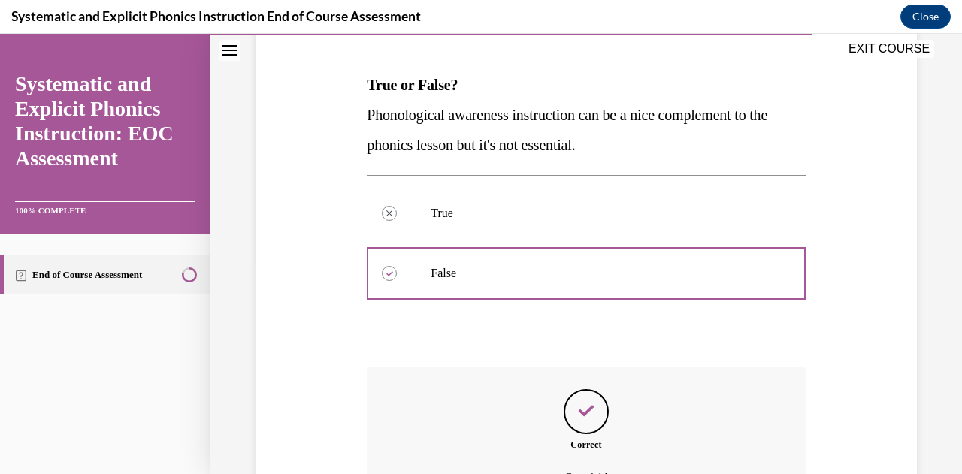
scroll to position [383, 0]
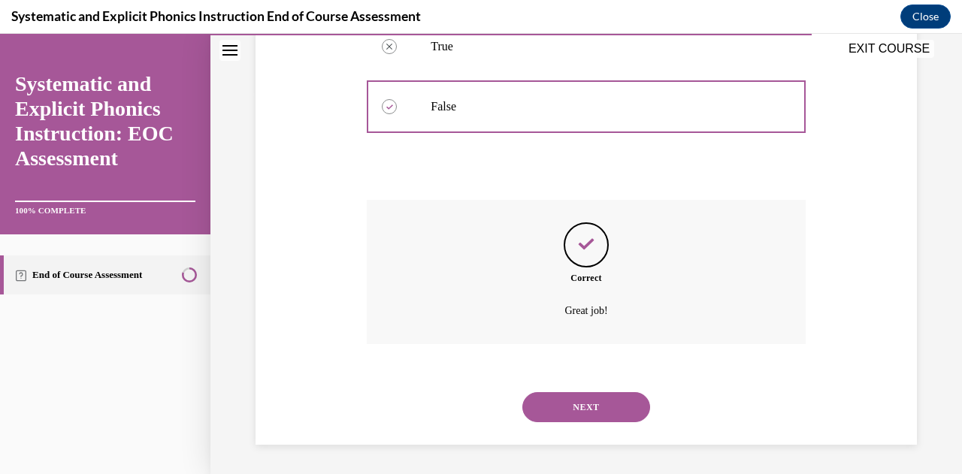
click at [572, 406] on button "NEXT" at bounding box center [586, 407] width 128 height 30
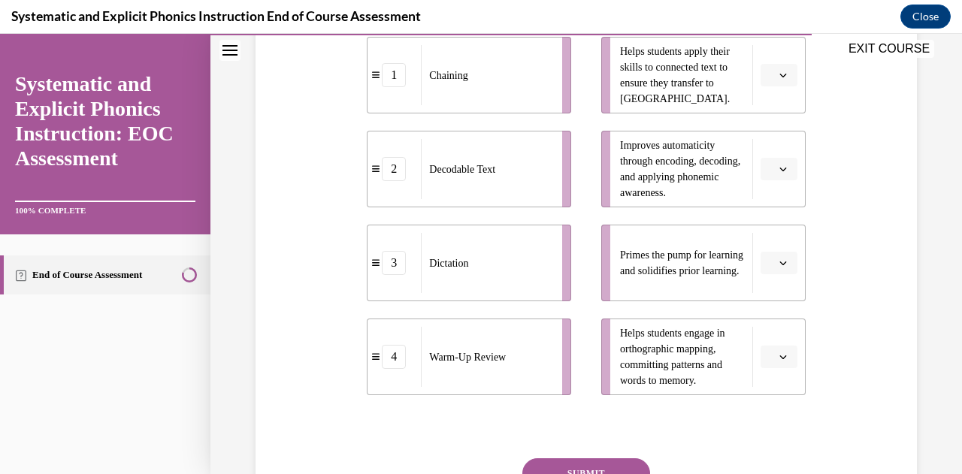
scroll to position [364, 0]
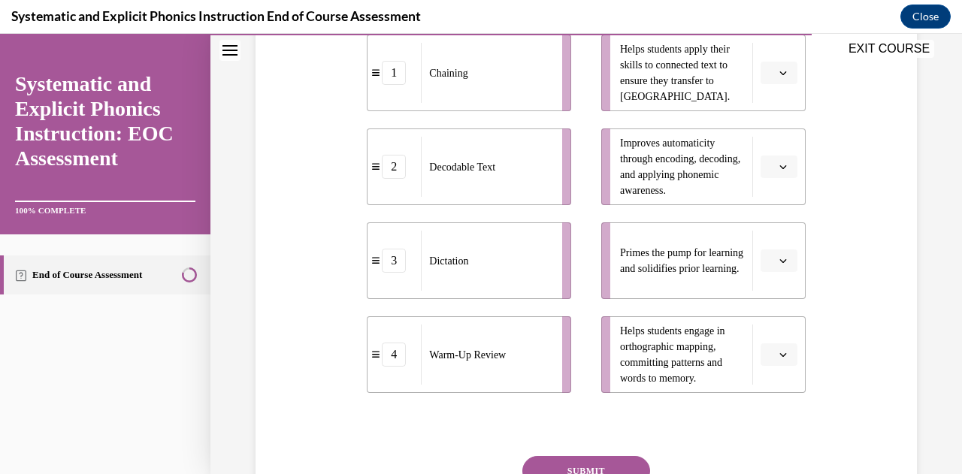
click at [779, 165] on icon "button" at bounding box center [783, 167] width 8 height 8
click at [756, 285] on div "3" at bounding box center [766, 290] width 37 height 30
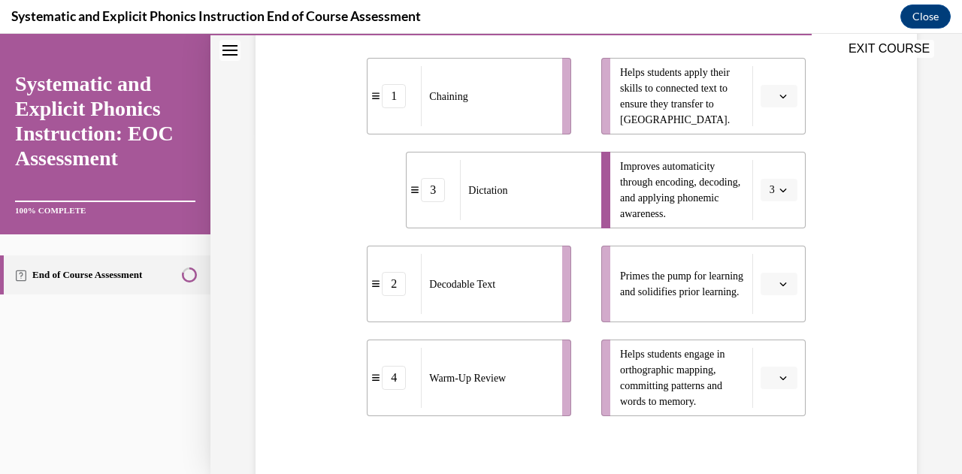
scroll to position [337, 0]
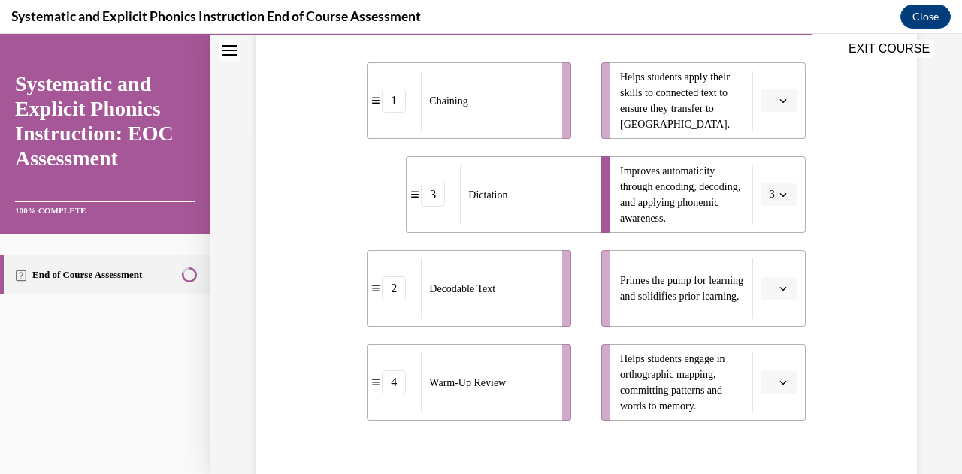
click at [762, 86] on li "Helps students apply their skills to connected text to ensure they transfer to …" at bounding box center [703, 100] width 204 height 77
click at [777, 98] on span "button" at bounding box center [782, 100] width 11 height 11
click at [766, 244] on div "4" at bounding box center [766, 254] width 37 height 30
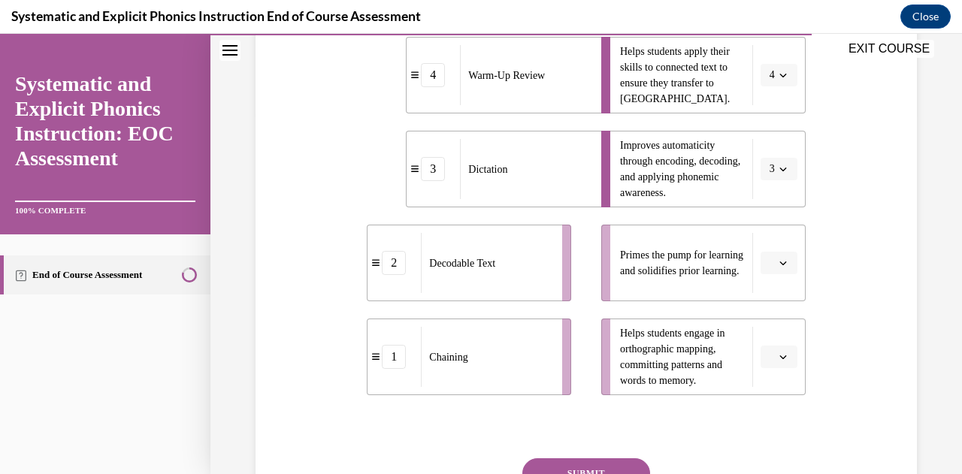
scroll to position [359, 0]
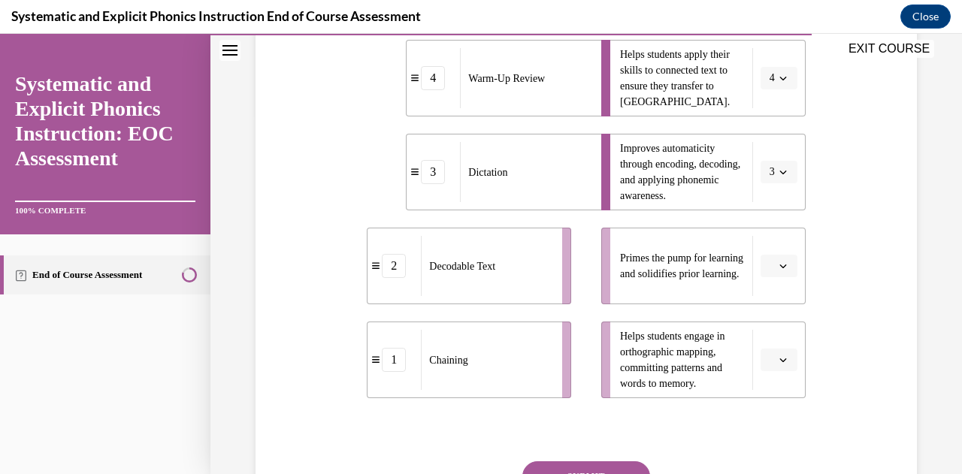
click at [766, 169] on button "3" at bounding box center [778, 172] width 37 height 23
click at [768, 268] on div "2" at bounding box center [763, 265] width 37 height 30
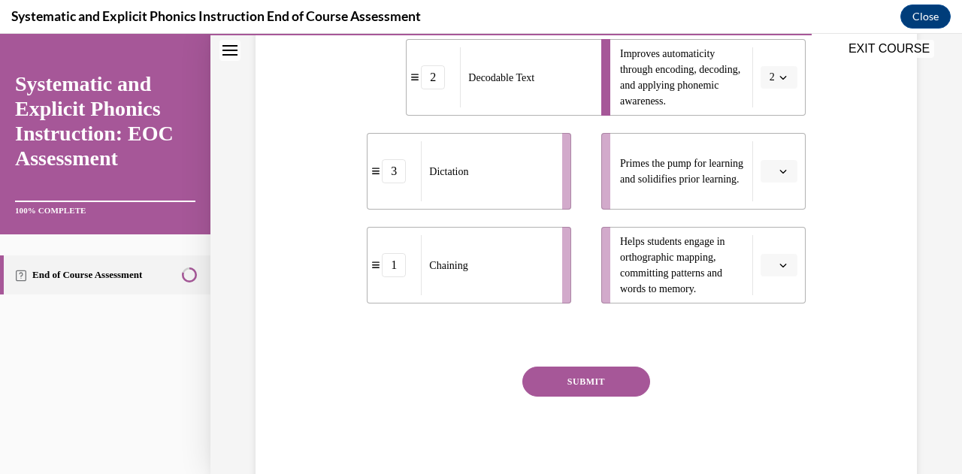
click at [769, 267] on span "Please select an option" at bounding box center [771, 265] width 5 height 15
click at [767, 328] on div "1" at bounding box center [766, 328] width 37 height 30
click at [779, 181] on button "button" at bounding box center [778, 171] width 37 height 23
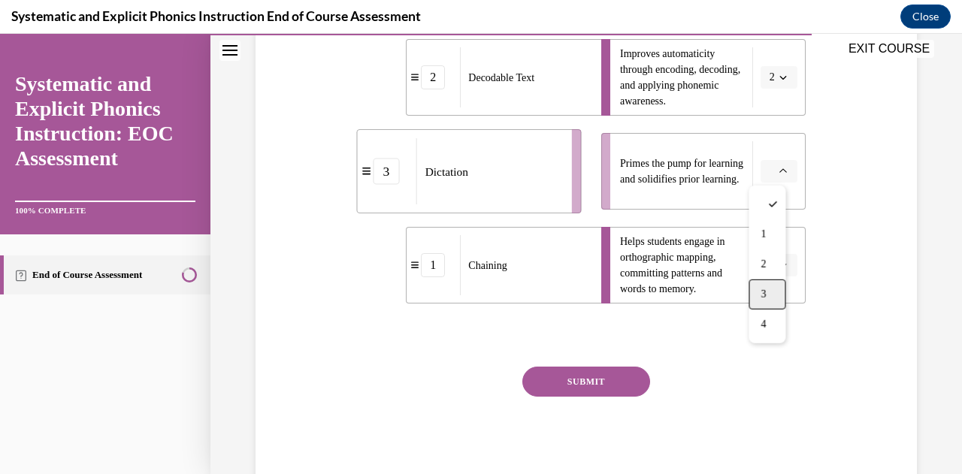
click at [779, 291] on div "3" at bounding box center [766, 294] width 37 height 30
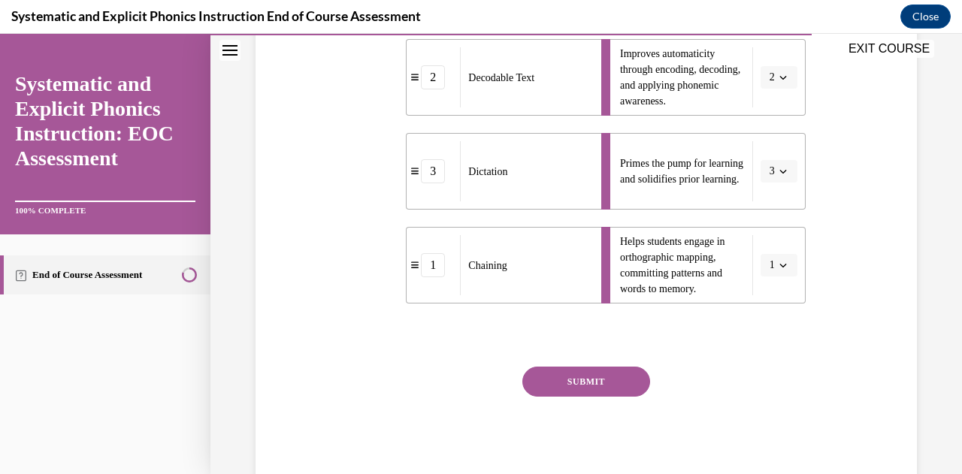
click at [628, 376] on button "SUBMIT" at bounding box center [586, 382] width 128 height 30
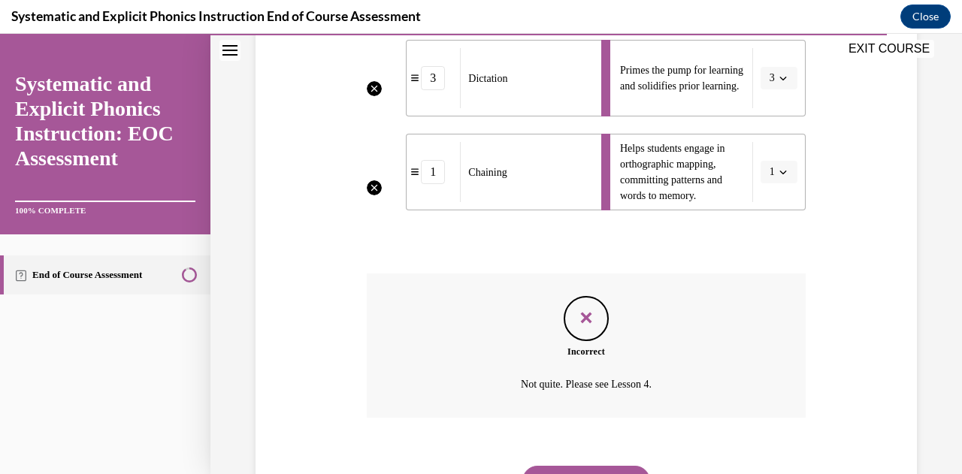
scroll to position [620, 0]
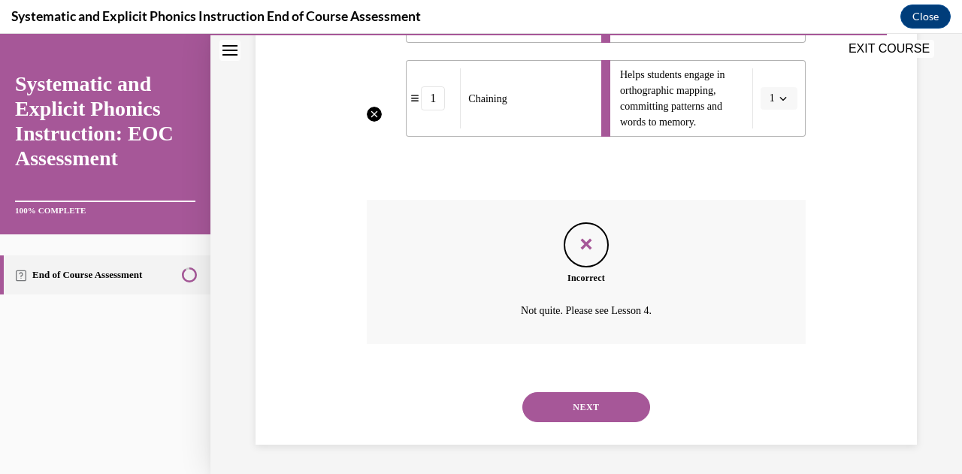
click at [584, 400] on button "NEXT" at bounding box center [586, 407] width 128 height 30
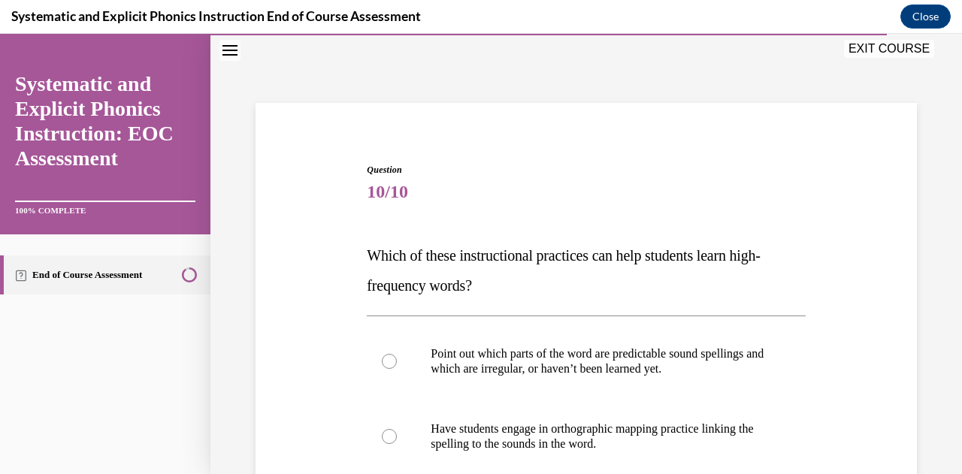
scroll to position [337, 0]
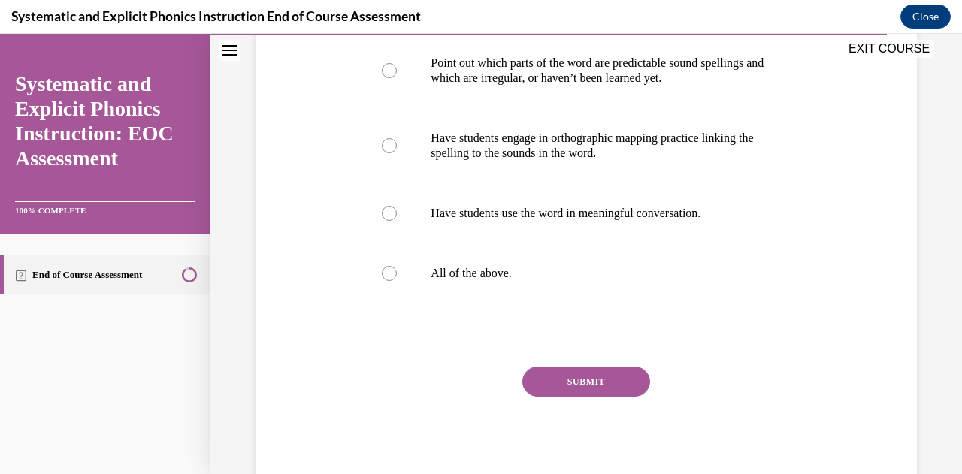
click at [581, 267] on p "All of the above." at bounding box center [598, 273] width 337 height 15
click at [617, 373] on button "SUBMIT" at bounding box center [586, 382] width 128 height 30
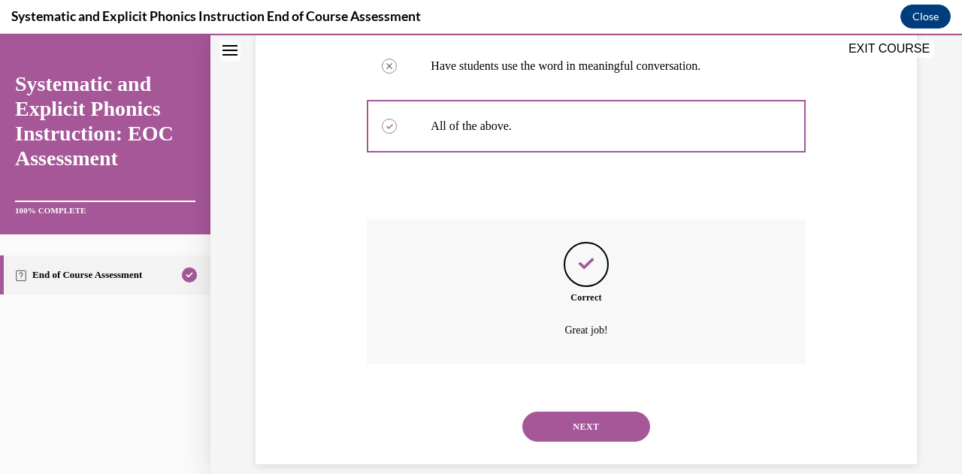
scroll to position [496, 0]
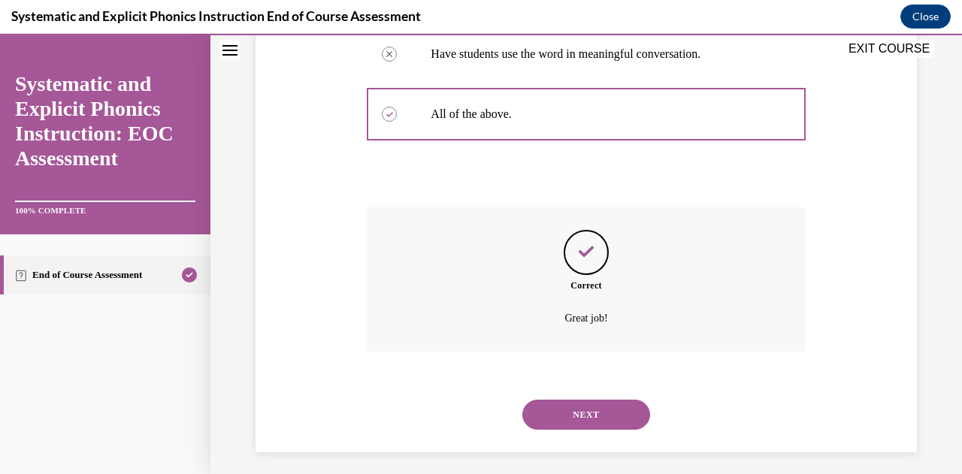
click at [596, 407] on button "NEXT" at bounding box center [586, 415] width 128 height 30
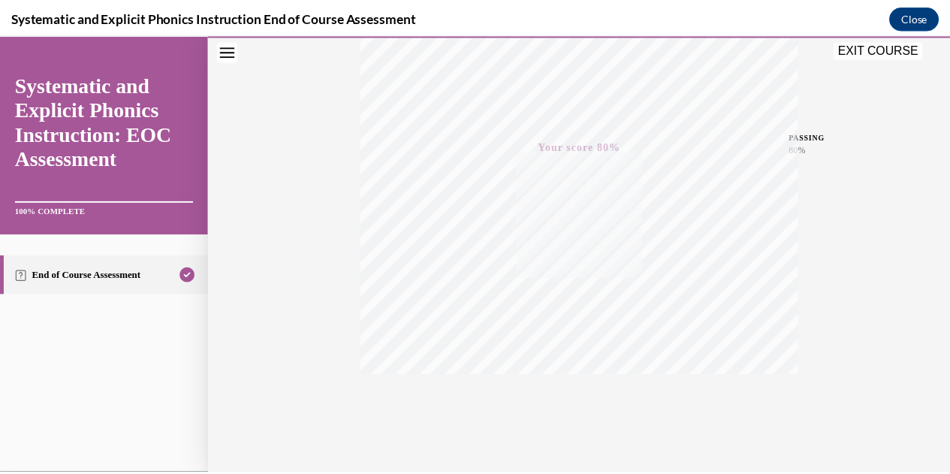
scroll to position [329, 0]
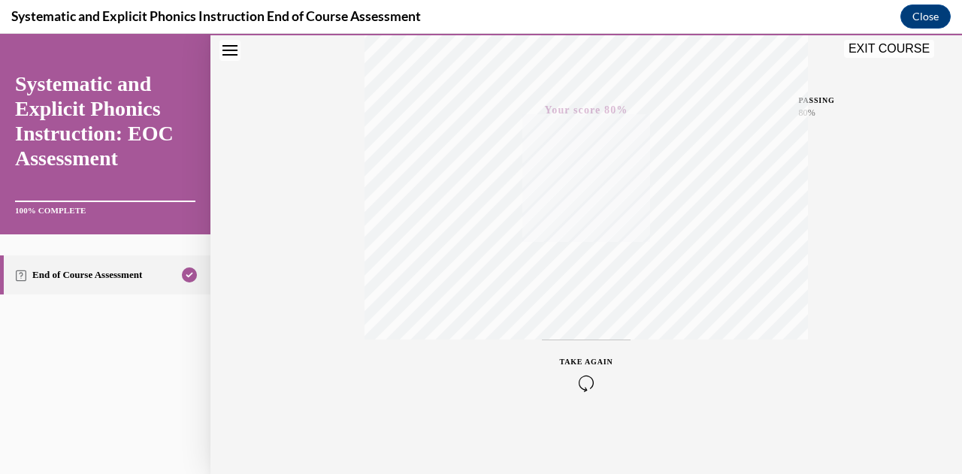
click at [862, 44] on button "EXIT COURSE" at bounding box center [889, 49] width 90 height 18
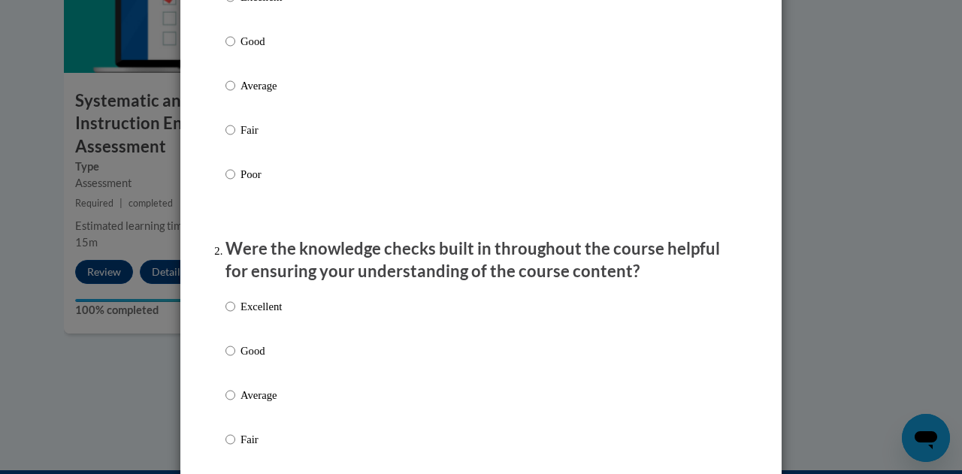
scroll to position [256, 0]
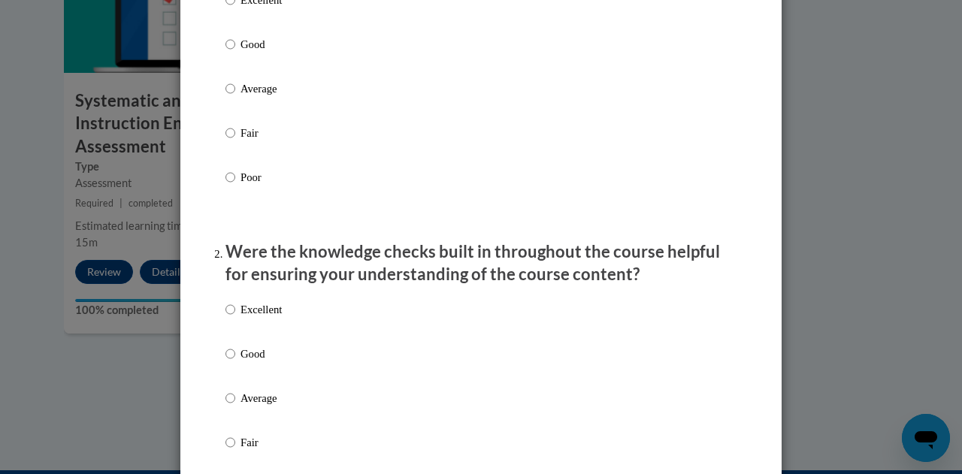
click at [257, 97] on p "Average" at bounding box center [260, 88] width 41 height 17
click at [235, 97] on input "Average" at bounding box center [230, 88] width 10 height 17
radio input "true"
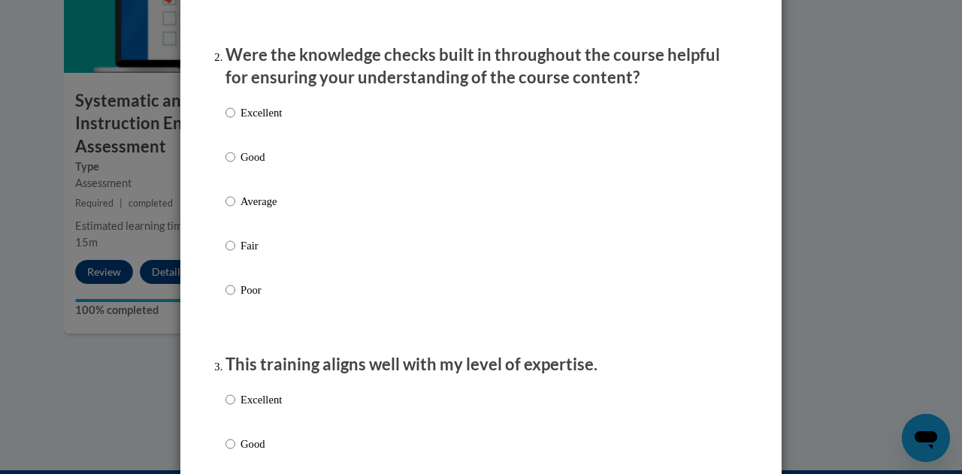
scroll to position [491, 0]
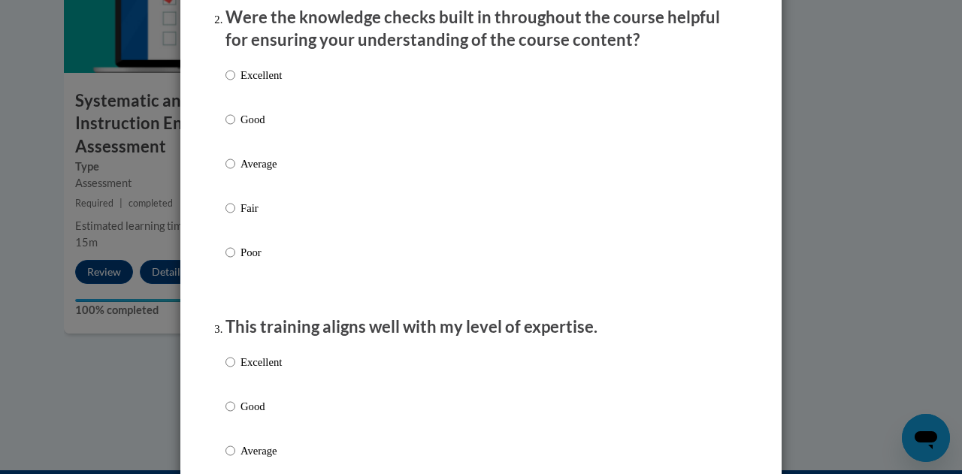
click at [251, 172] on p "Average" at bounding box center [260, 163] width 41 height 17
click at [235, 172] on input "Average" at bounding box center [230, 163] width 10 height 17
radio input "true"
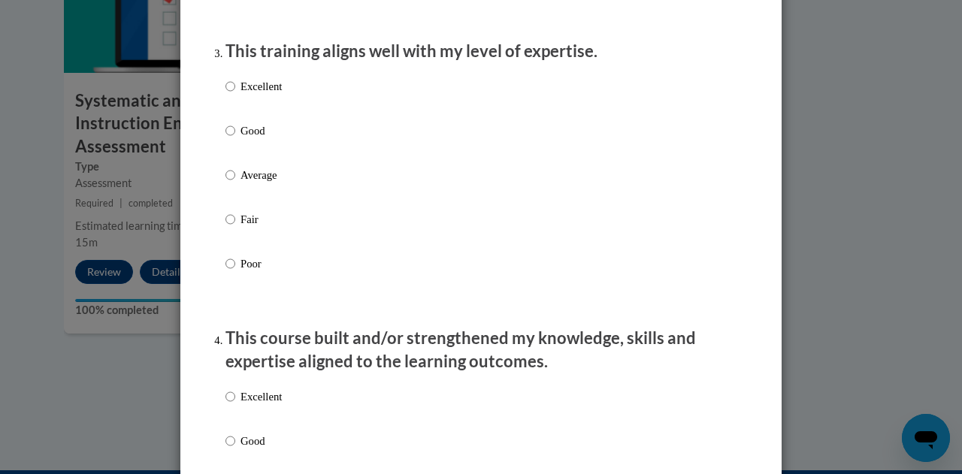
scroll to position [816, 0]
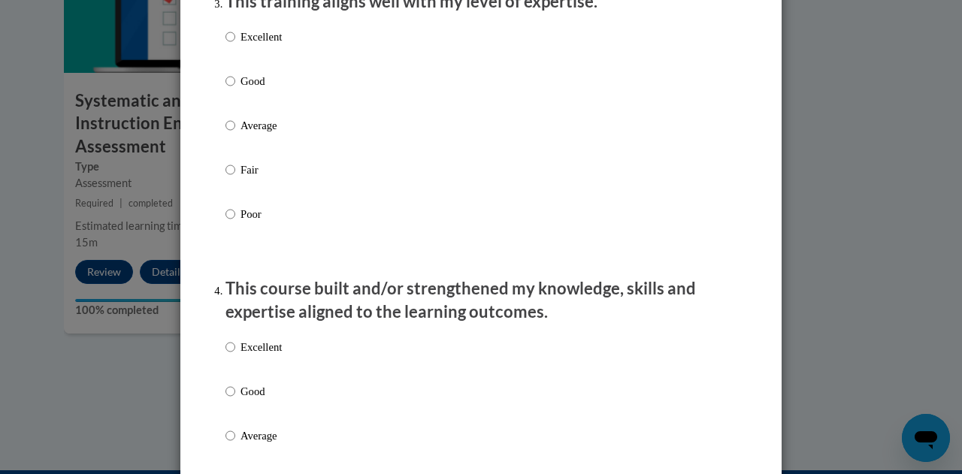
click at [264, 134] on p "Average" at bounding box center [260, 125] width 41 height 17
click at [235, 134] on input "Average" at bounding box center [230, 125] width 10 height 17
radio input "true"
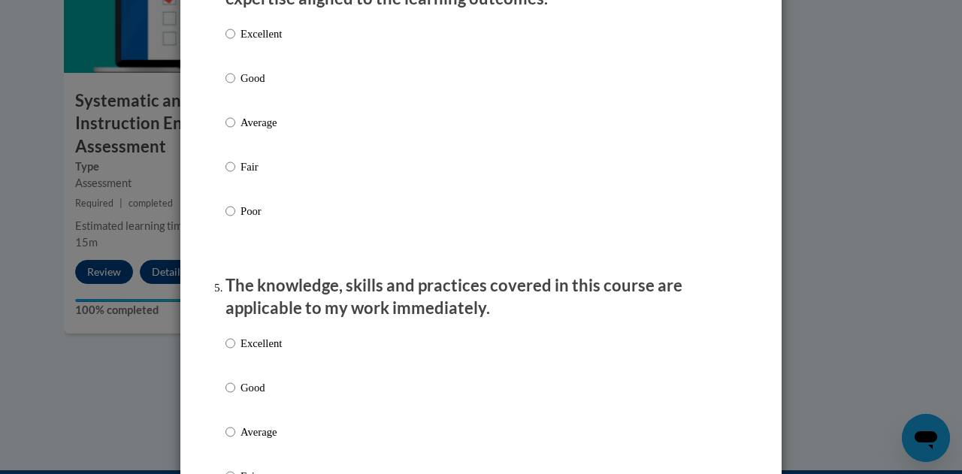
scroll to position [1134, 0]
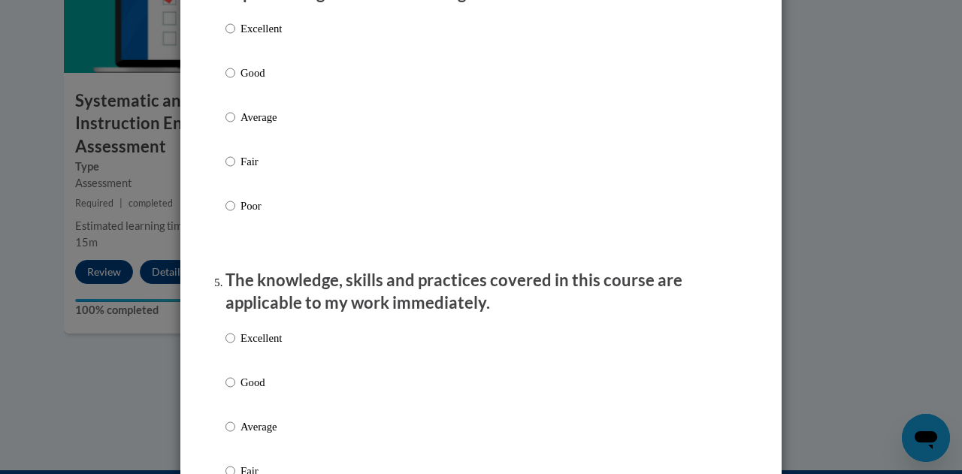
click at [254, 125] on p "Average" at bounding box center [260, 117] width 41 height 17
click at [235, 125] on input "Average" at bounding box center [230, 117] width 10 height 17
radio input "true"
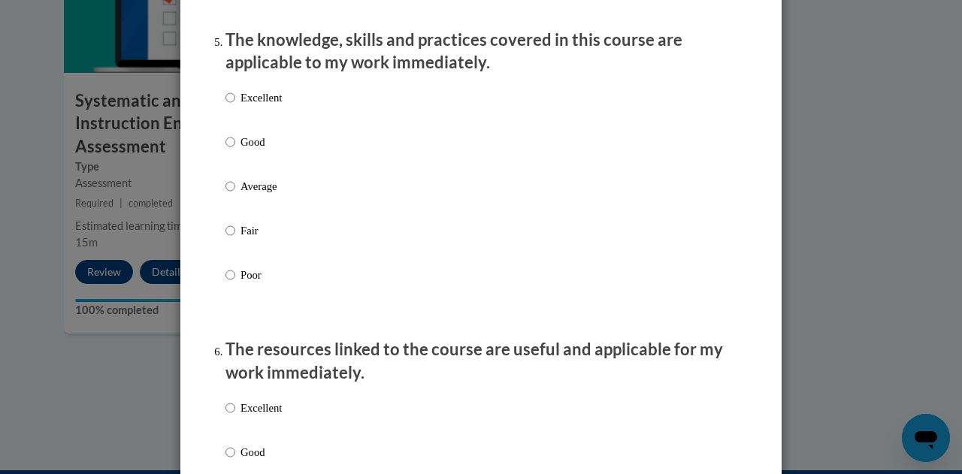
scroll to position [1376, 0]
click at [259, 193] on p "Average" at bounding box center [260, 185] width 41 height 17
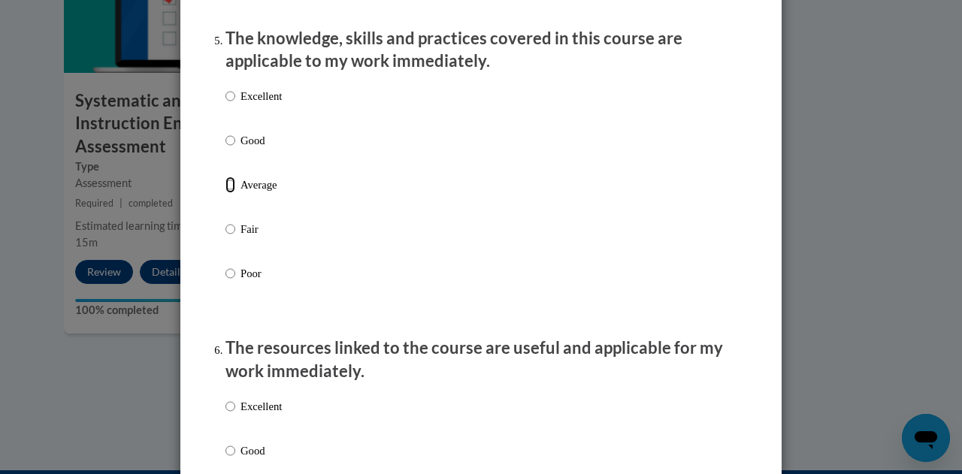
click at [235, 193] on input "Average" at bounding box center [230, 185] width 10 height 17
radio input "true"
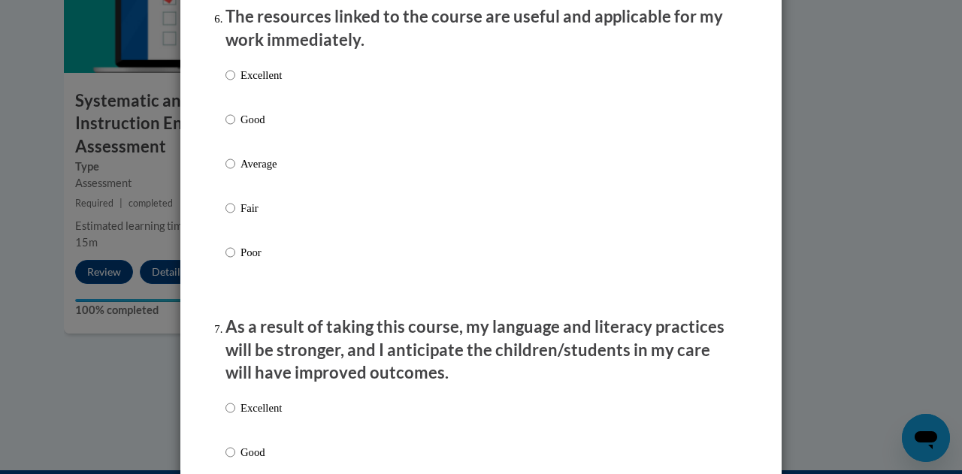
scroll to position [1708, 0]
click at [261, 171] on p "Average" at bounding box center [260, 163] width 41 height 17
click at [235, 171] on input "Average" at bounding box center [230, 163] width 10 height 17
radio input "true"
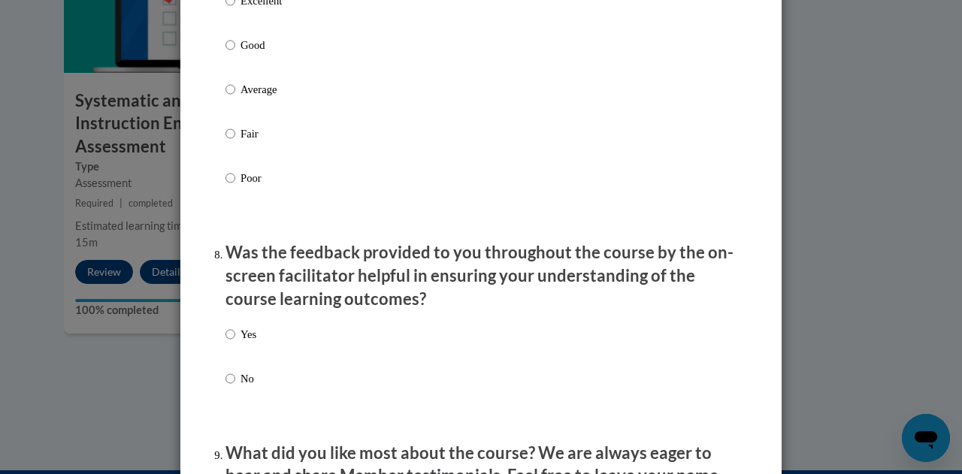
scroll to position [2115, 0]
click at [260, 97] on p "Average" at bounding box center [260, 88] width 41 height 17
click at [235, 97] on input "Average" at bounding box center [230, 88] width 10 height 17
radio input "true"
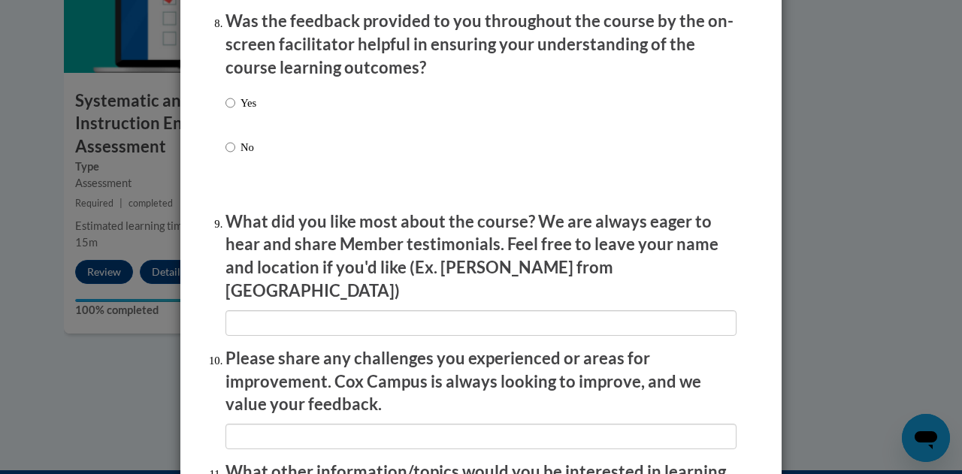
scroll to position [2345, 0]
click at [240, 112] on p "Yes" at bounding box center [248, 103] width 16 height 17
click at [235, 112] on input "Yes" at bounding box center [230, 103] width 10 height 17
radio input "true"
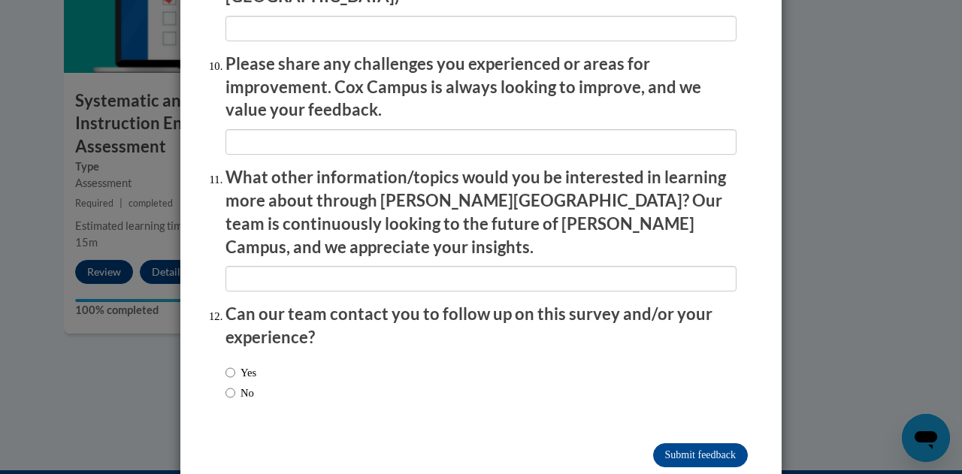
scroll to position [2649, 0]
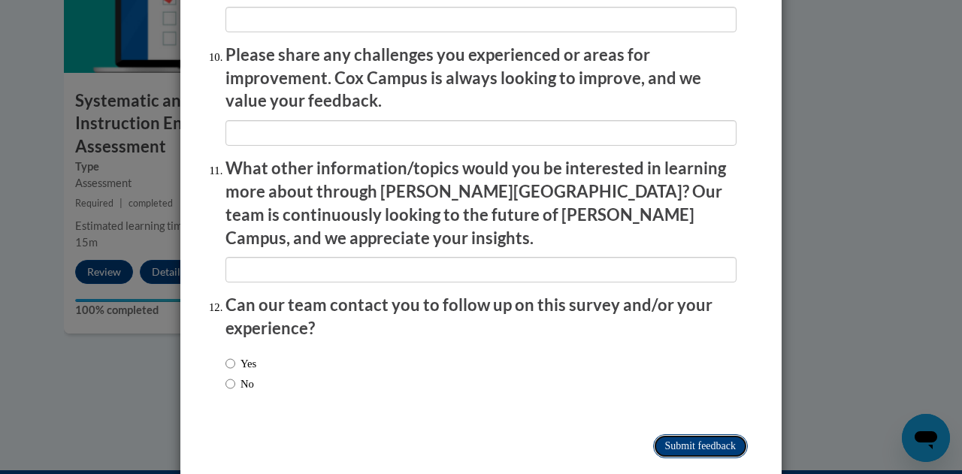
click at [676, 434] on input "Submit feedback" at bounding box center [700, 446] width 95 height 24
